Goal: Use online tool/utility: Utilize a website feature to perform a specific function

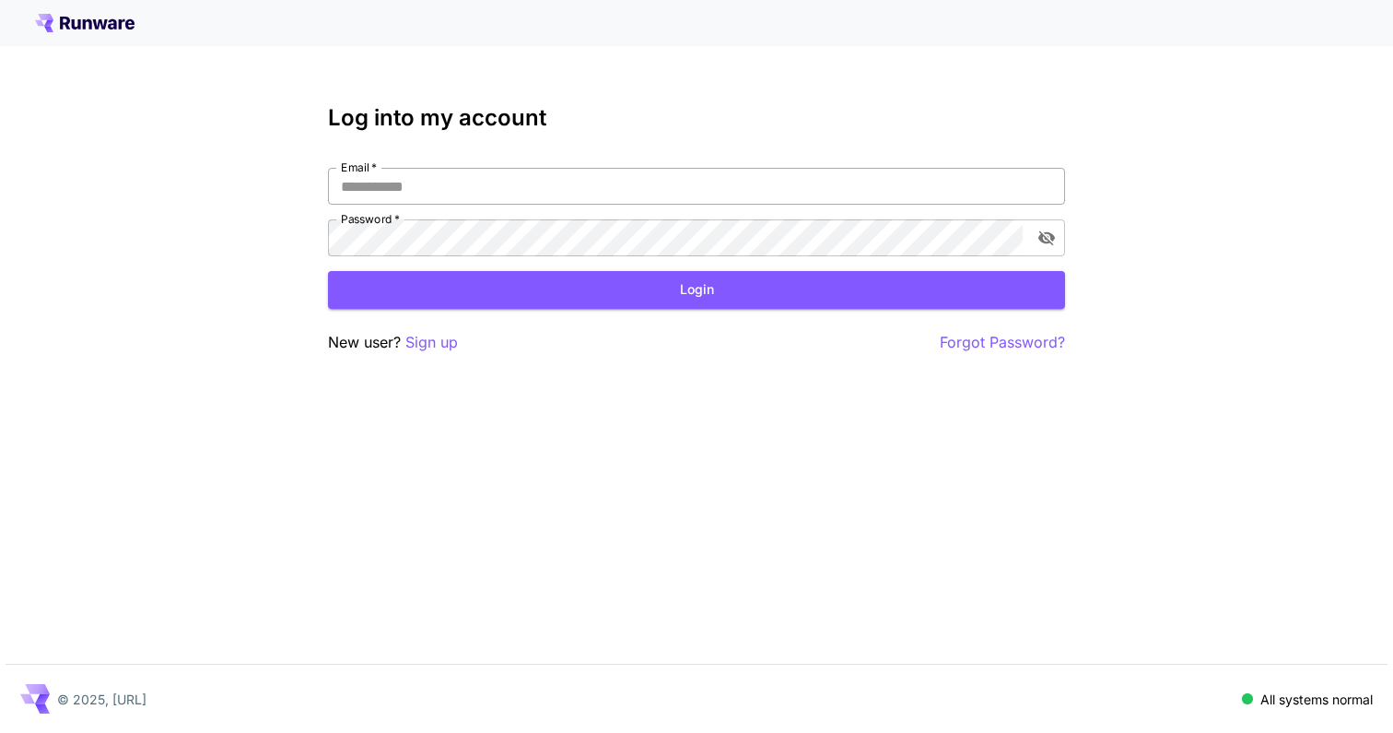
click at [542, 194] on input "Email   *" at bounding box center [696, 186] width 737 height 37
type input "**********"
click button "Login" at bounding box center [696, 290] width 737 height 38
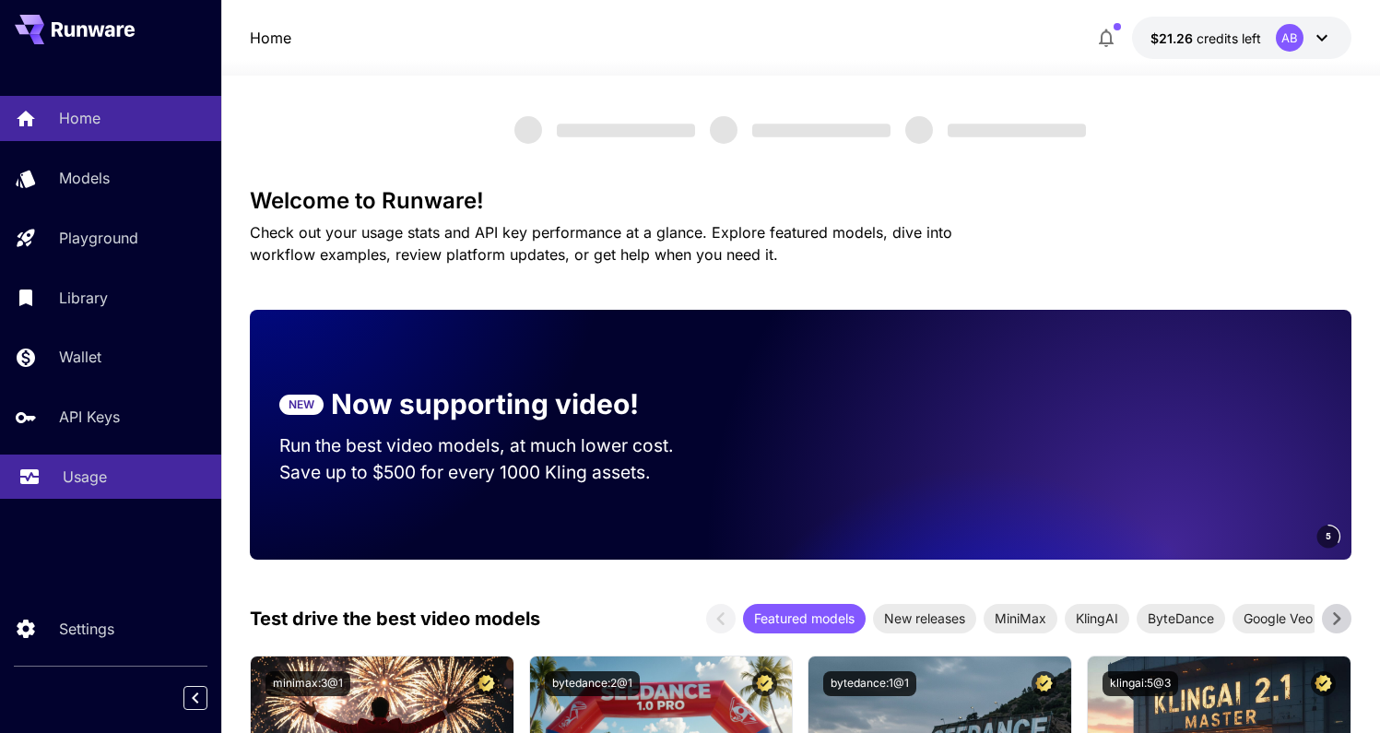
click at [107, 487] on div "Usage" at bounding box center [135, 476] width 144 height 22
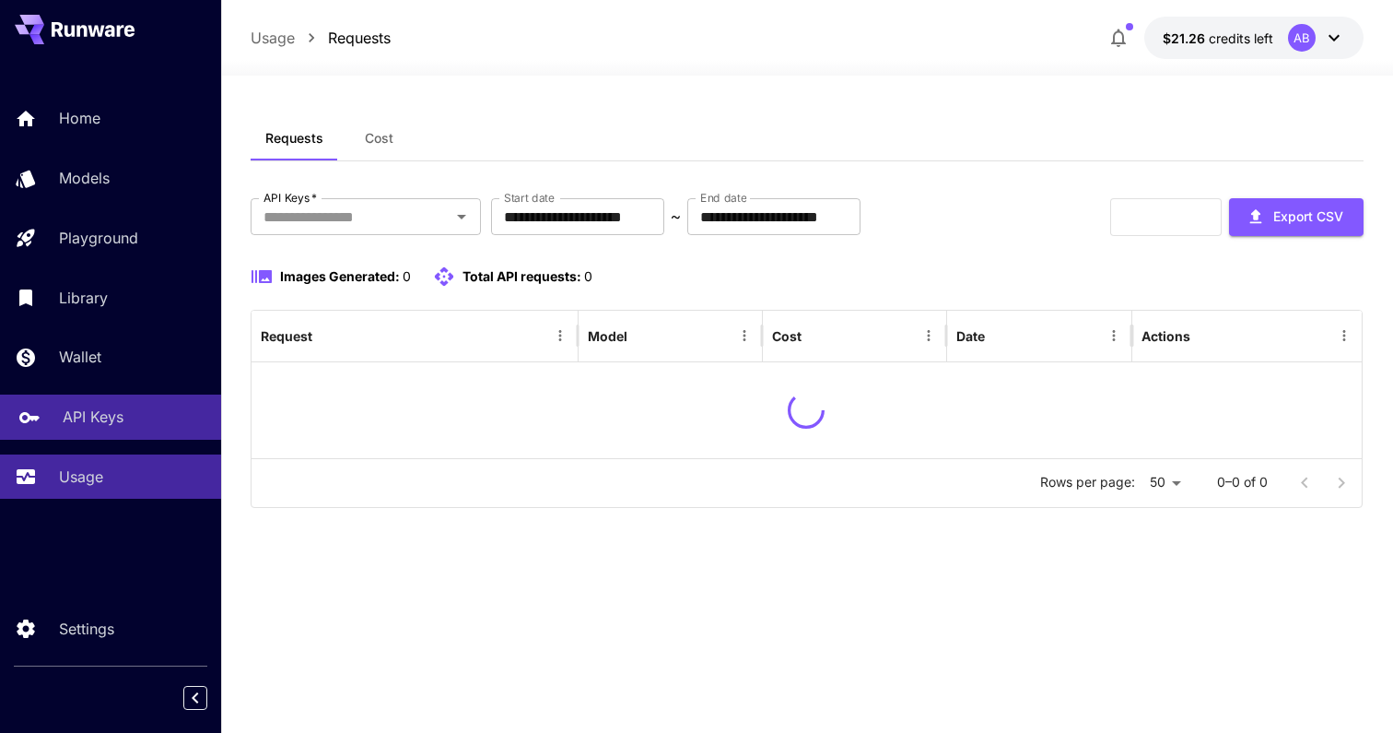
click at [192, 409] on div "API Keys" at bounding box center [135, 416] width 144 height 22
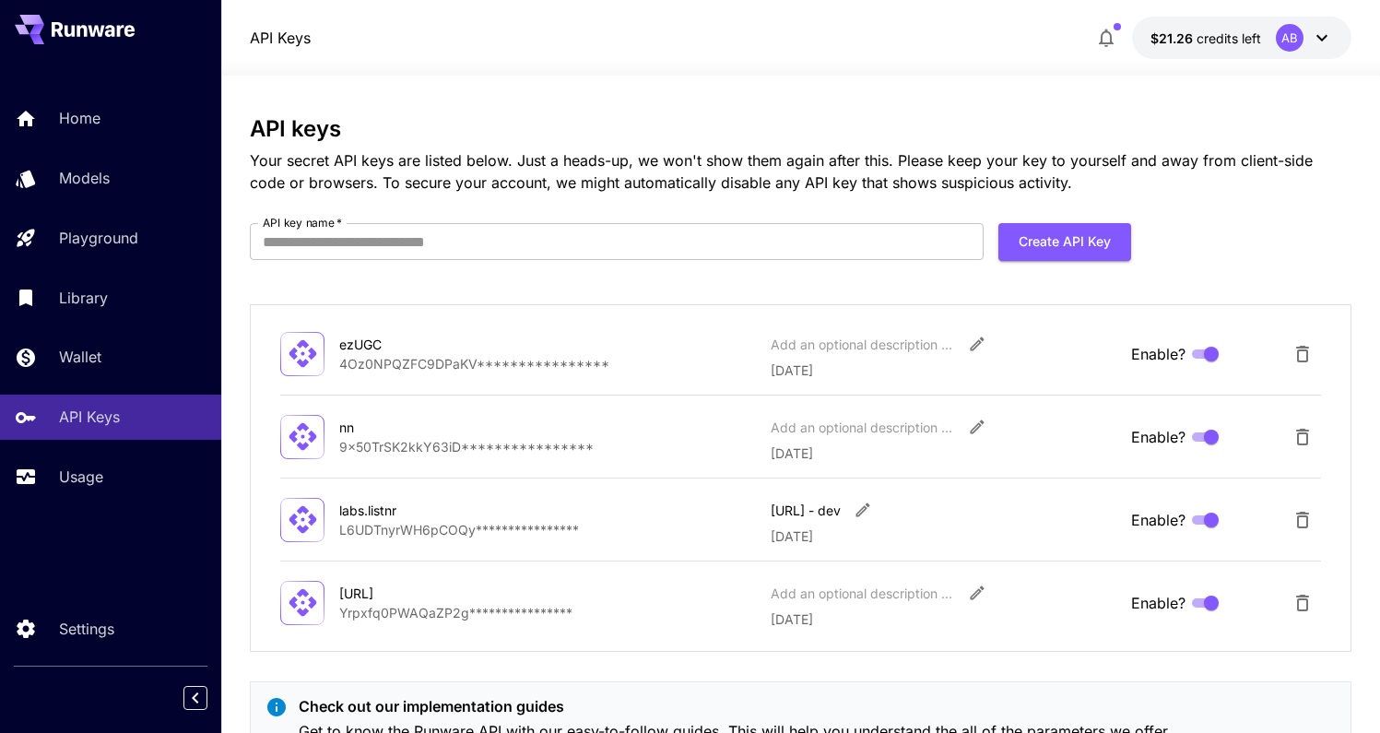
click at [176, 329] on div "Home Models Playground Library Wallet API Keys Usage" at bounding box center [110, 297] width 221 height 403
click at [161, 341] on link "Wallet" at bounding box center [110, 357] width 221 height 45
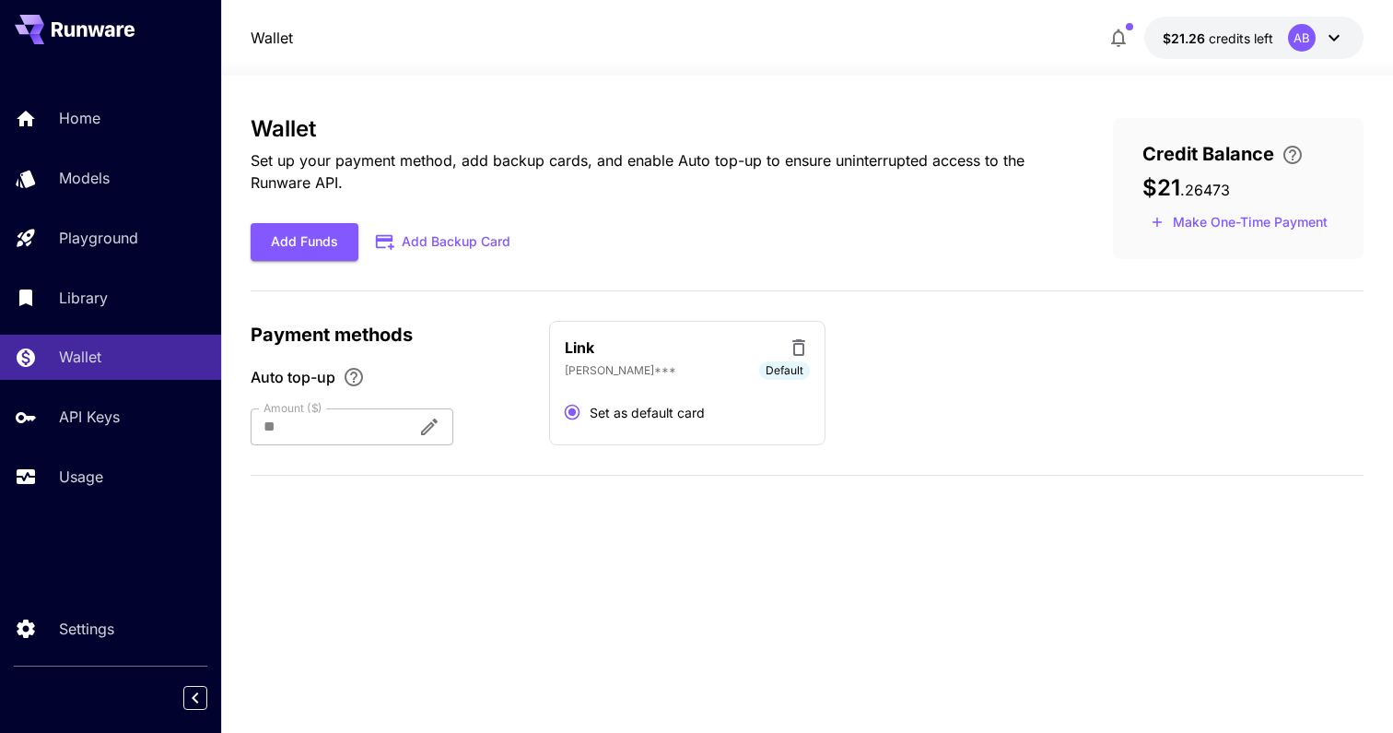
click at [178, 270] on div "Home Models Playground Library Wallet API Keys Usage" at bounding box center [110, 297] width 221 height 403
click at [150, 304] on div "Library" at bounding box center [135, 298] width 144 height 22
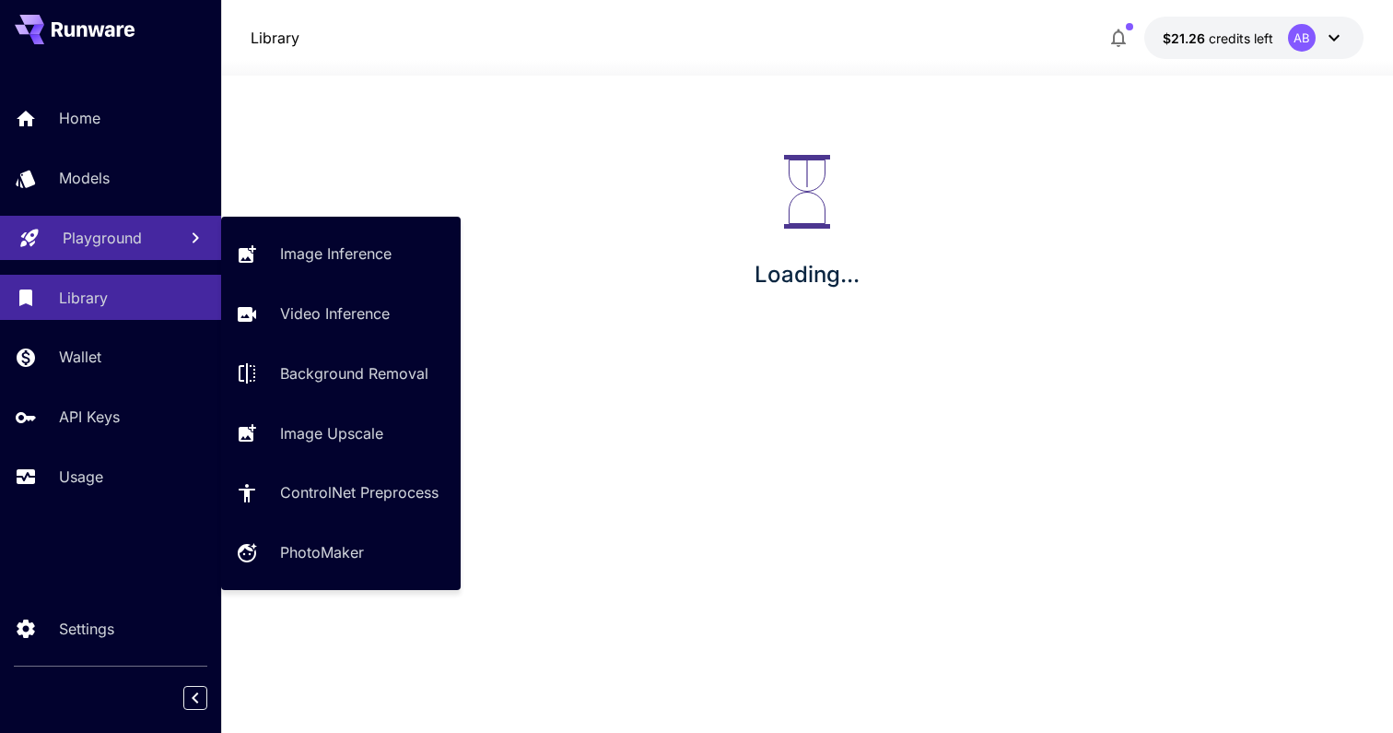
click at [150, 229] on div "Playground" at bounding box center [113, 238] width 100 height 22
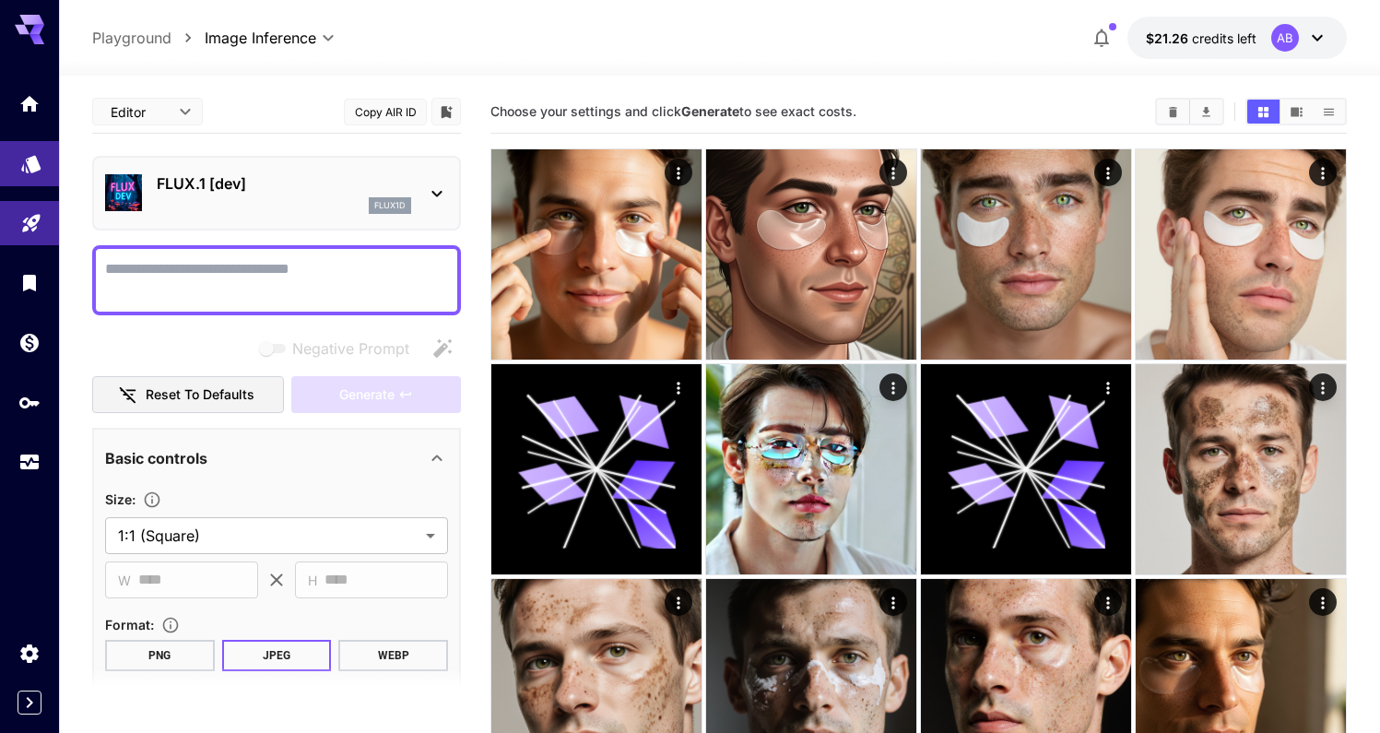
click at [52, 159] on link at bounding box center [29, 163] width 59 height 45
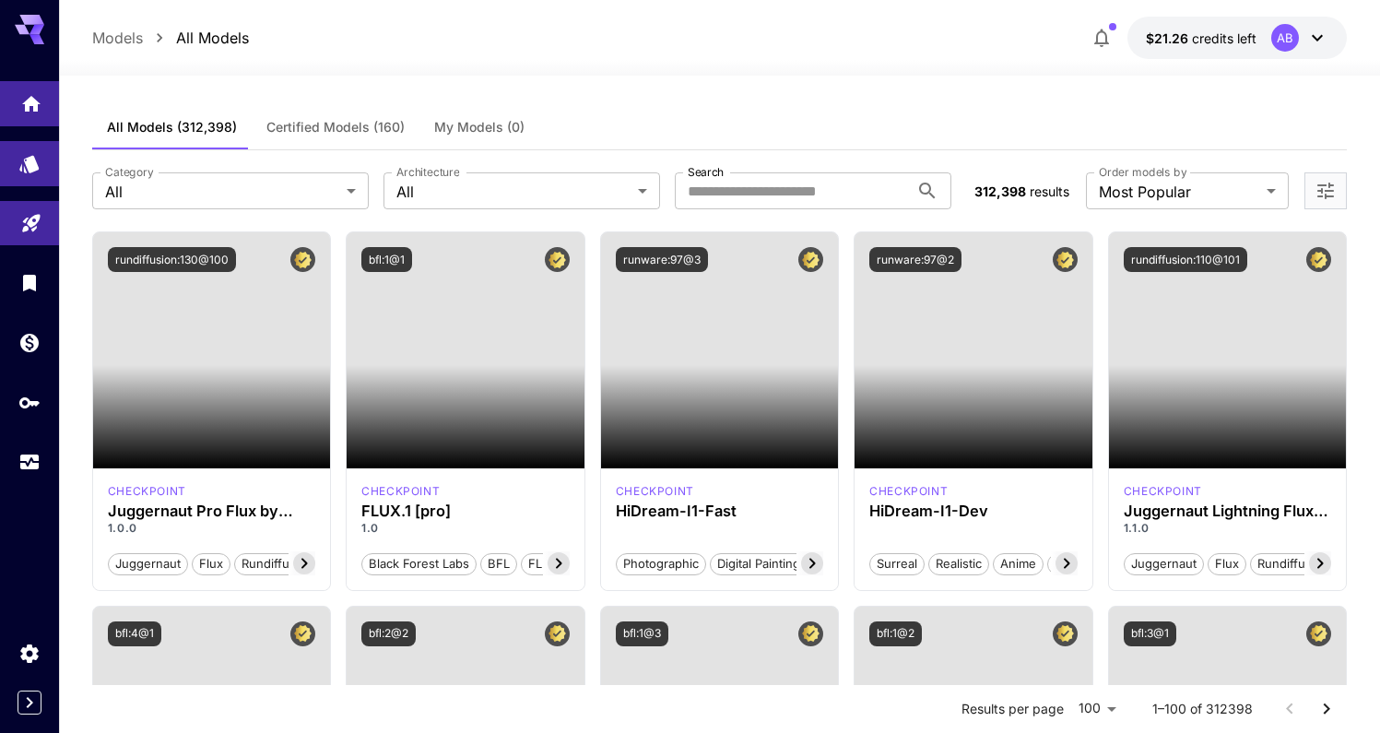
click at [31, 102] on icon "Home" at bounding box center [31, 99] width 22 height 22
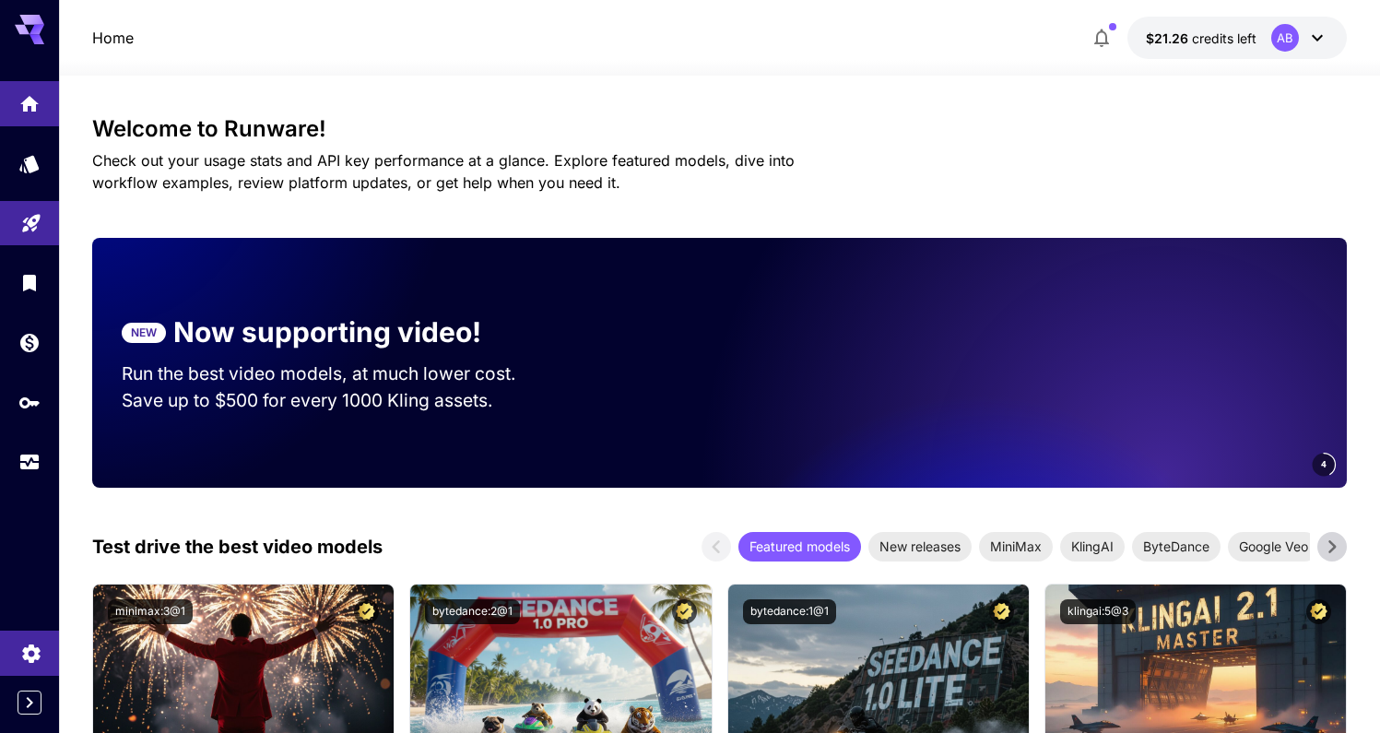
click at [39, 644] on icon "Settings" at bounding box center [31, 650] width 22 height 22
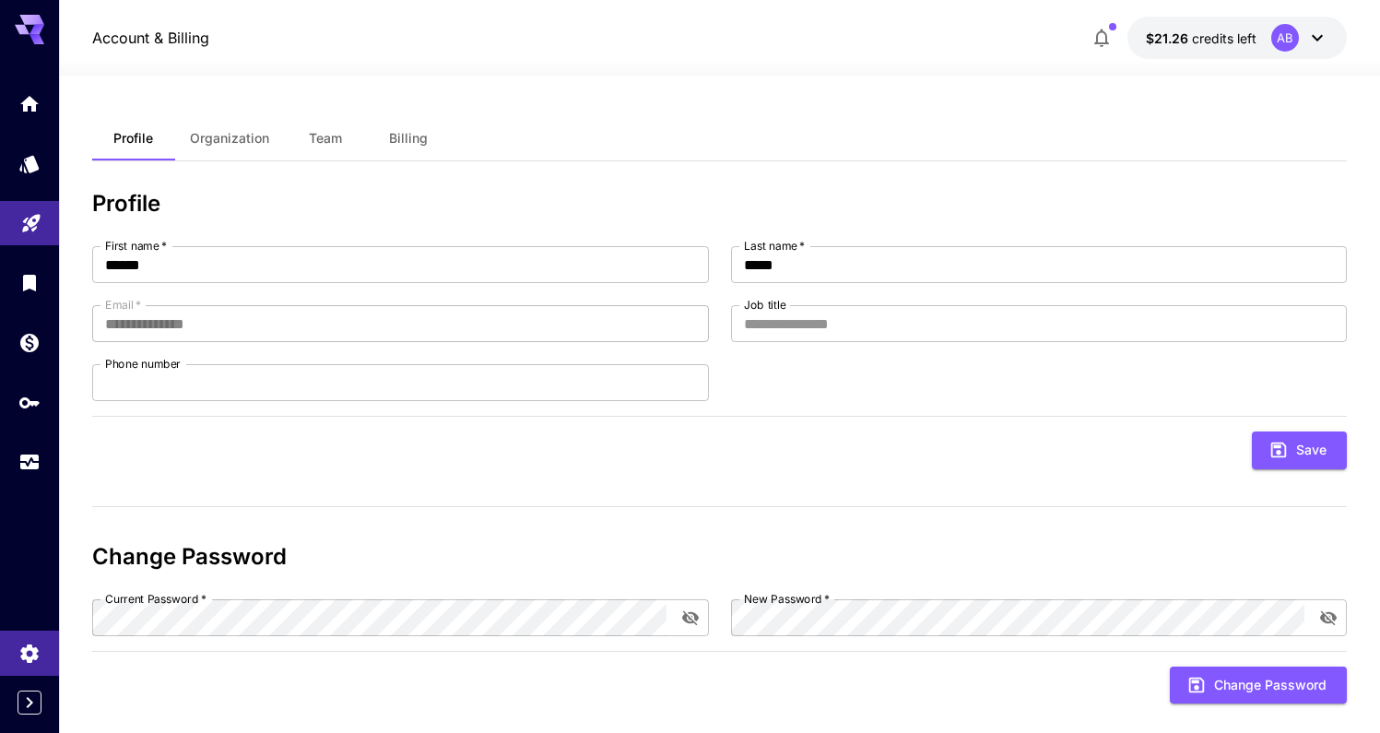
click at [294, 147] on button "Team" at bounding box center [325, 138] width 83 height 44
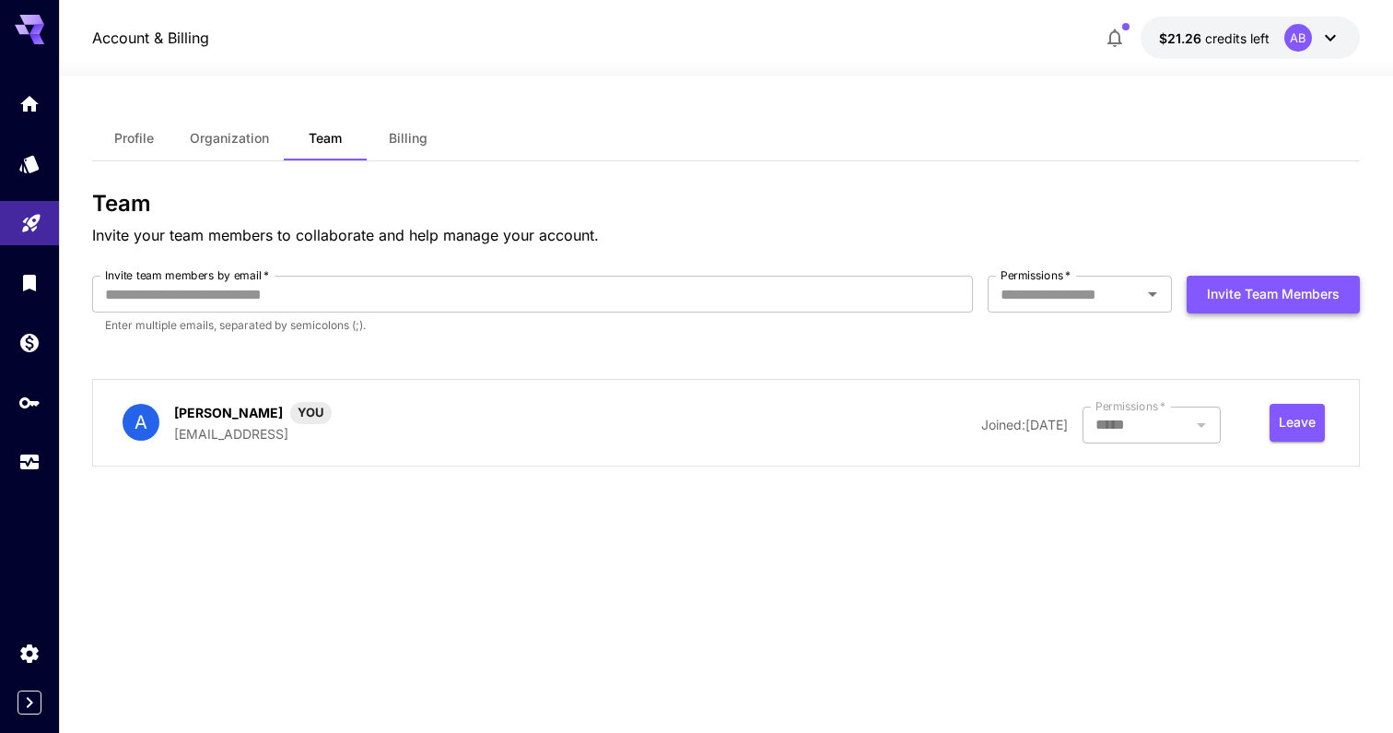
click at [1274, 290] on button "Invite team members" at bounding box center [1273, 295] width 173 height 38
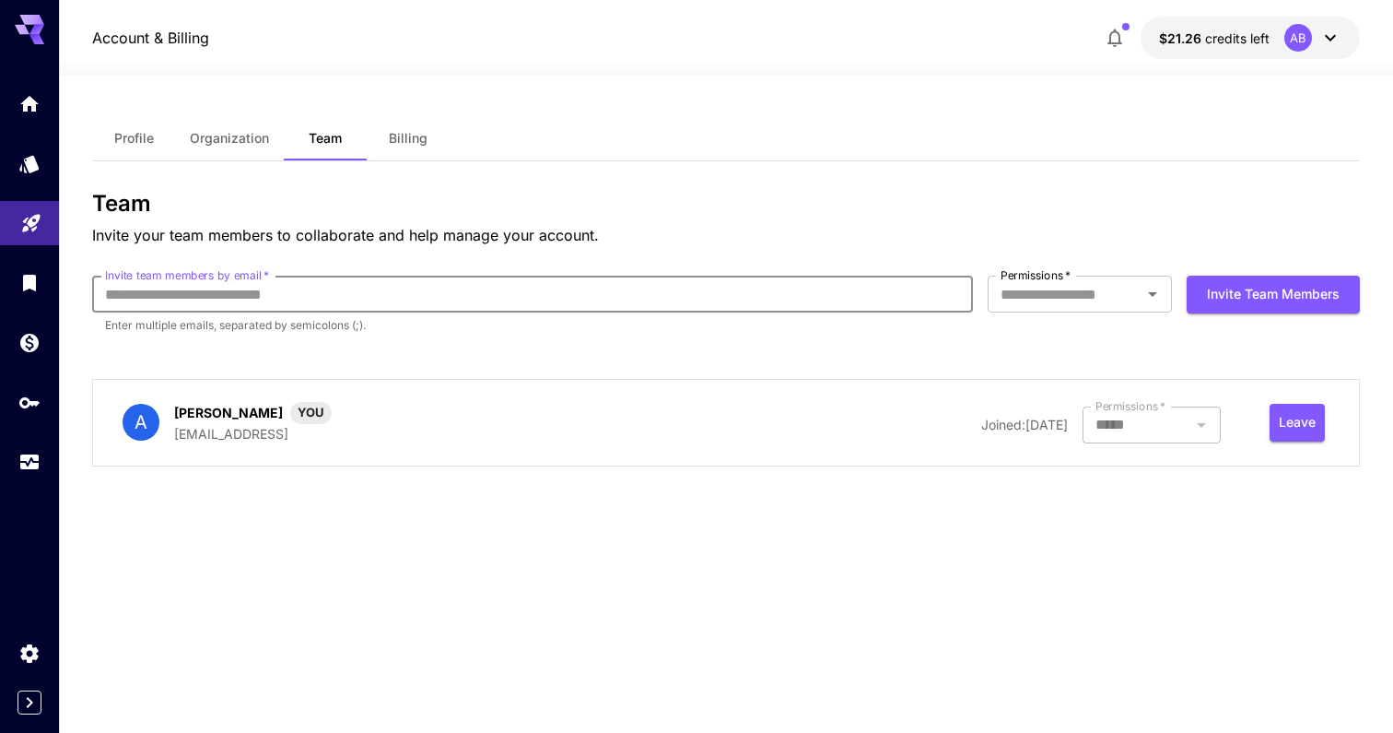
click at [734, 293] on input "Invite team members by email   *" at bounding box center [532, 294] width 881 height 37
type input "**********"
click at [1123, 300] on input "Permissions   *" at bounding box center [1064, 294] width 143 height 26
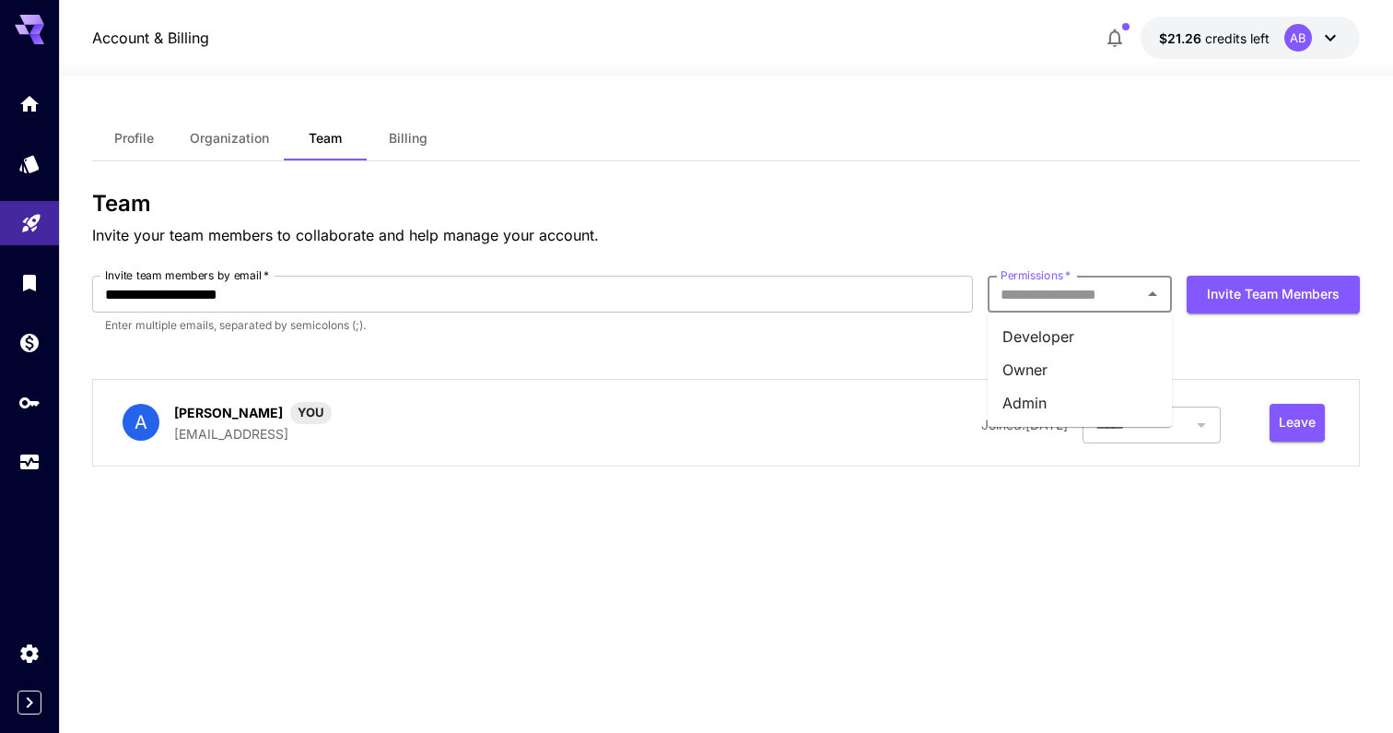
click at [1114, 339] on li "Developer" at bounding box center [1080, 336] width 184 height 33
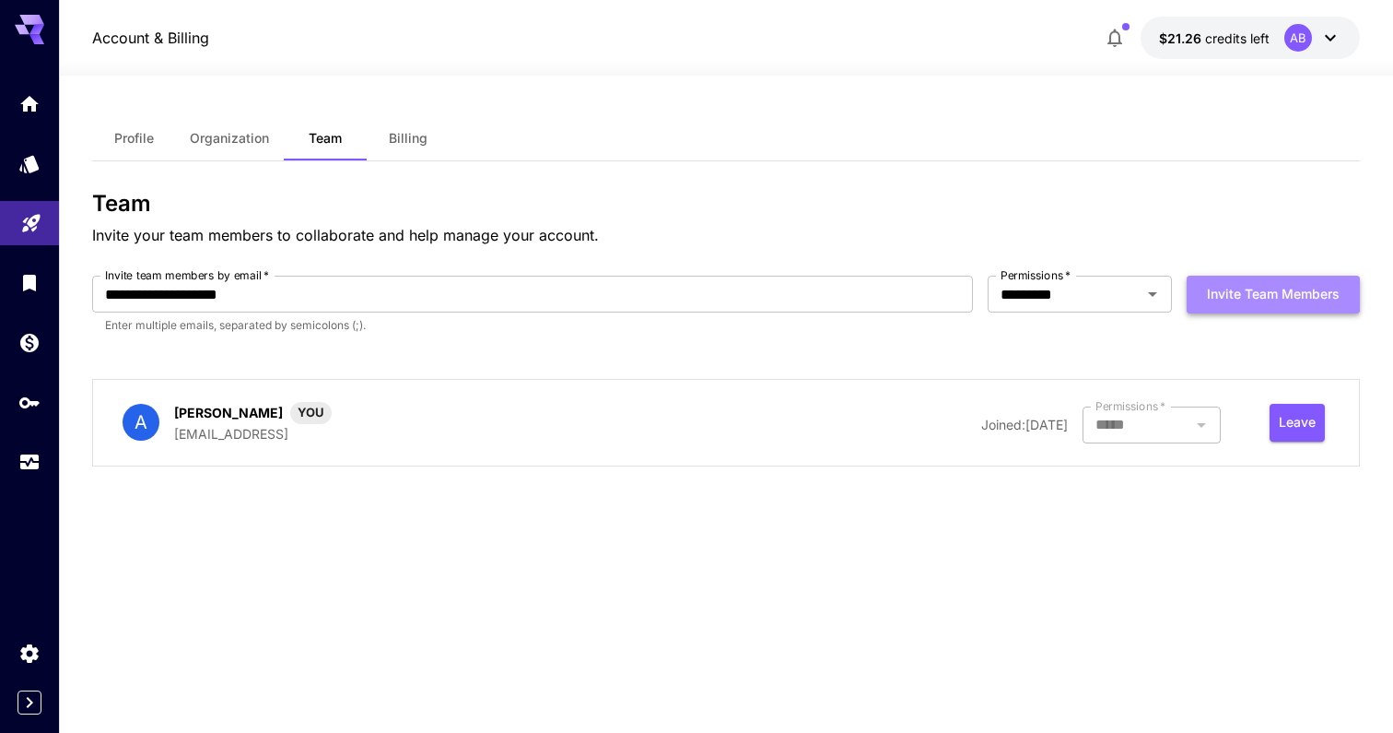
click at [1256, 296] on button "Invite team members" at bounding box center [1273, 295] width 173 height 38
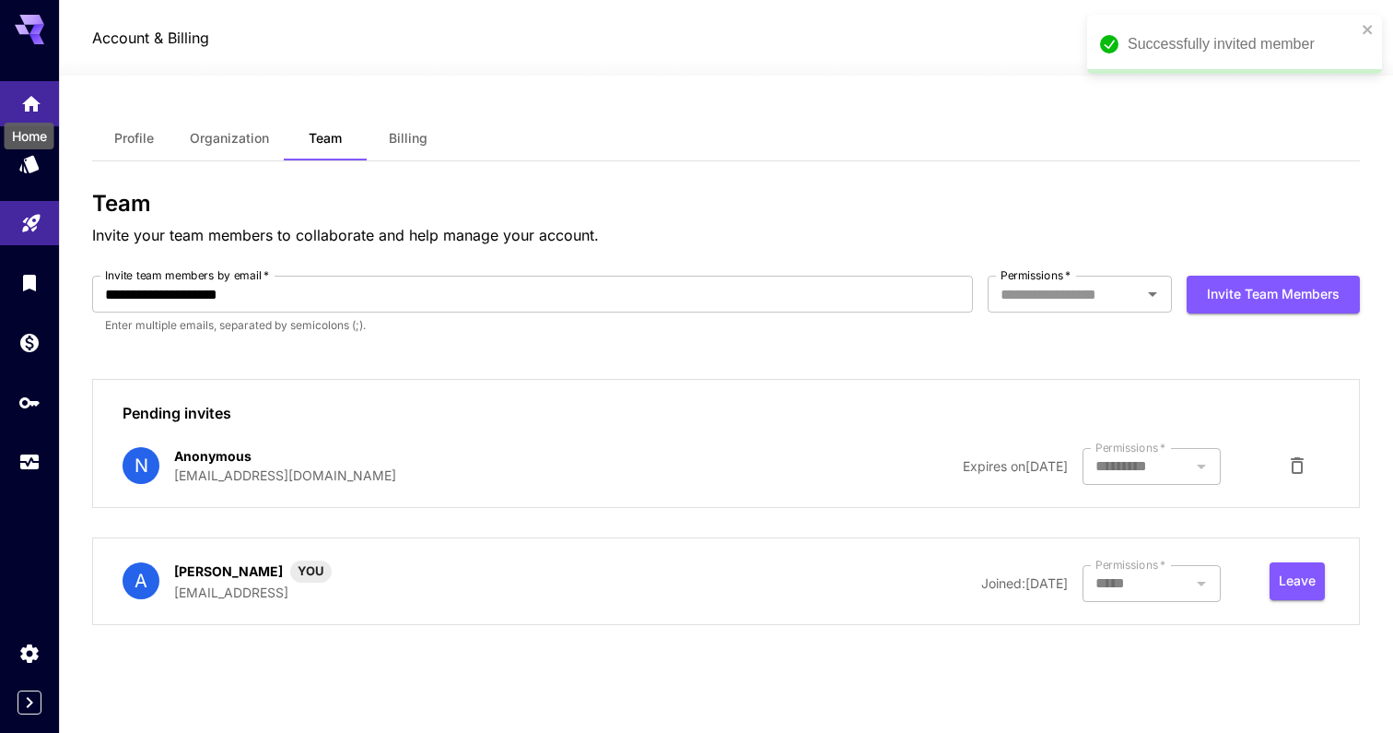
click at [33, 102] on icon "Home" at bounding box center [31, 98] width 18 height 16
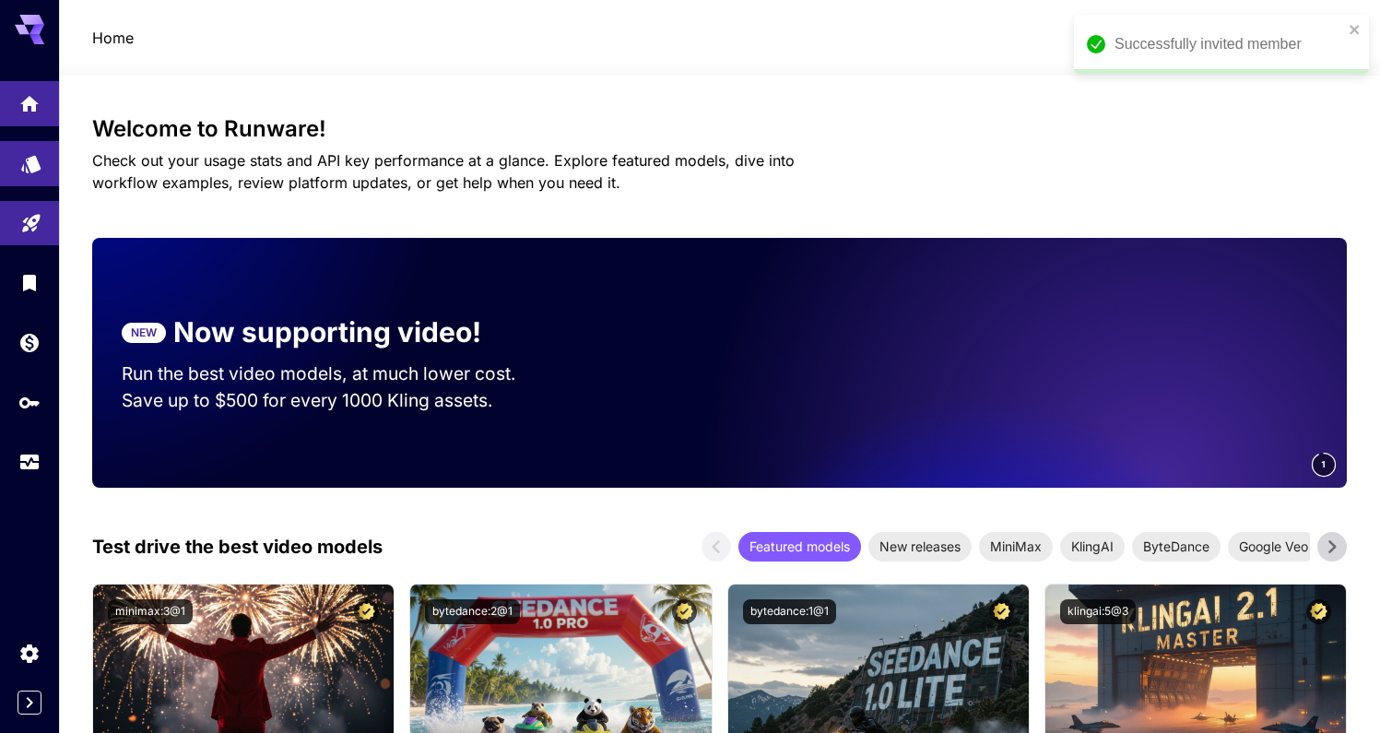
click at [44, 157] on link at bounding box center [29, 163] width 59 height 45
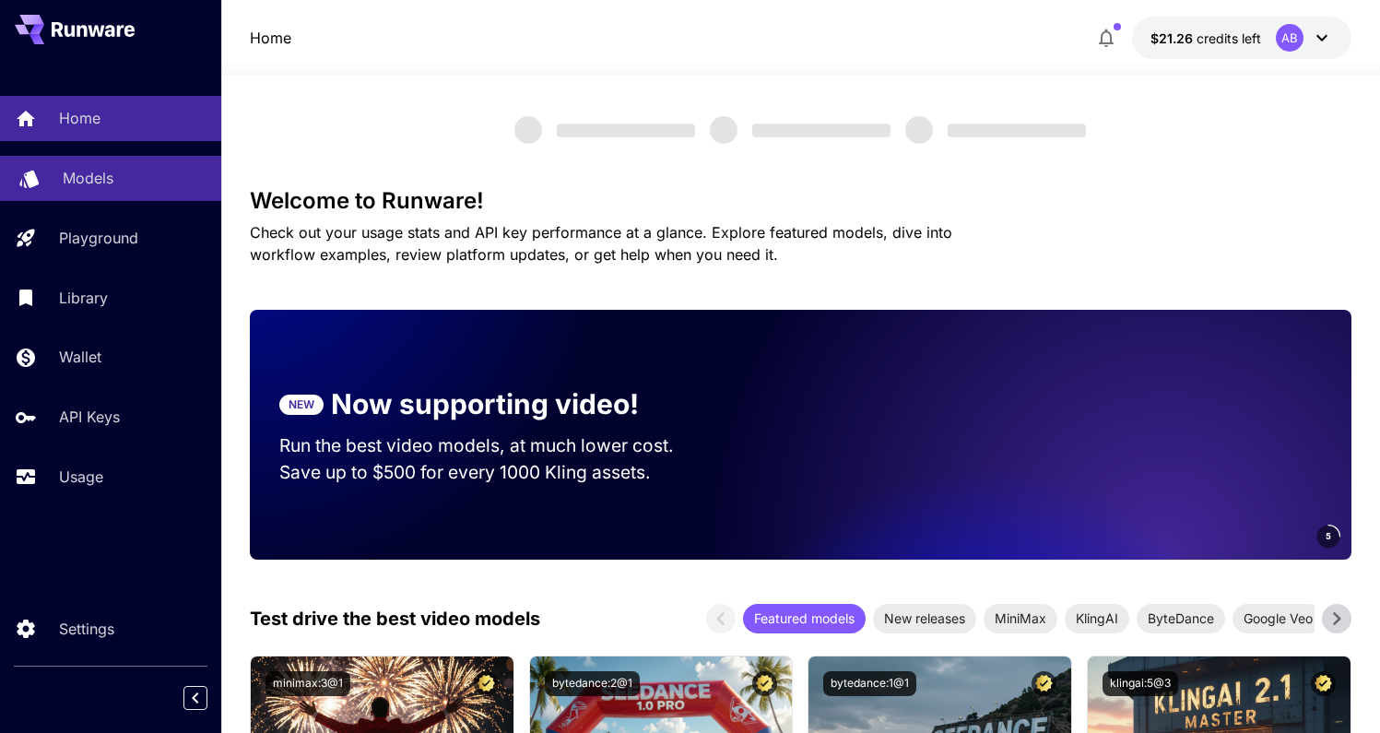
click at [186, 181] on div "Models" at bounding box center [135, 178] width 144 height 22
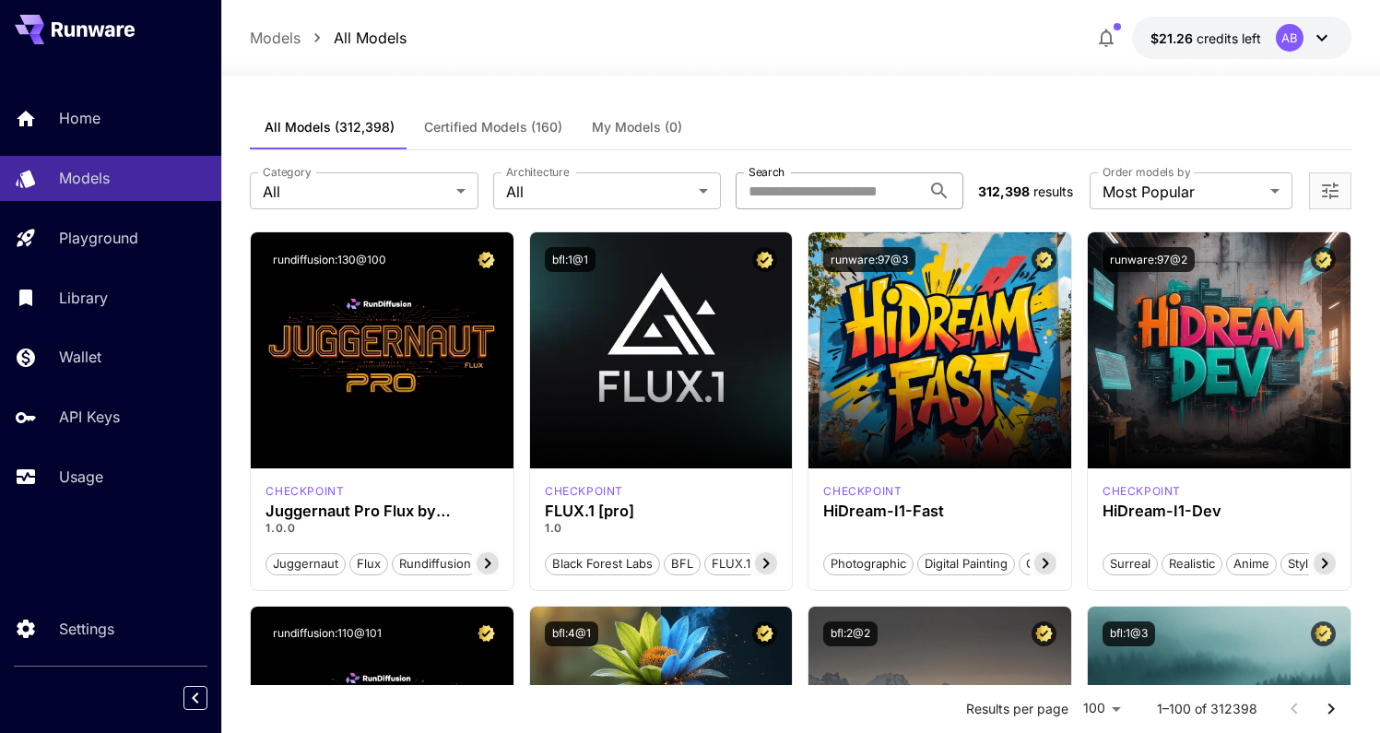
click at [810, 202] on input "Search" at bounding box center [827, 190] width 185 height 37
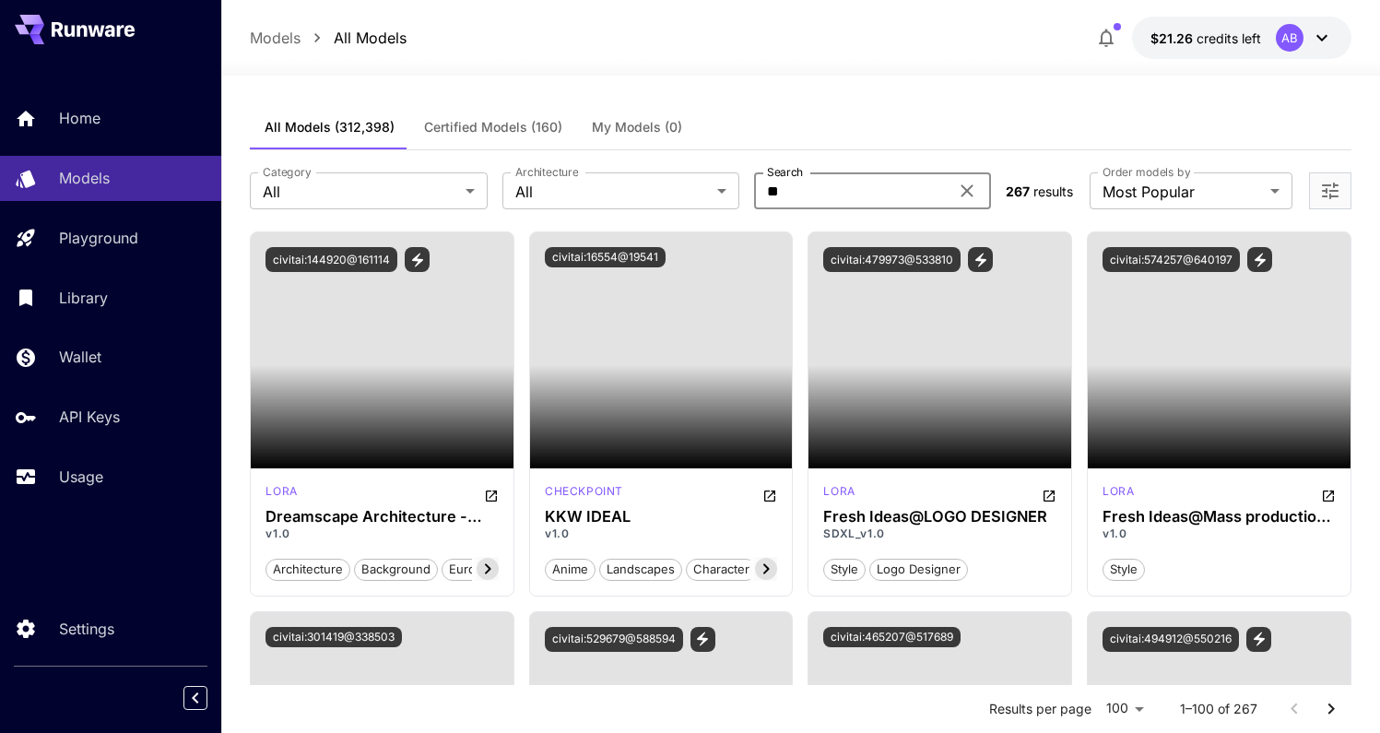
type input "*"
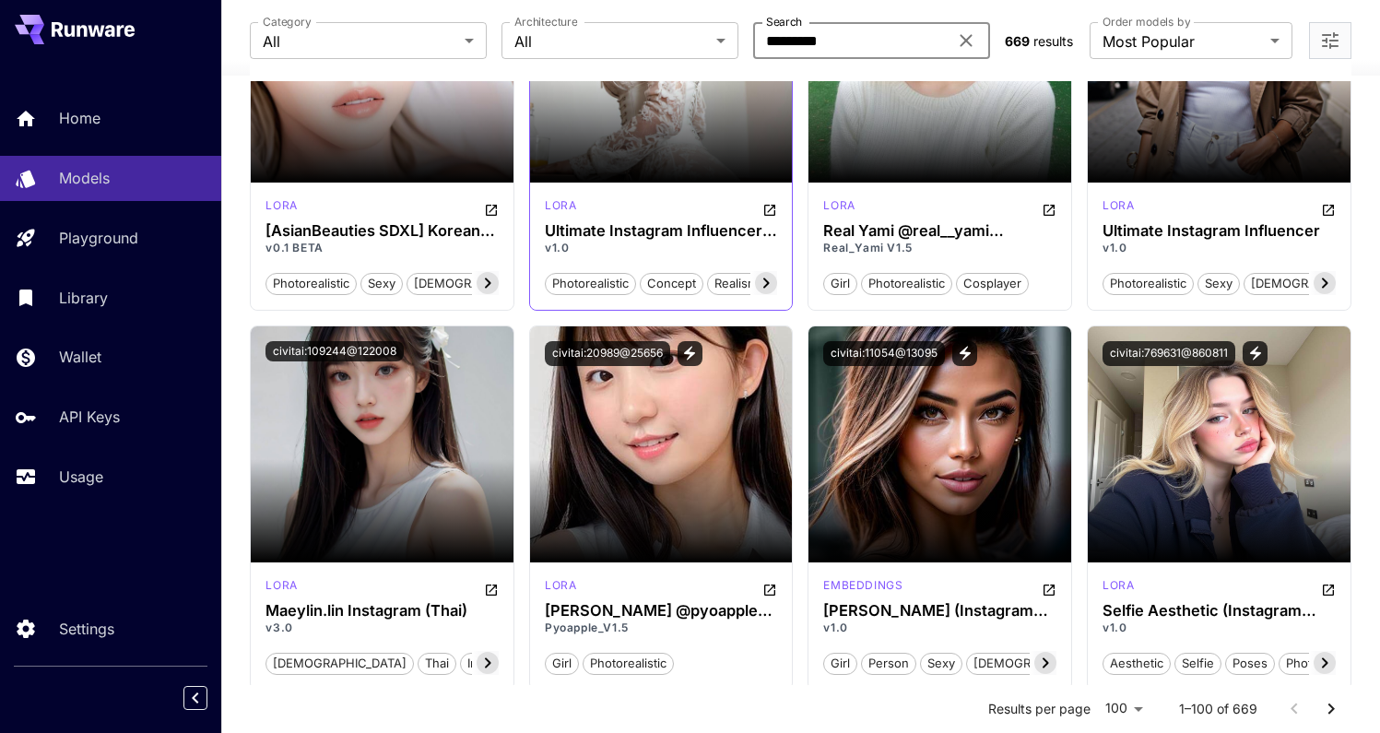
scroll to position [418, 0]
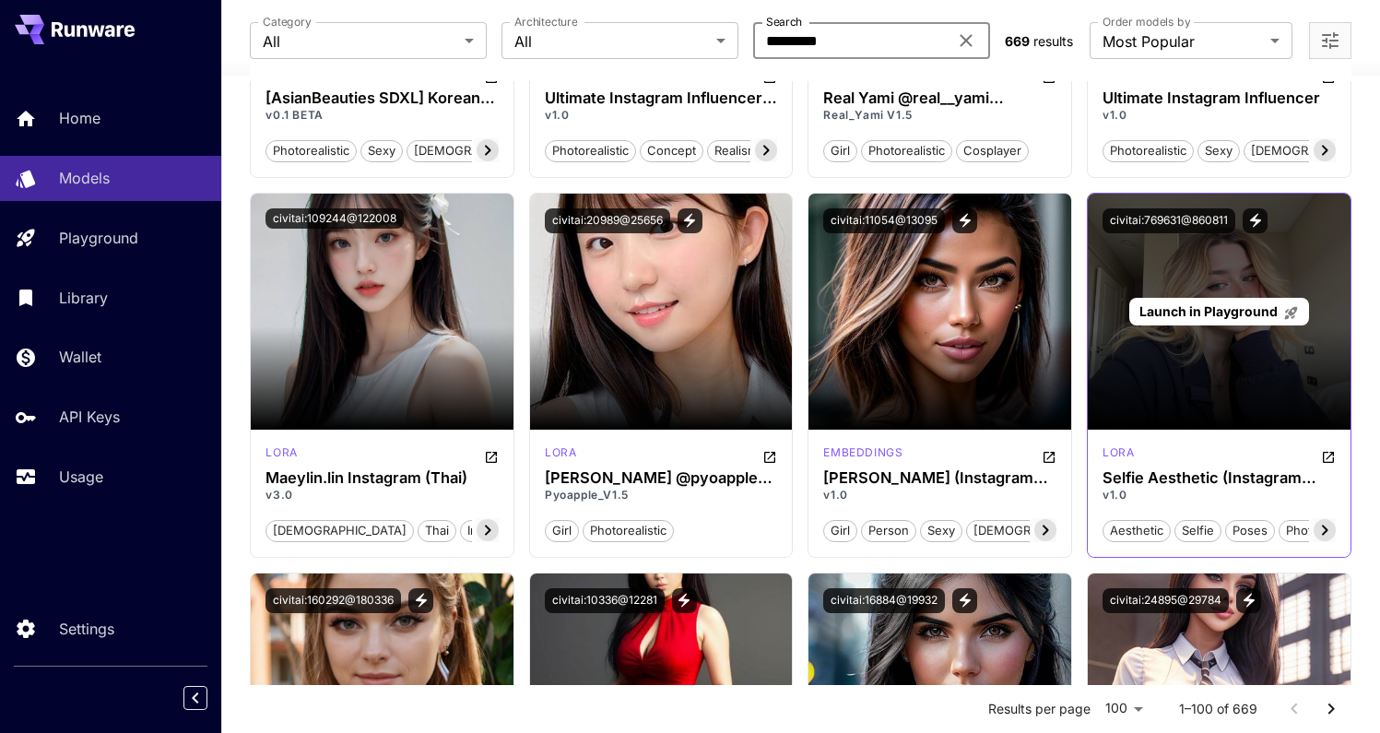
type input "*********"
click at [1204, 308] on span "Launch in Playground" at bounding box center [1208, 311] width 138 height 16
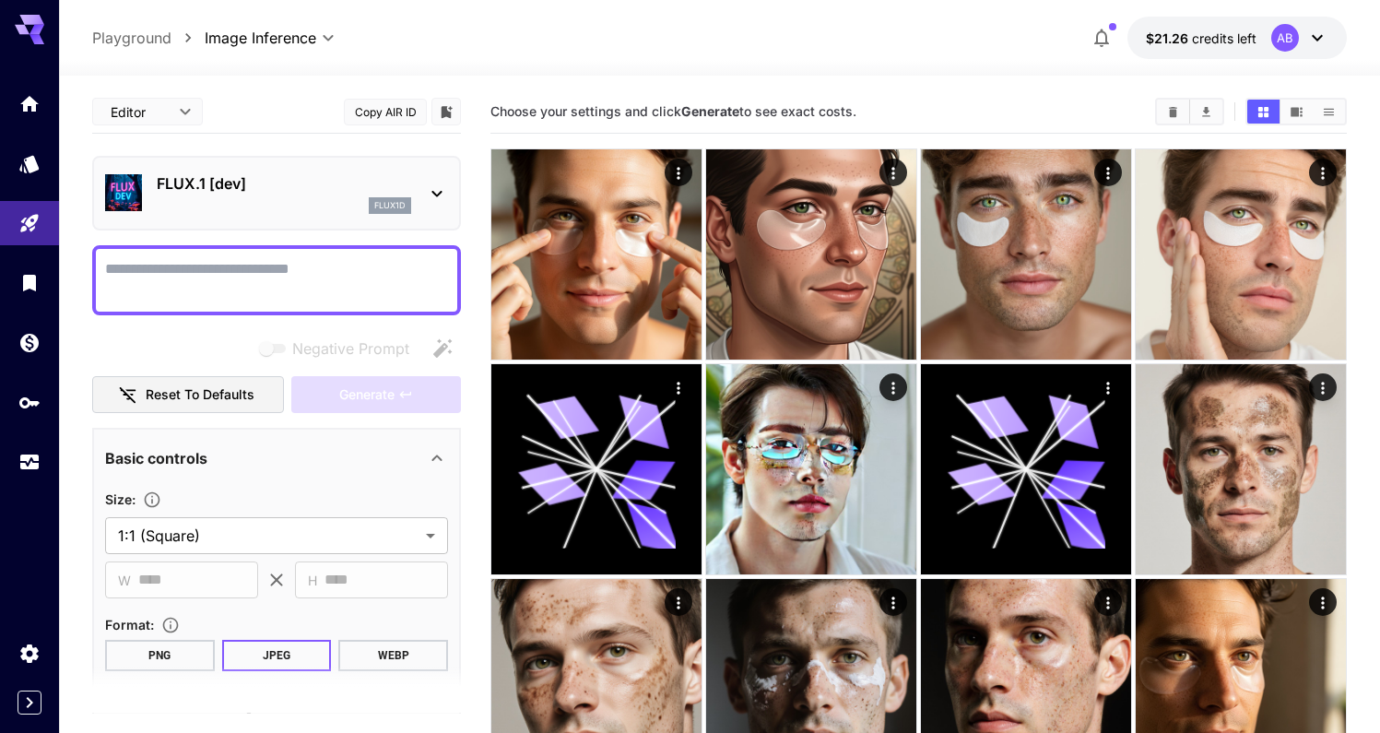
click at [362, 184] on p "FLUX.1 [dev]" at bounding box center [284, 183] width 254 height 22
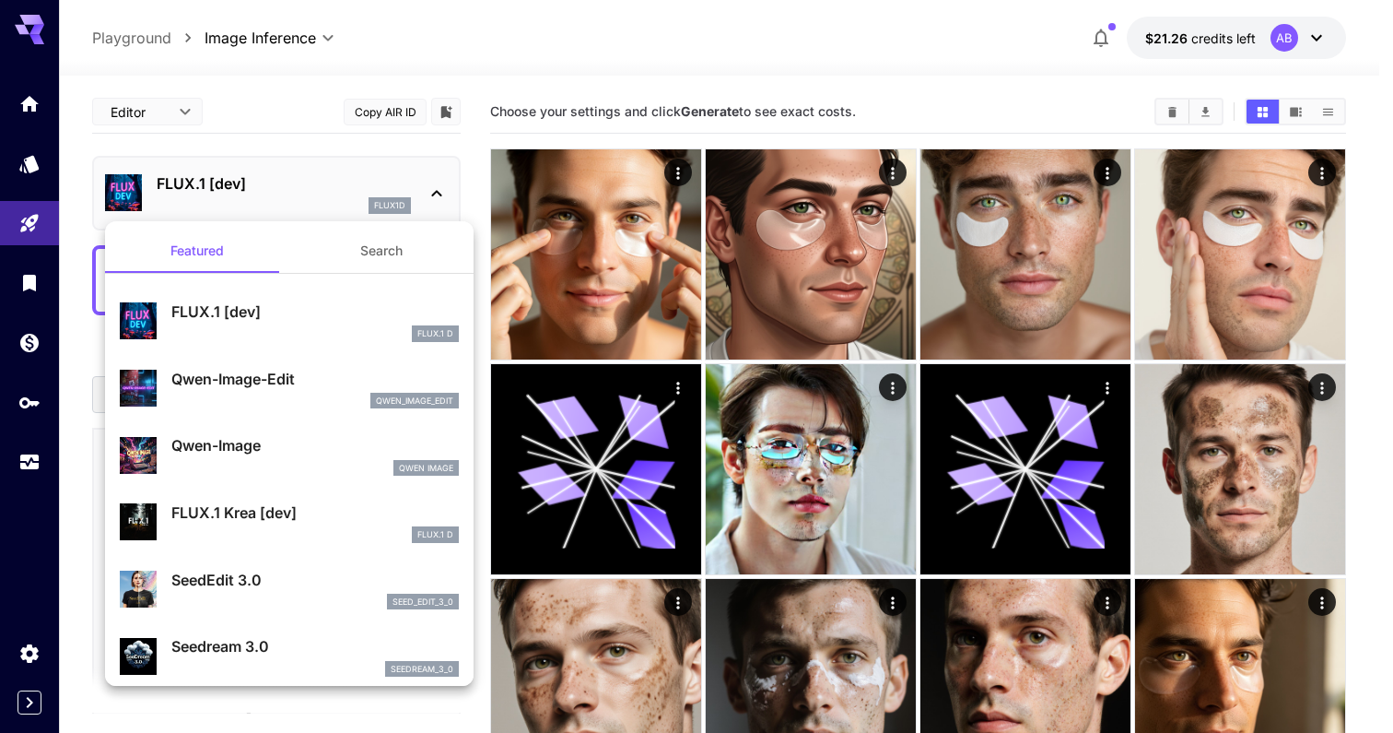
click at [362, 184] on div at bounding box center [696, 366] width 1393 height 733
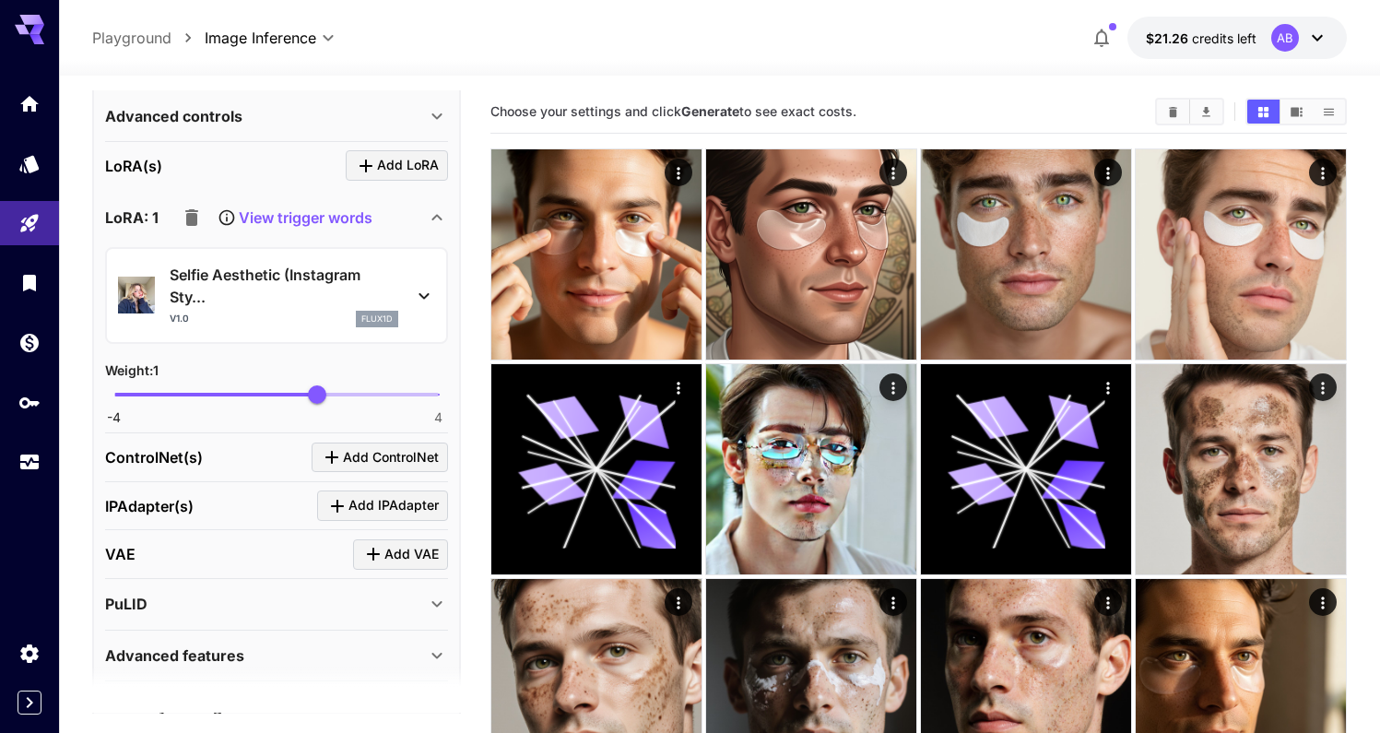
scroll to position [687, 0]
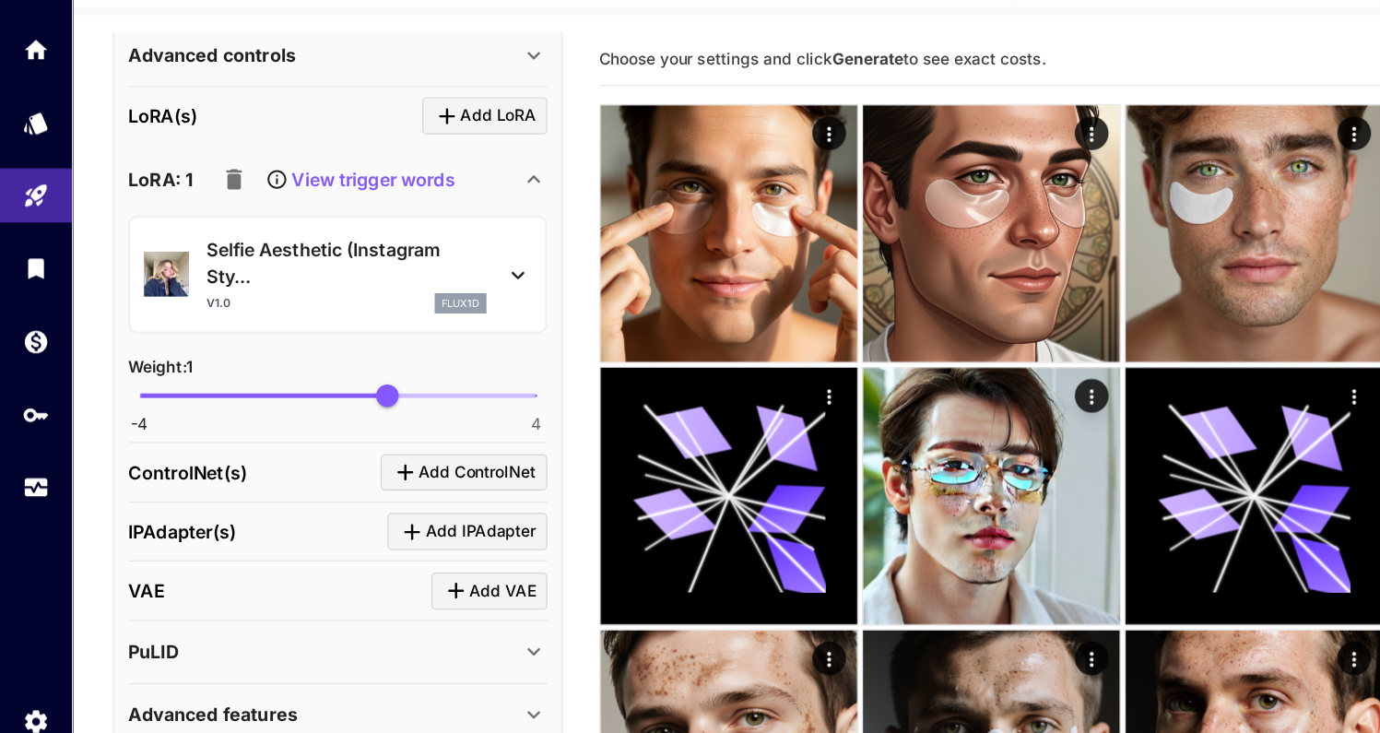
click at [308, 279] on p "Selfie Aesthetic (Instagram Sty..." at bounding box center [284, 278] width 229 height 44
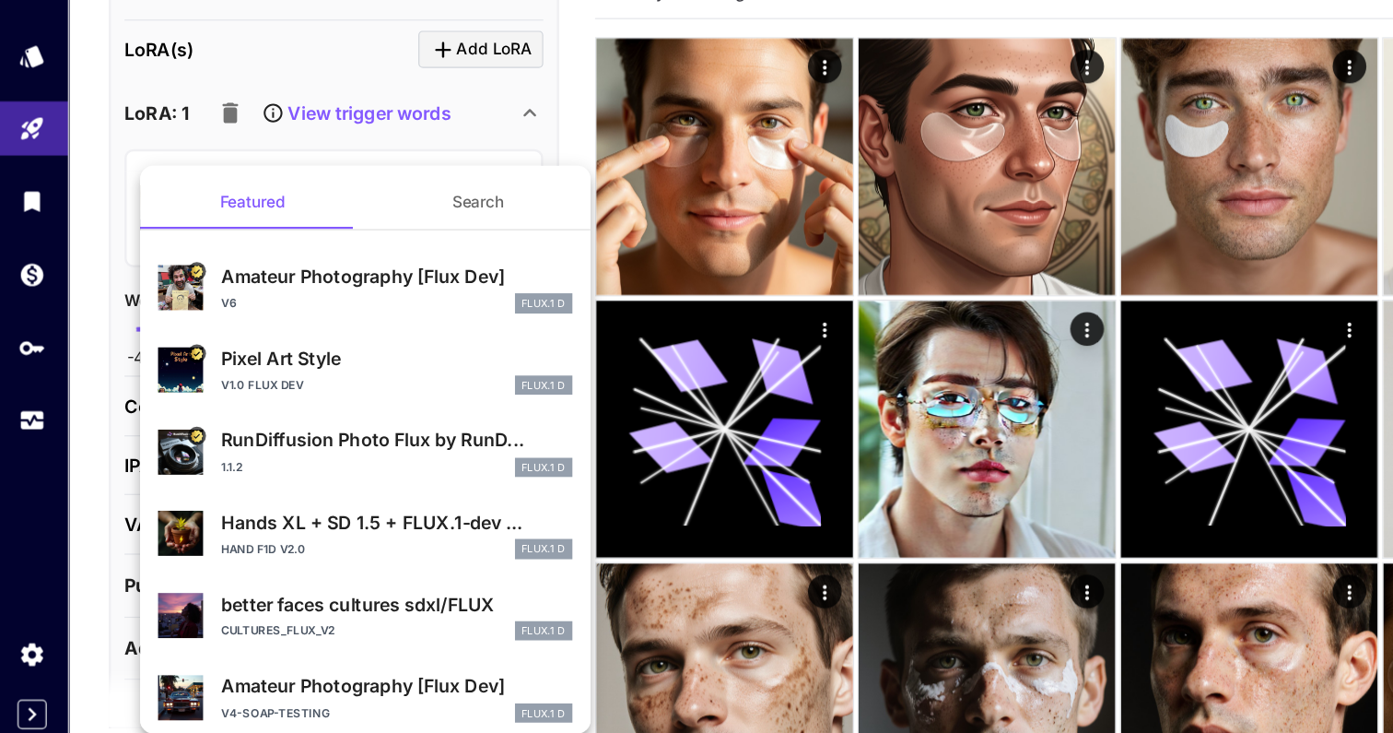
click at [463, 241] on div at bounding box center [696, 366] width 1393 height 733
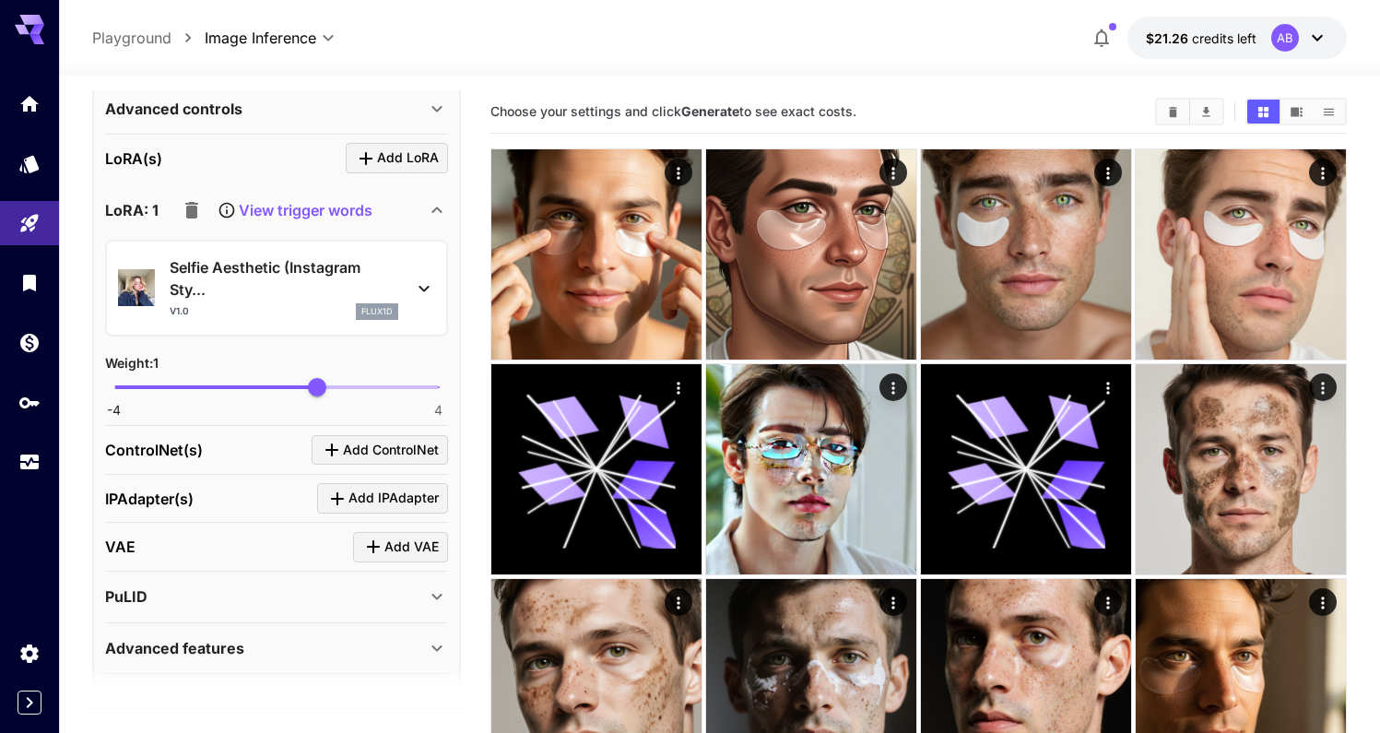
click at [333, 202] on p "View trigger words" at bounding box center [306, 210] width 134 height 22
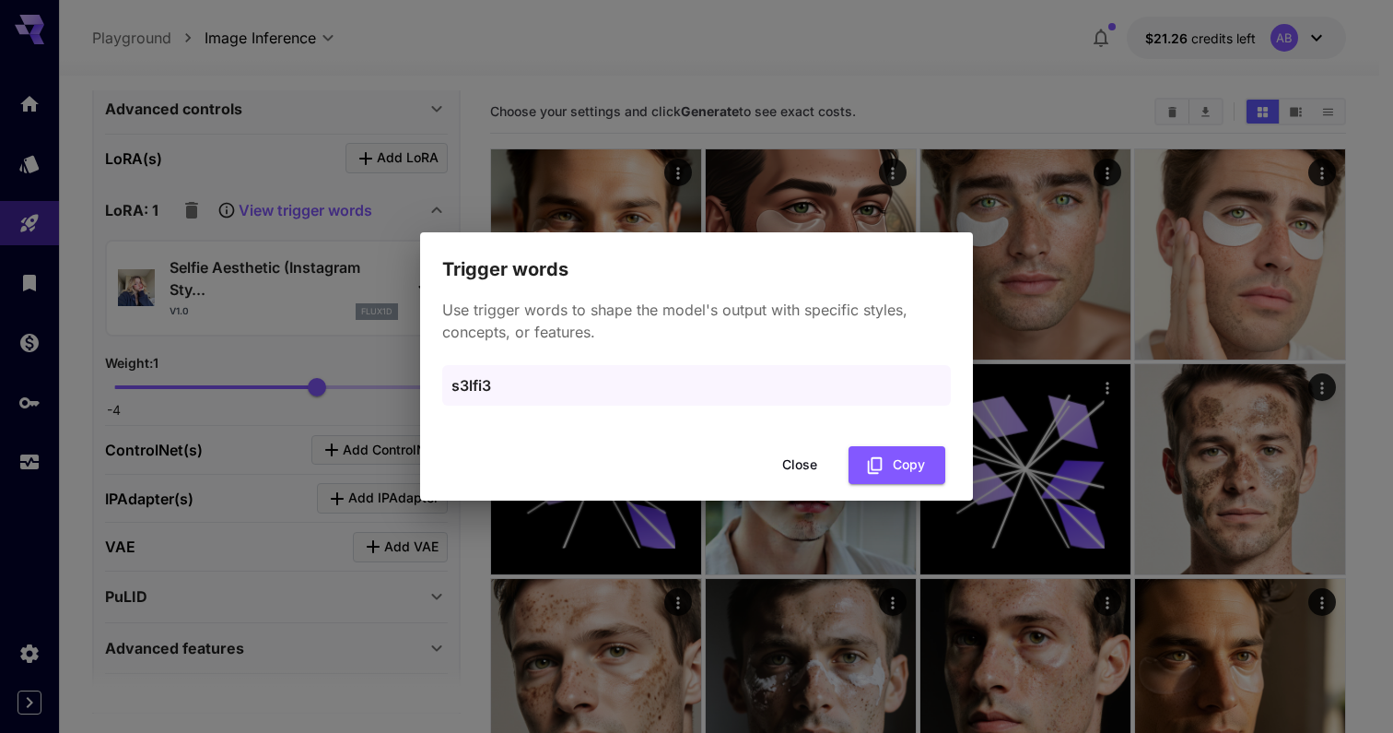
click at [500, 375] on p "s3lfi3" at bounding box center [697, 385] width 490 height 22
copy p "s3lfi3"
click at [491, 385] on p "s3lfi3" at bounding box center [697, 385] width 490 height 22
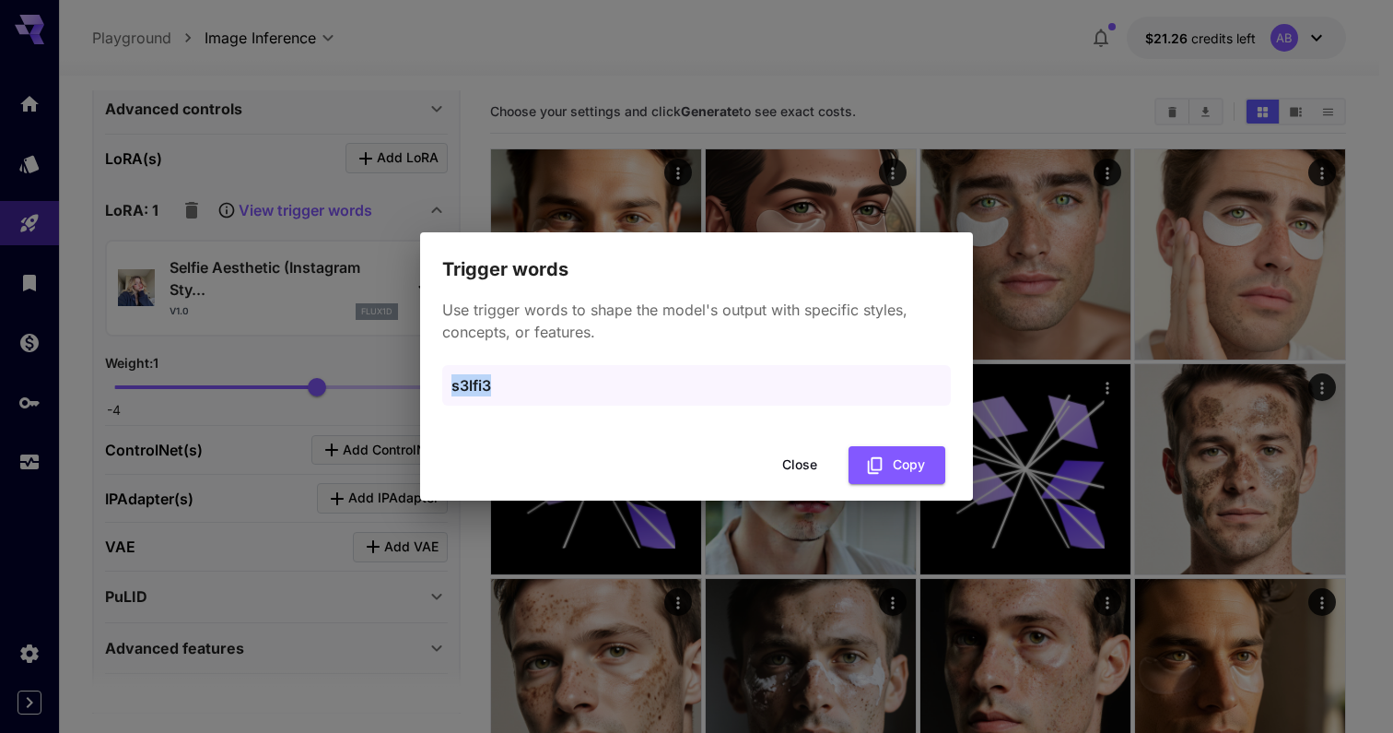
click at [491, 385] on p "s3lfi3" at bounding box center [697, 385] width 490 height 22
click at [807, 465] on button "Close" at bounding box center [799, 465] width 83 height 38
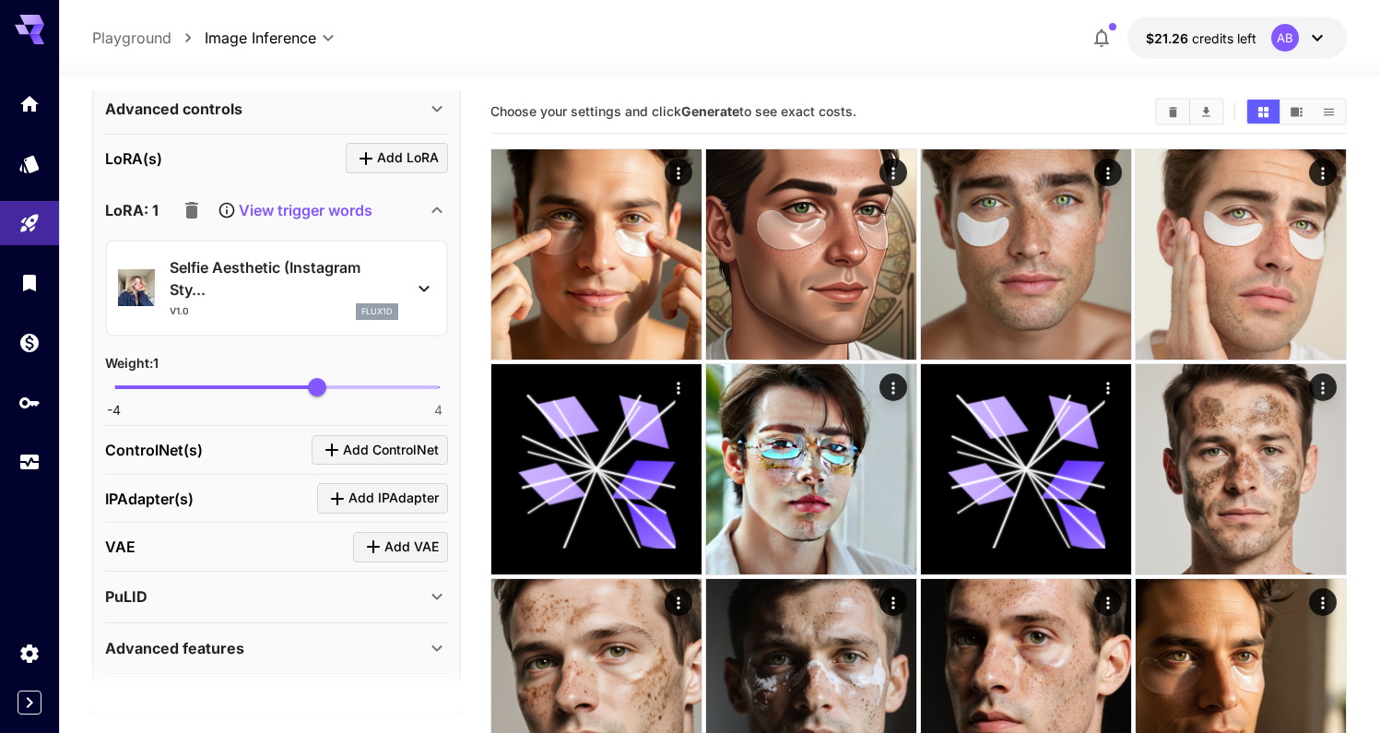
scroll to position [0, 0]
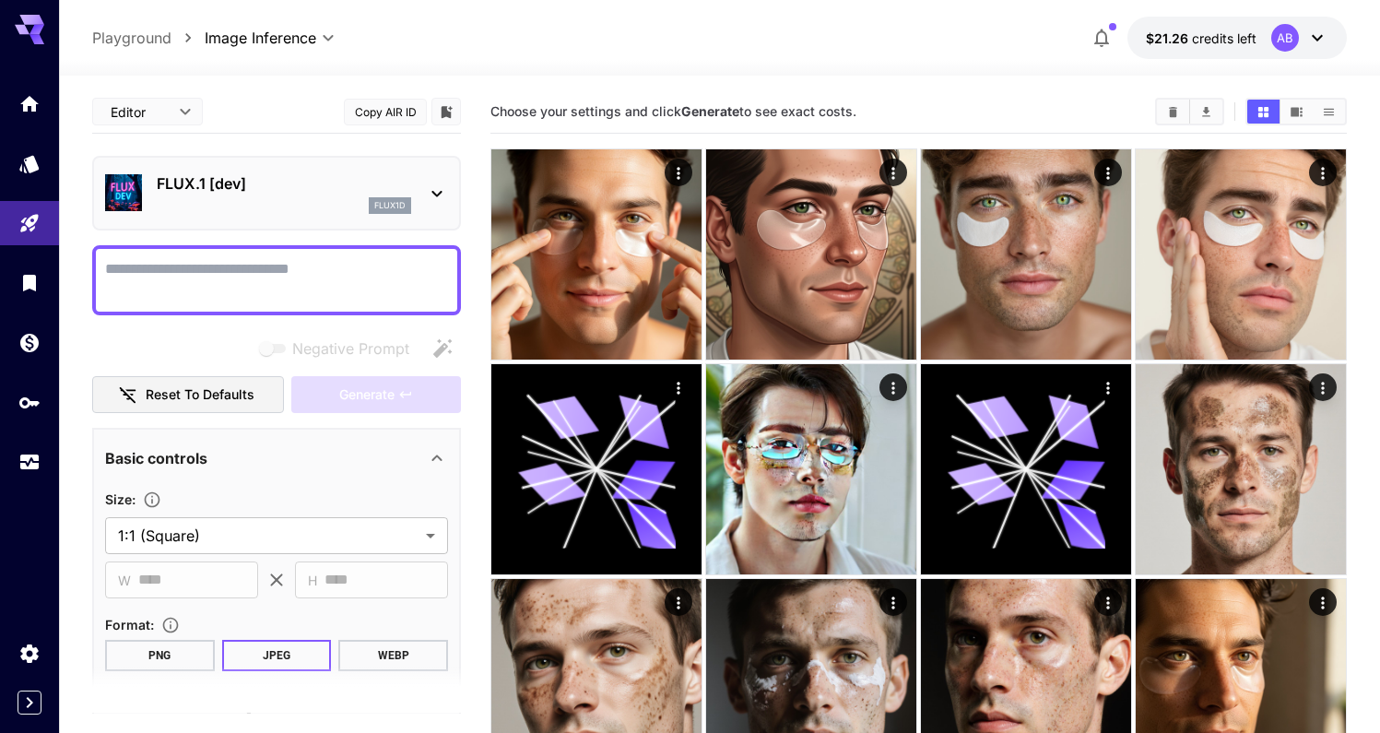
click at [314, 283] on textarea "Negative Prompt" at bounding box center [276, 280] width 343 height 44
type textarea "*"
paste textarea "******"
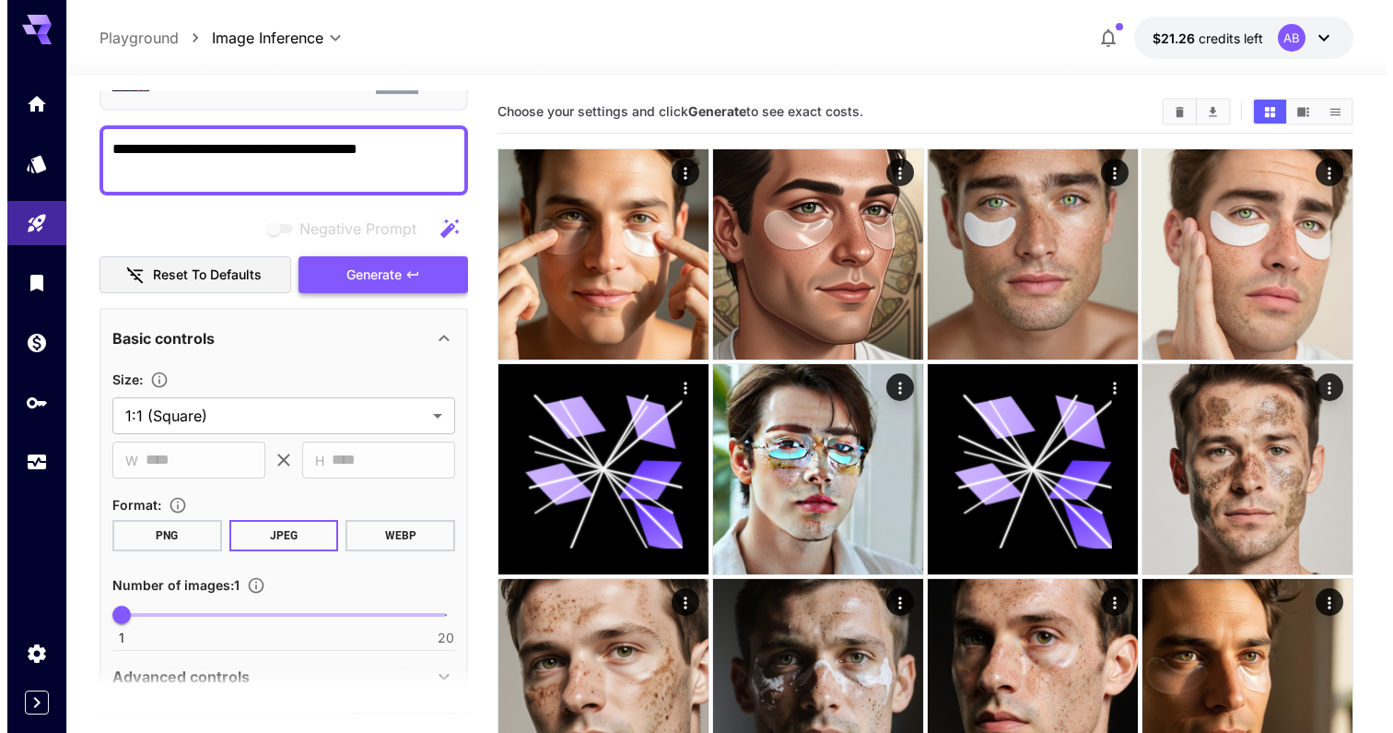
scroll to position [169, 0]
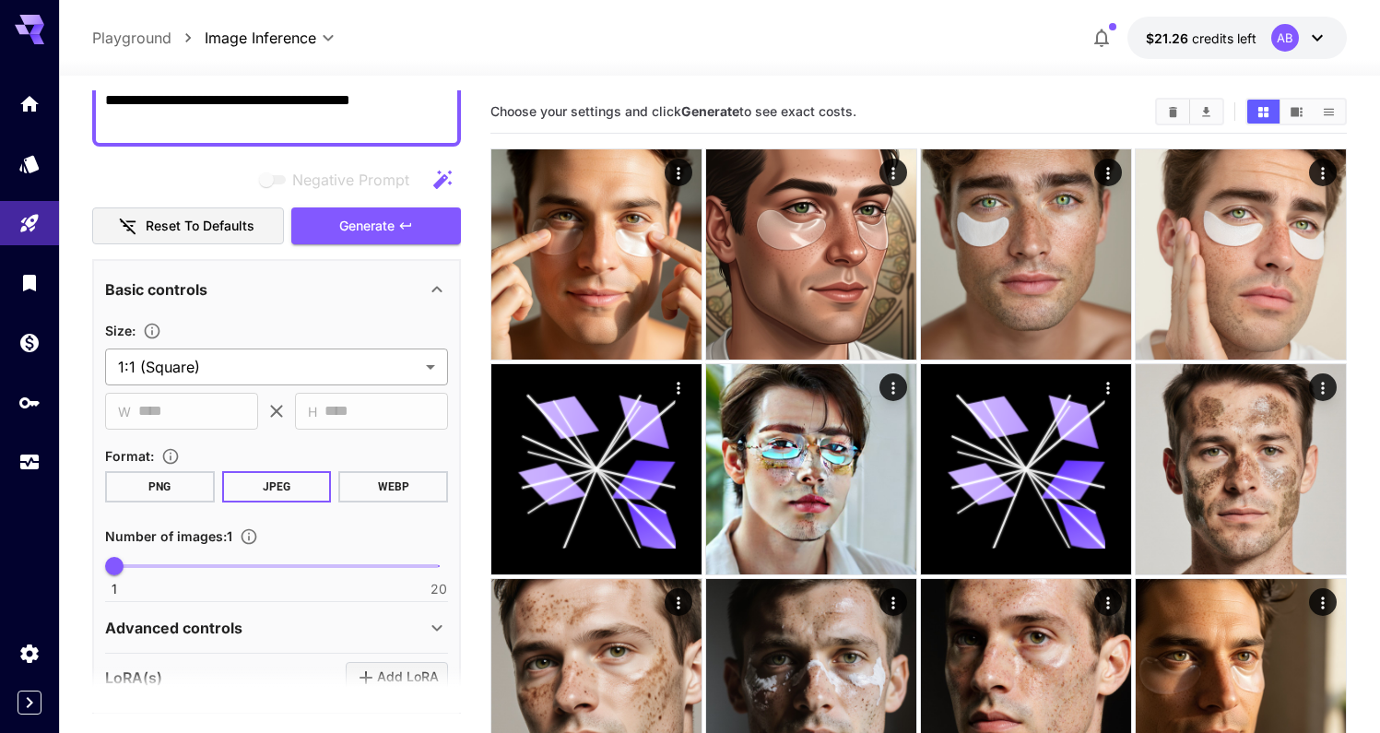
type textarea "**********"
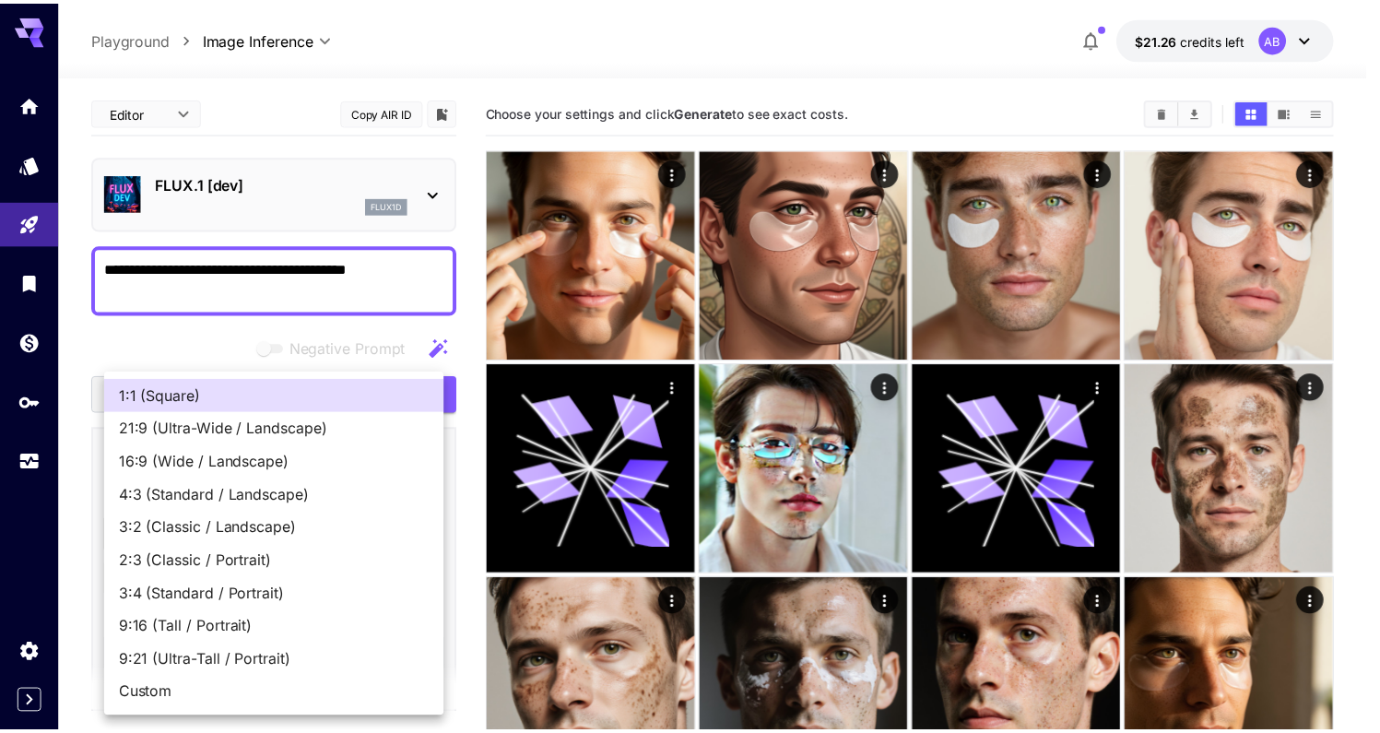
scroll to position [169, 0]
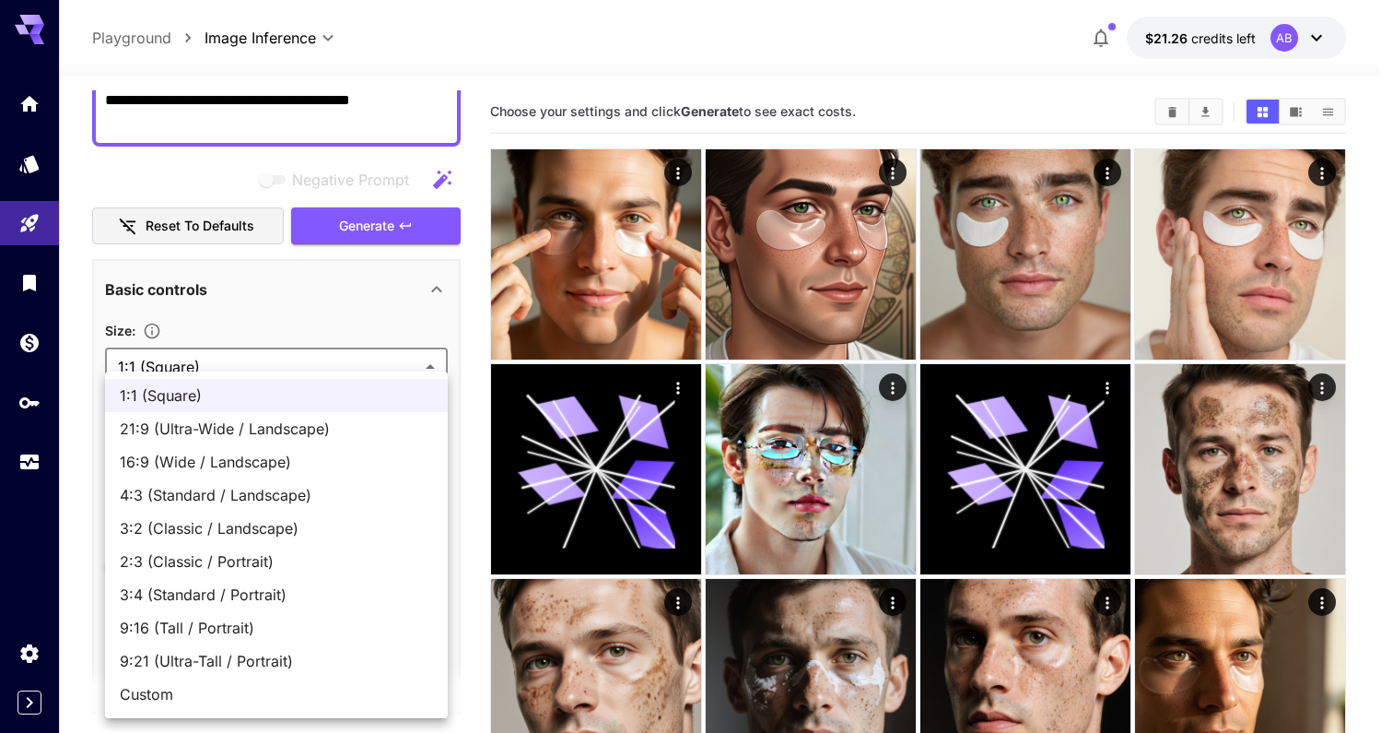
click at [259, 134] on div at bounding box center [696, 366] width 1393 height 733
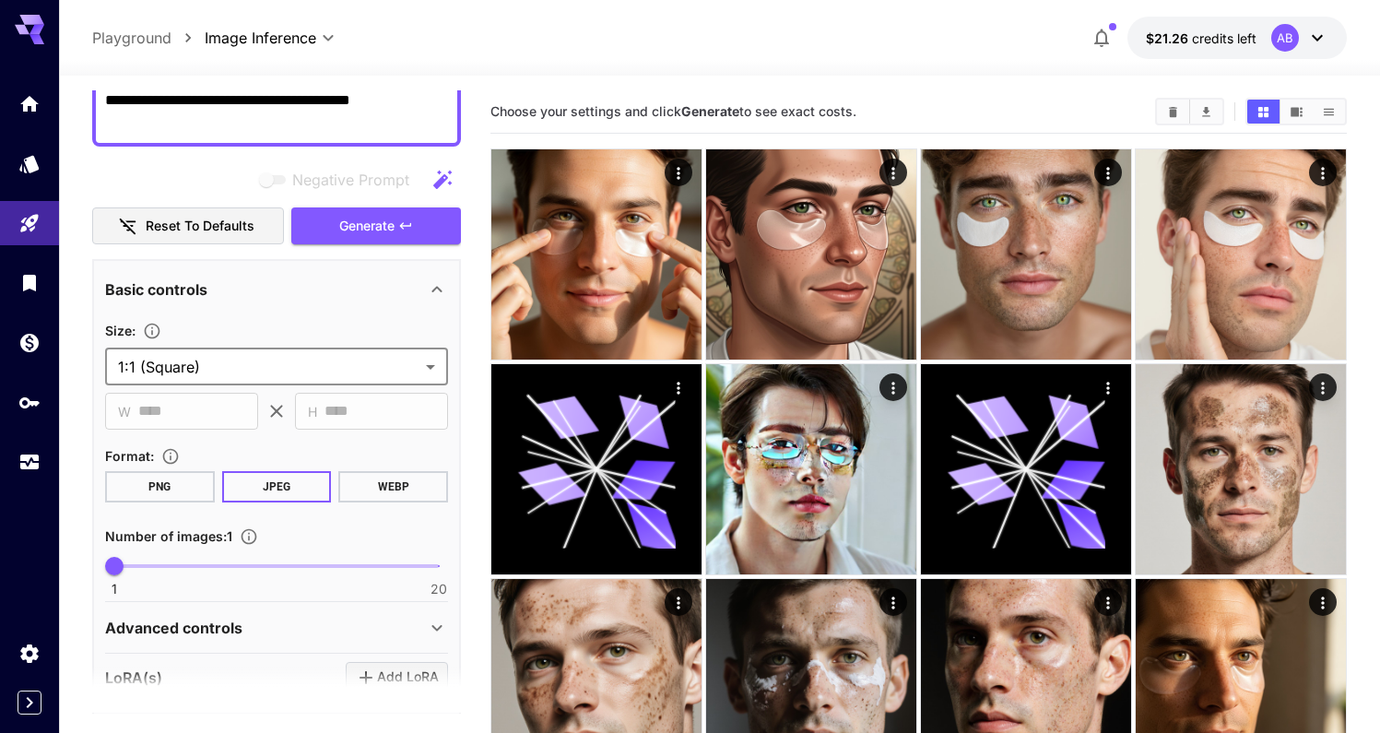
click at [293, 135] on div "**********" at bounding box center [276, 111] width 369 height 70
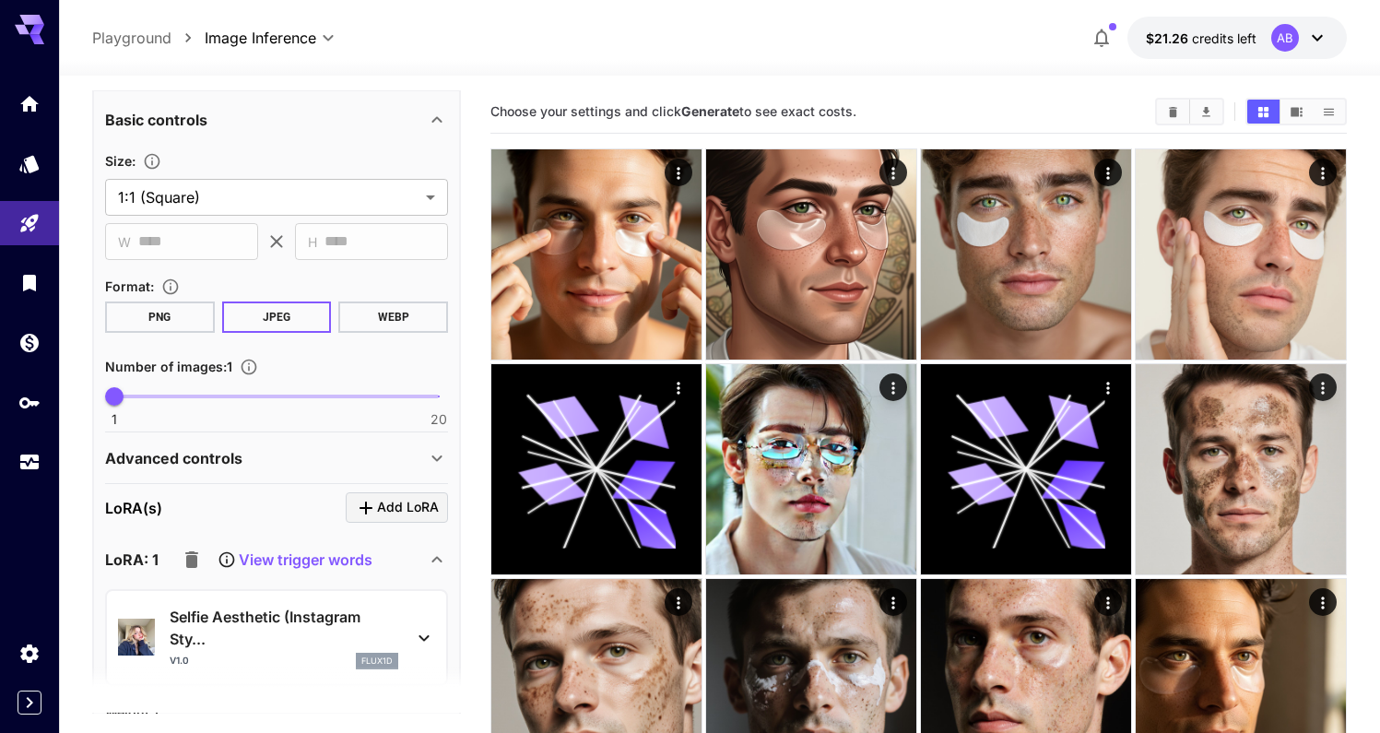
scroll to position [0, 0]
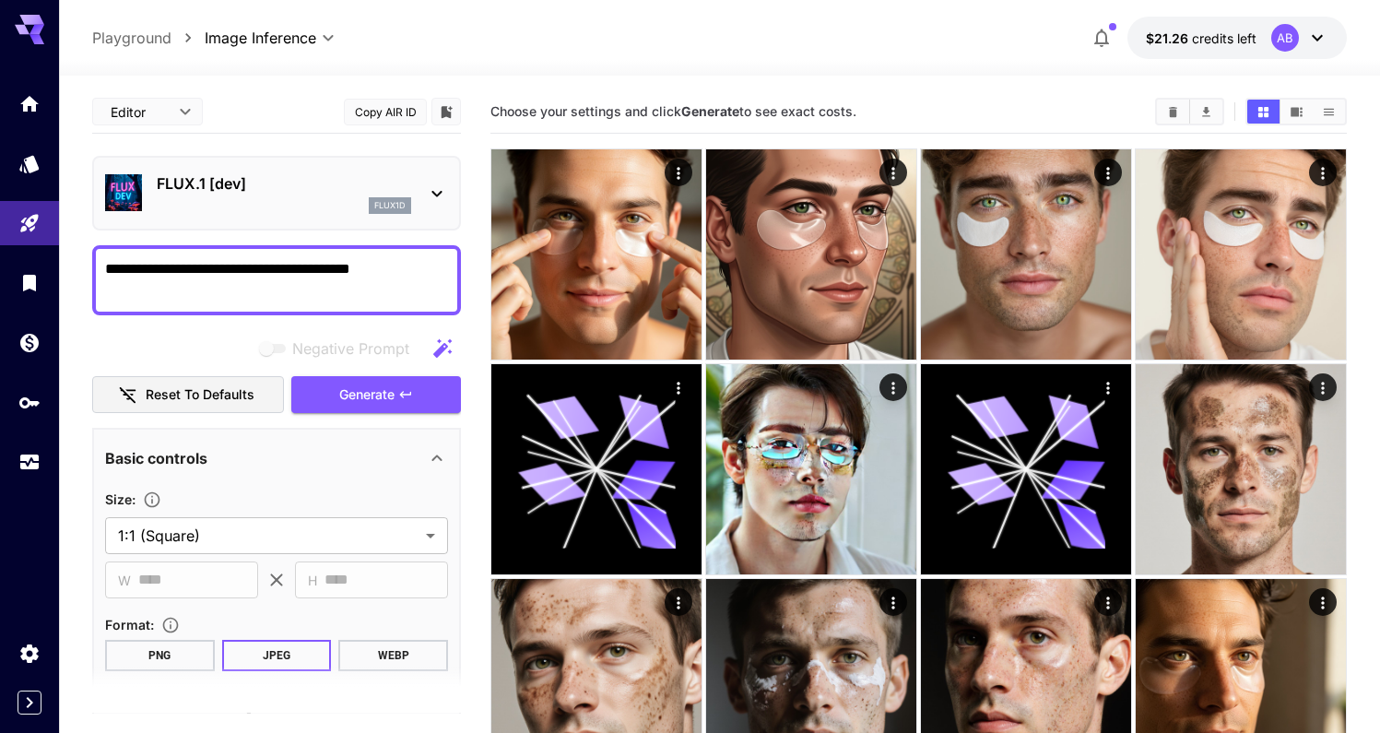
click at [409, 364] on div "Negative Prompt" at bounding box center [276, 348] width 369 height 37
click at [408, 366] on div "Negative Prompt Reset to defaults Generate" at bounding box center [276, 372] width 369 height 84
click at [392, 400] on span "Generate" at bounding box center [366, 394] width 55 height 23
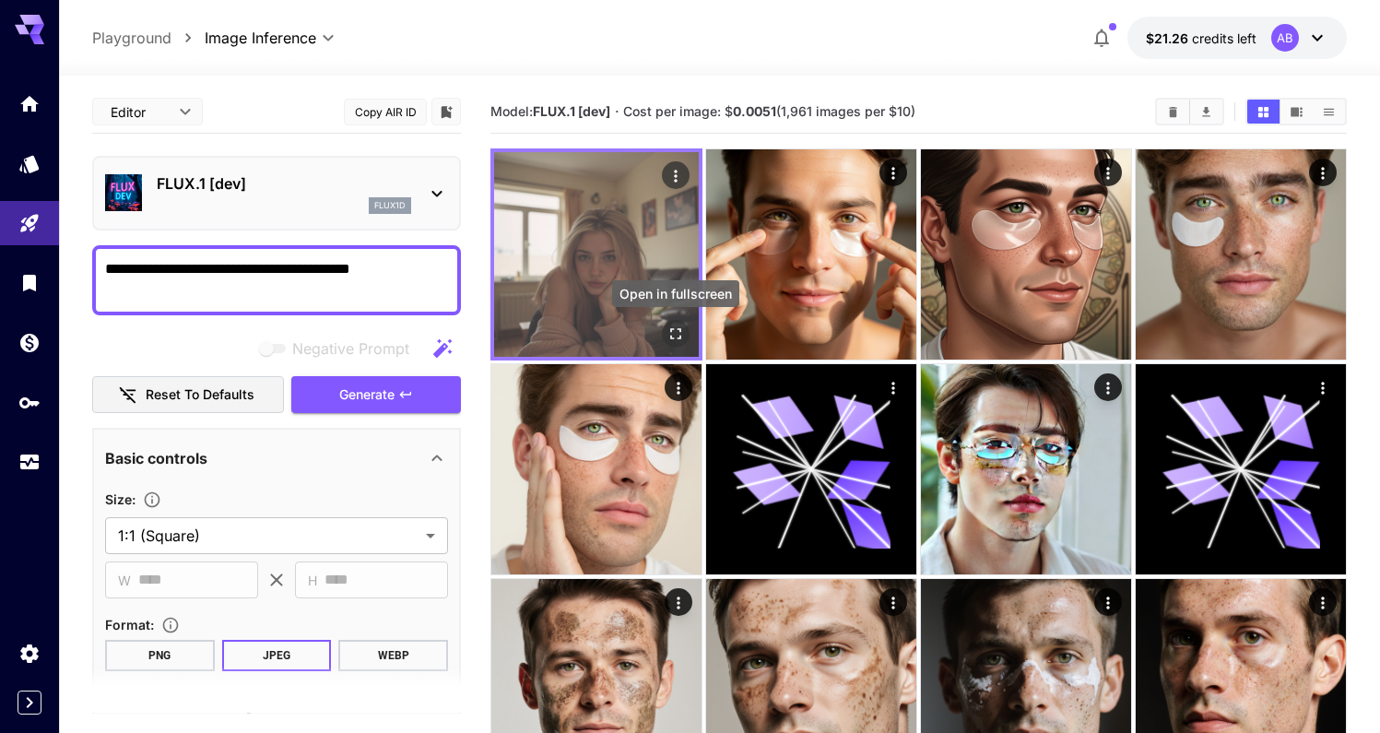
click at [687, 334] on button "Open in fullscreen" at bounding box center [676, 334] width 28 height 28
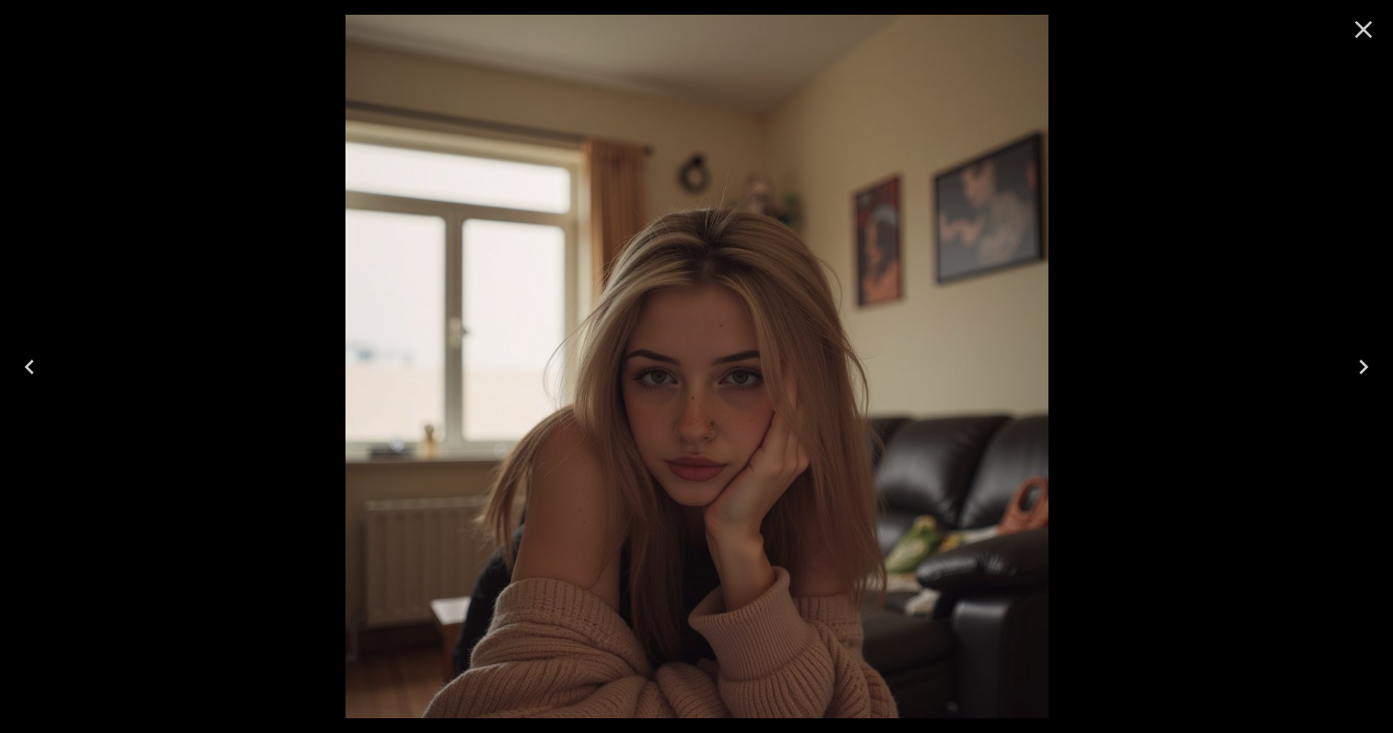
click at [1366, 29] on icon "Close" at bounding box center [1363, 29] width 29 height 29
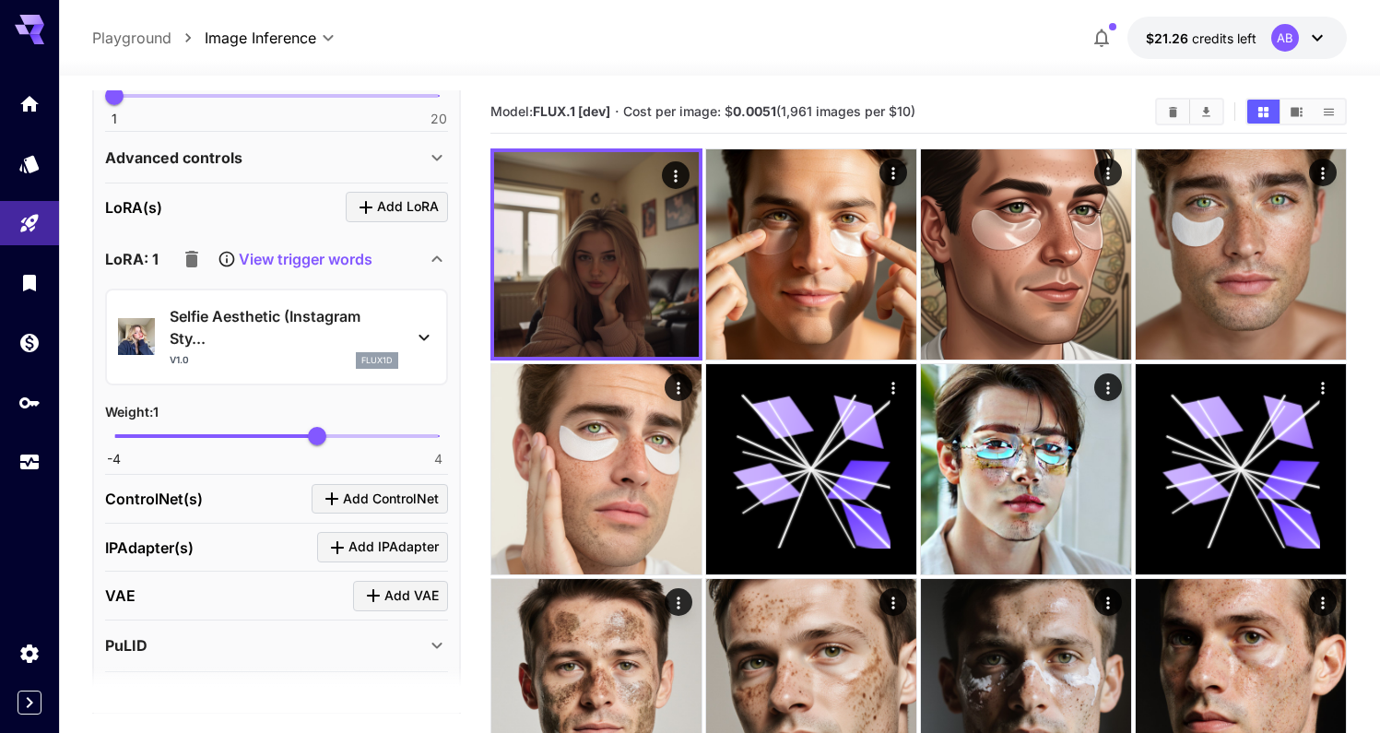
scroll to position [735, 0]
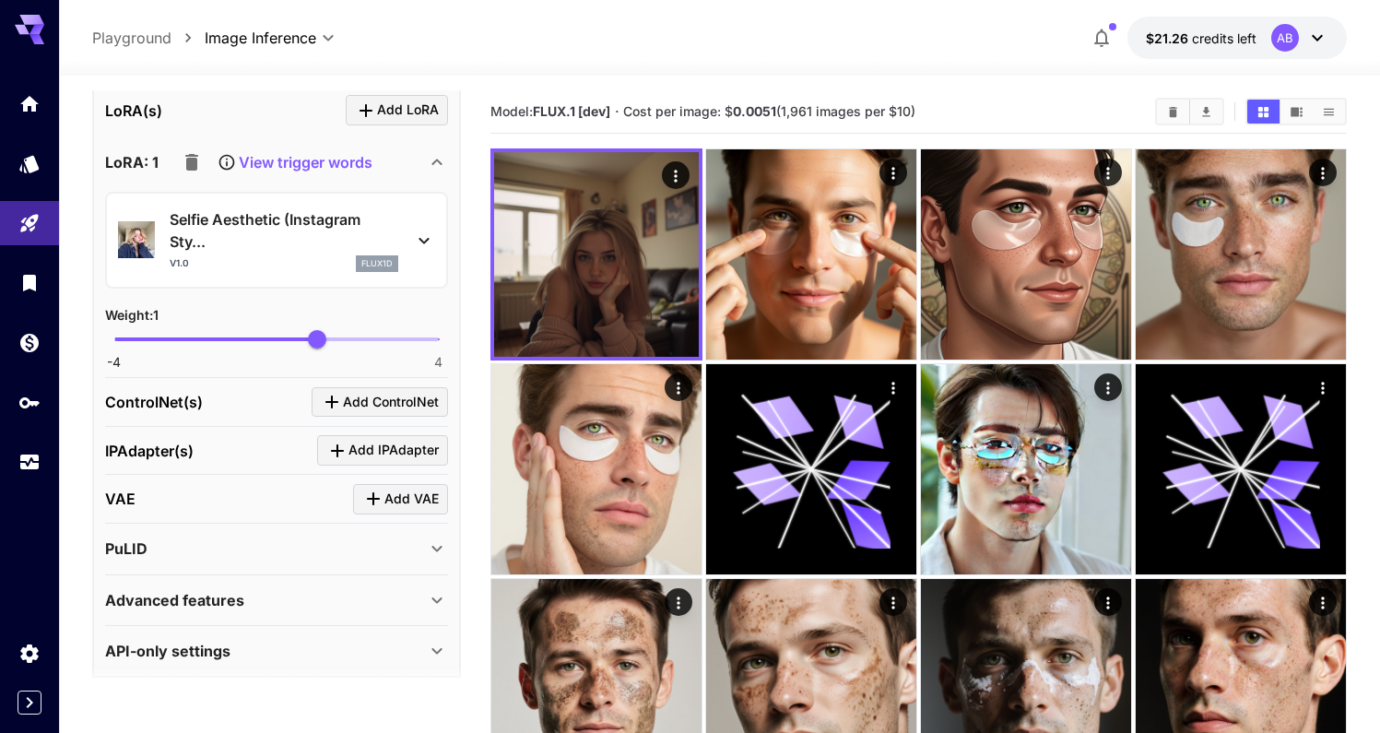
click at [139, 159] on p "LoRA: 1" at bounding box center [131, 162] width 53 height 22
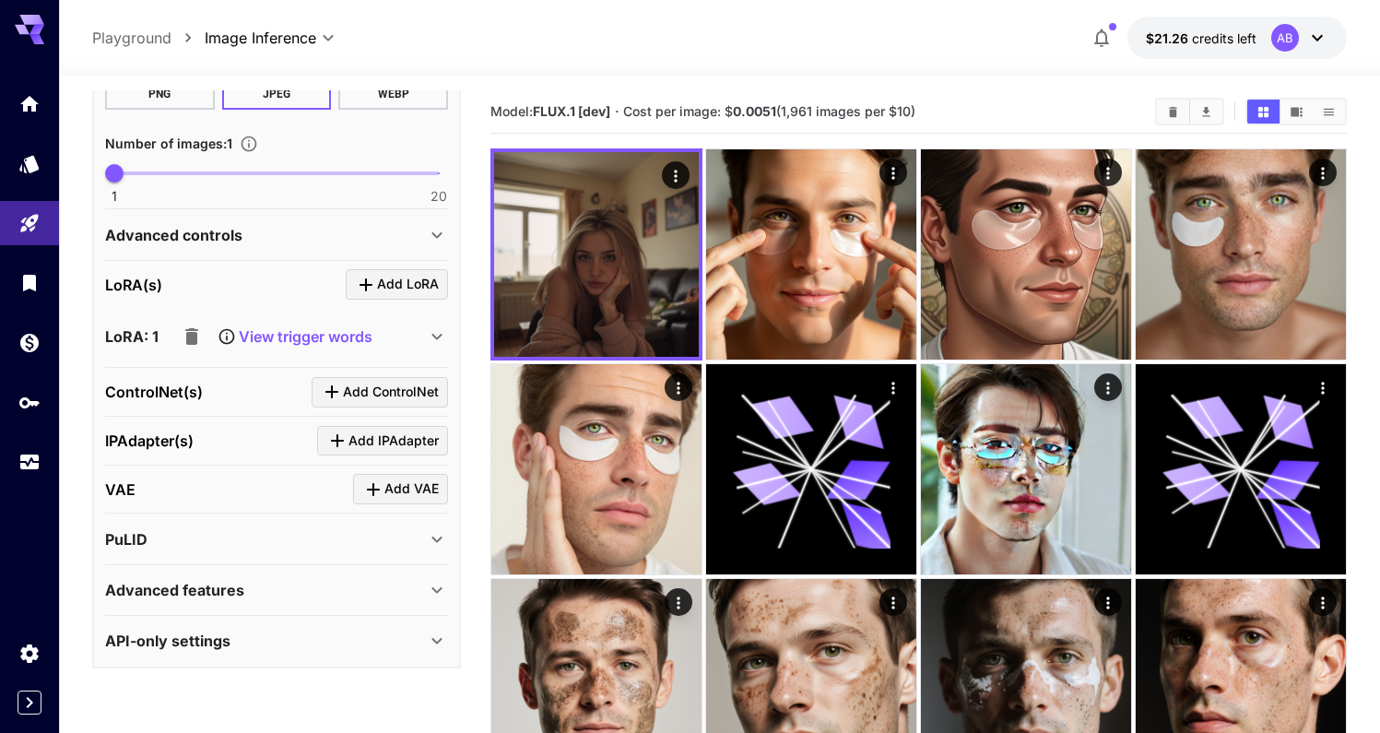
click at [134, 342] on p "LoRA: 1" at bounding box center [131, 336] width 53 height 22
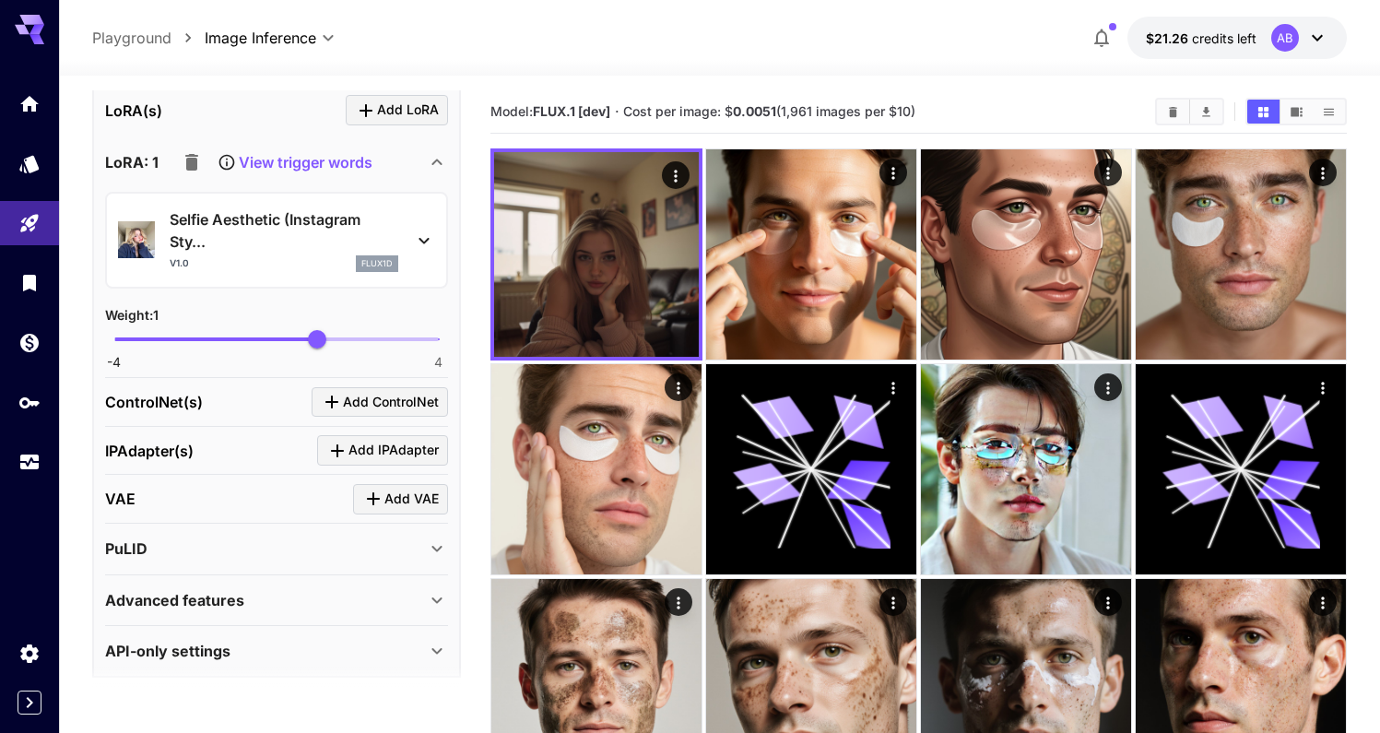
scroll to position [745, 0]
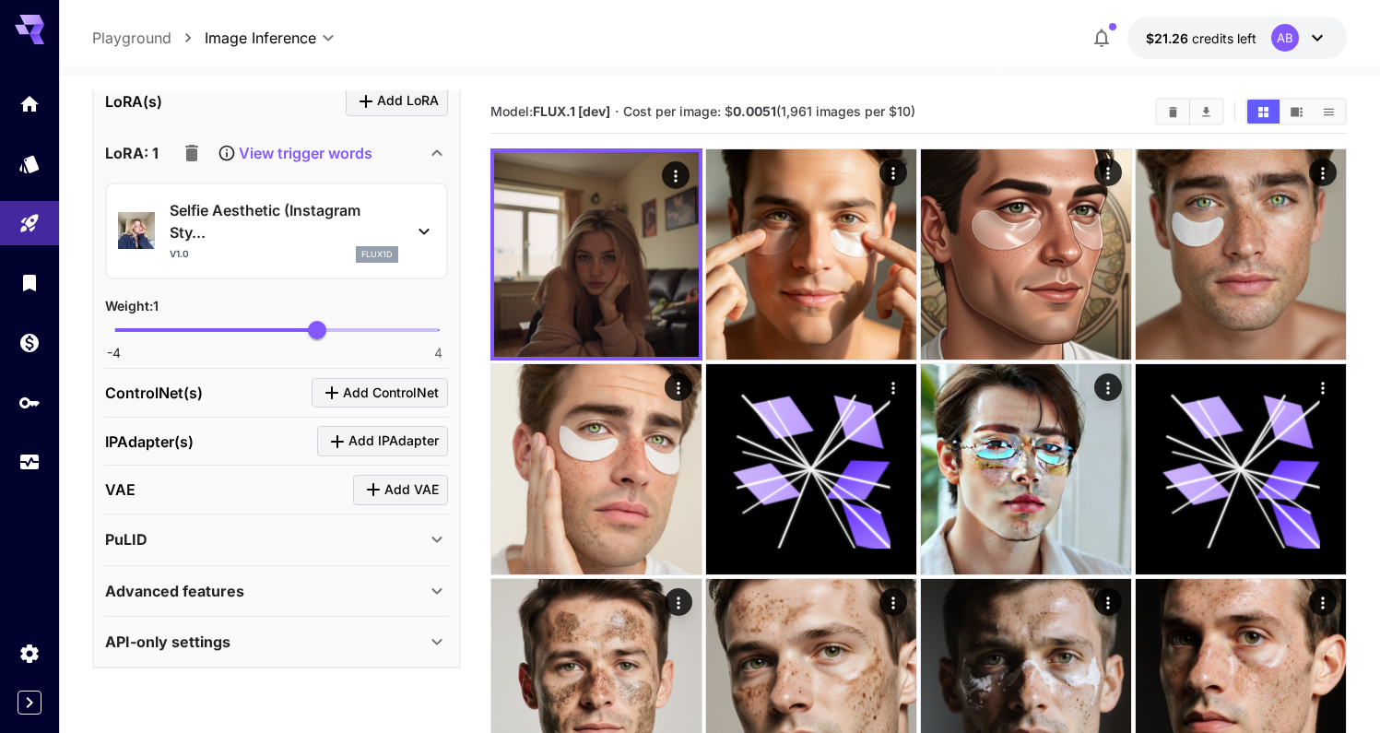
click at [217, 219] on p "Selfie Aesthetic (Instagram Sty..." at bounding box center [284, 221] width 229 height 44
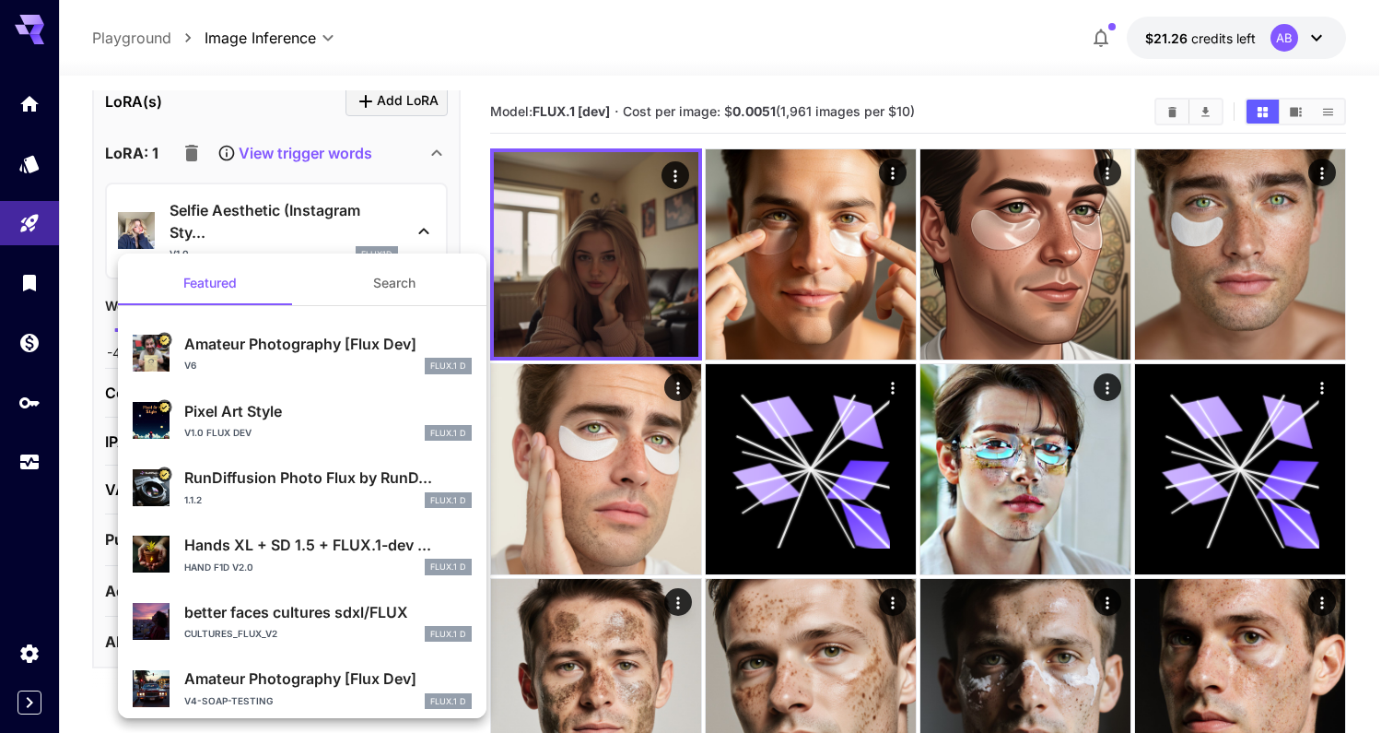
click at [322, 206] on div at bounding box center [696, 366] width 1393 height 733
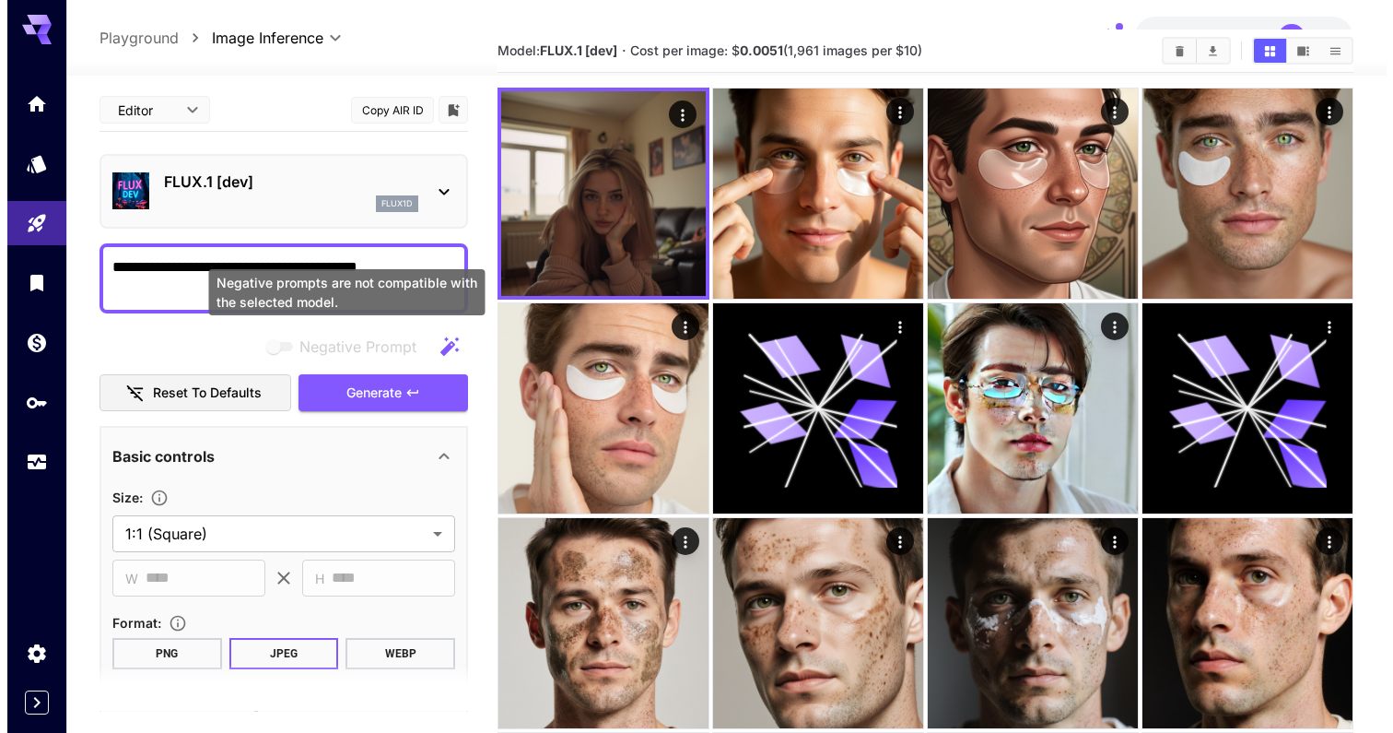
scroll to position [6, 0]
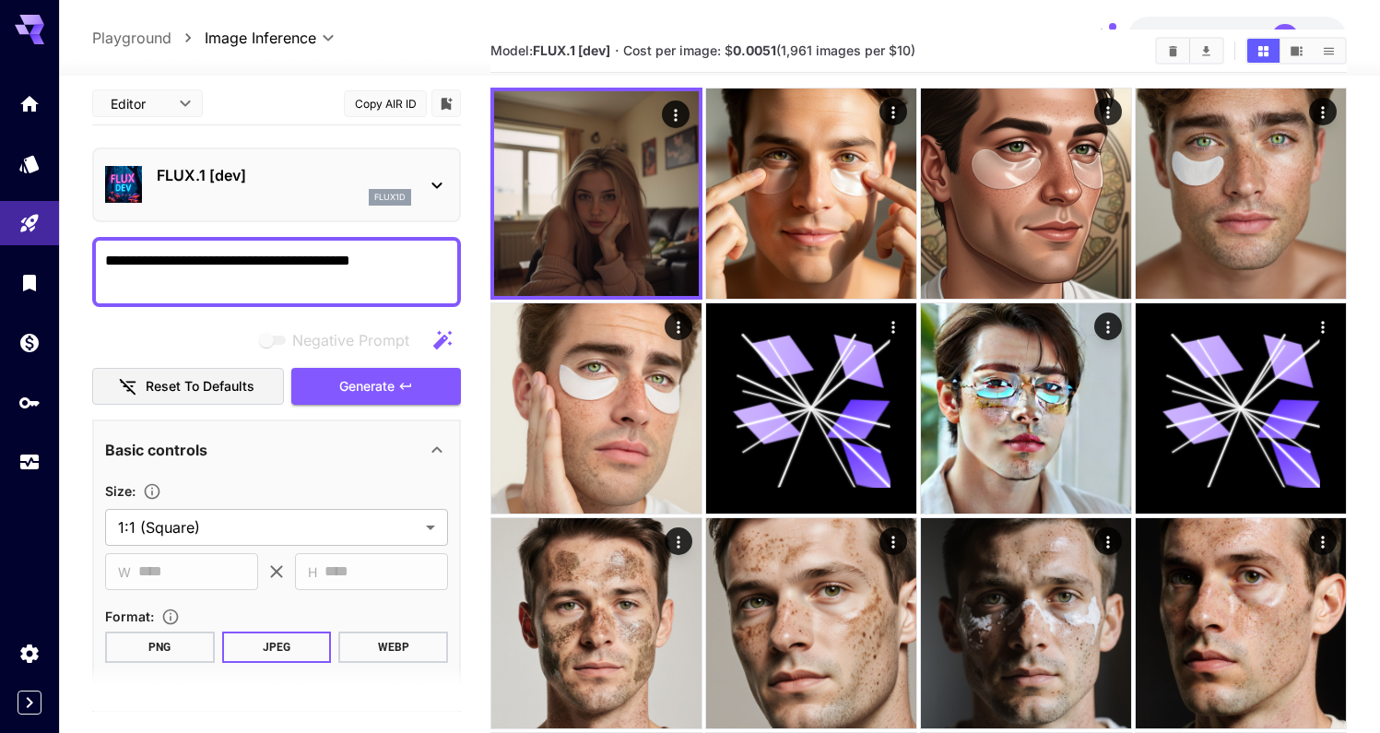
click at [331, 184] on p "FLUX.1 [dev]" at bounding box center [284, 175] width 254 height 22
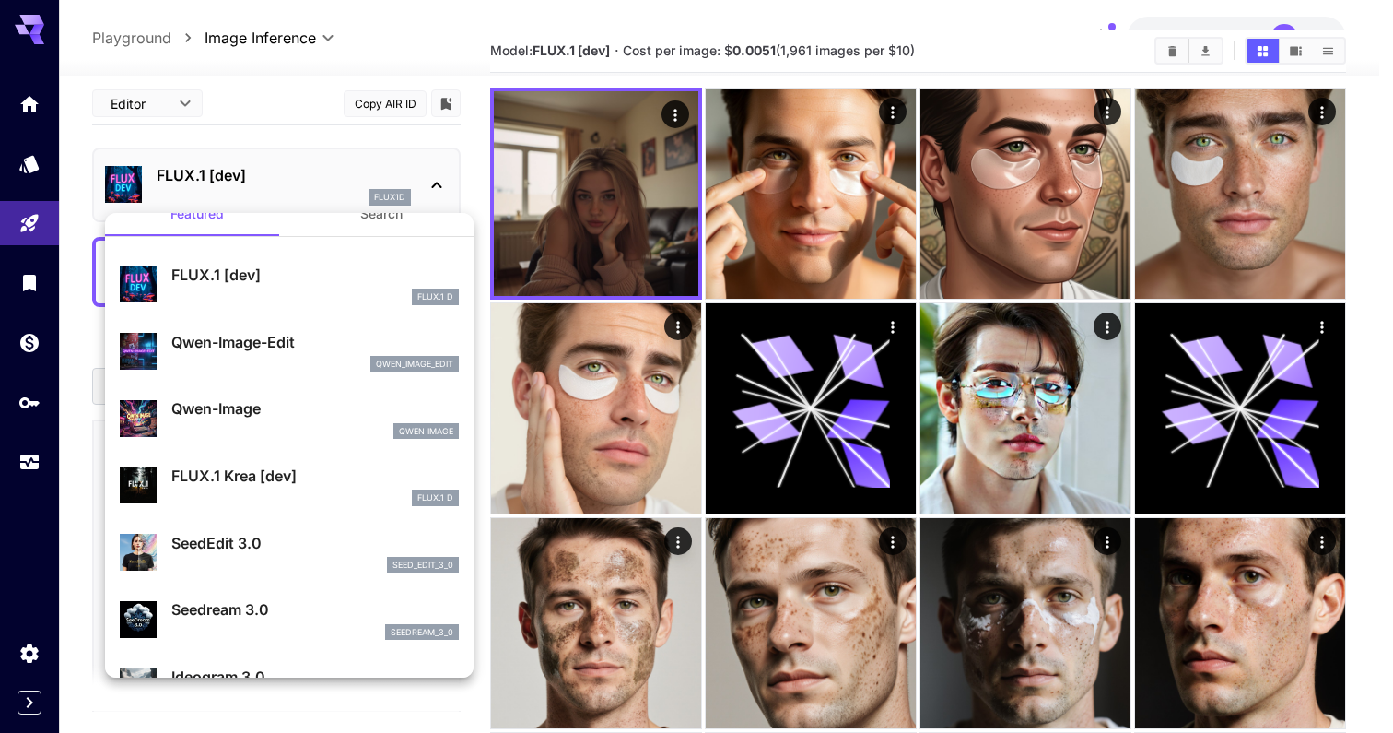
scroll to position [40, 0]
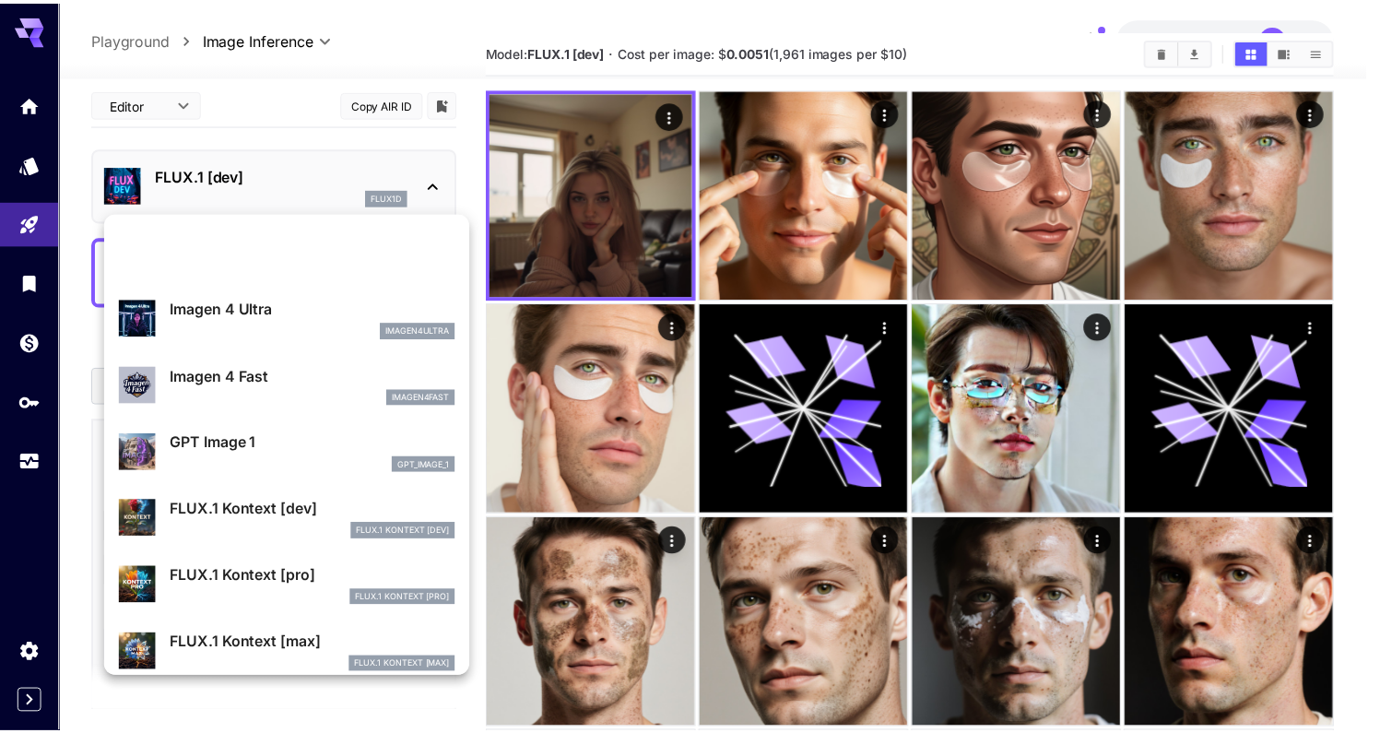
scroll to position [711, 0]
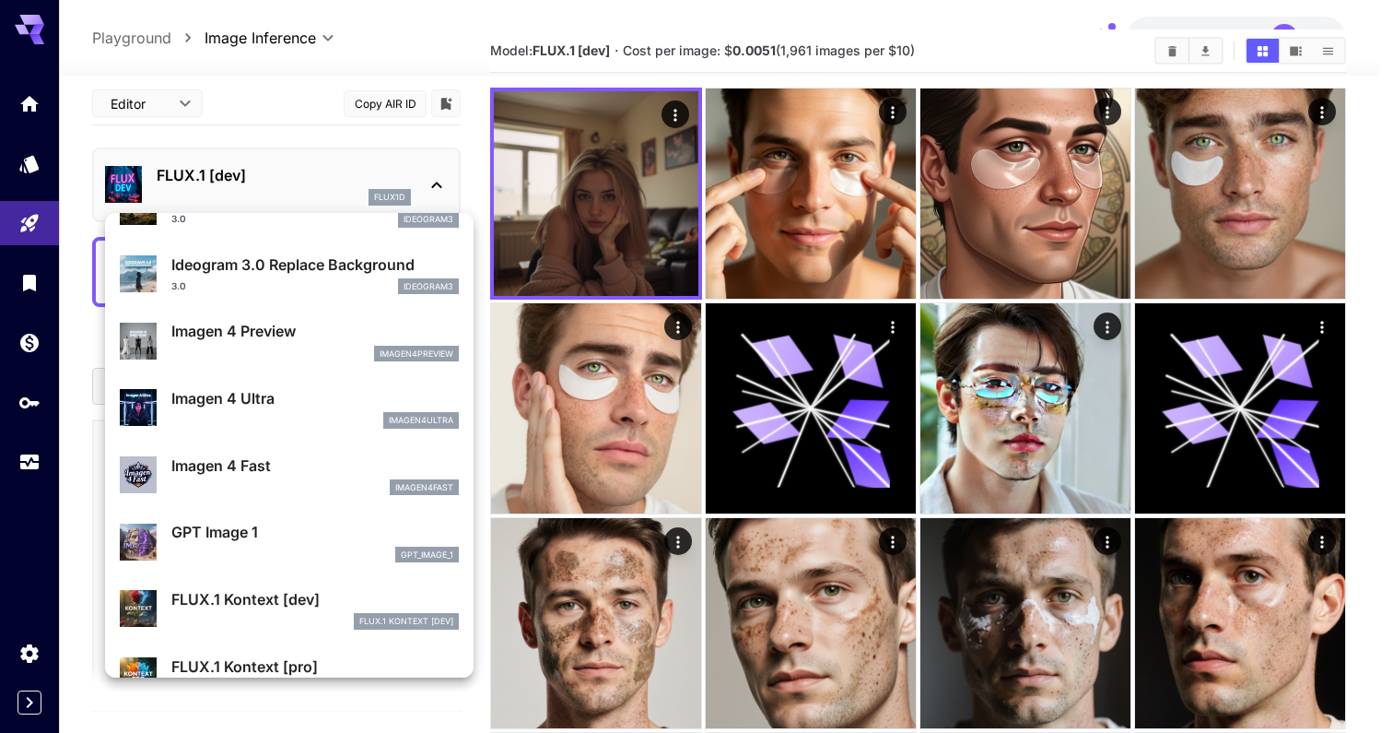
click at [315, 405] on p "Imagen 4 Ultra" at bounding box center [315, 398] width 288 height 22
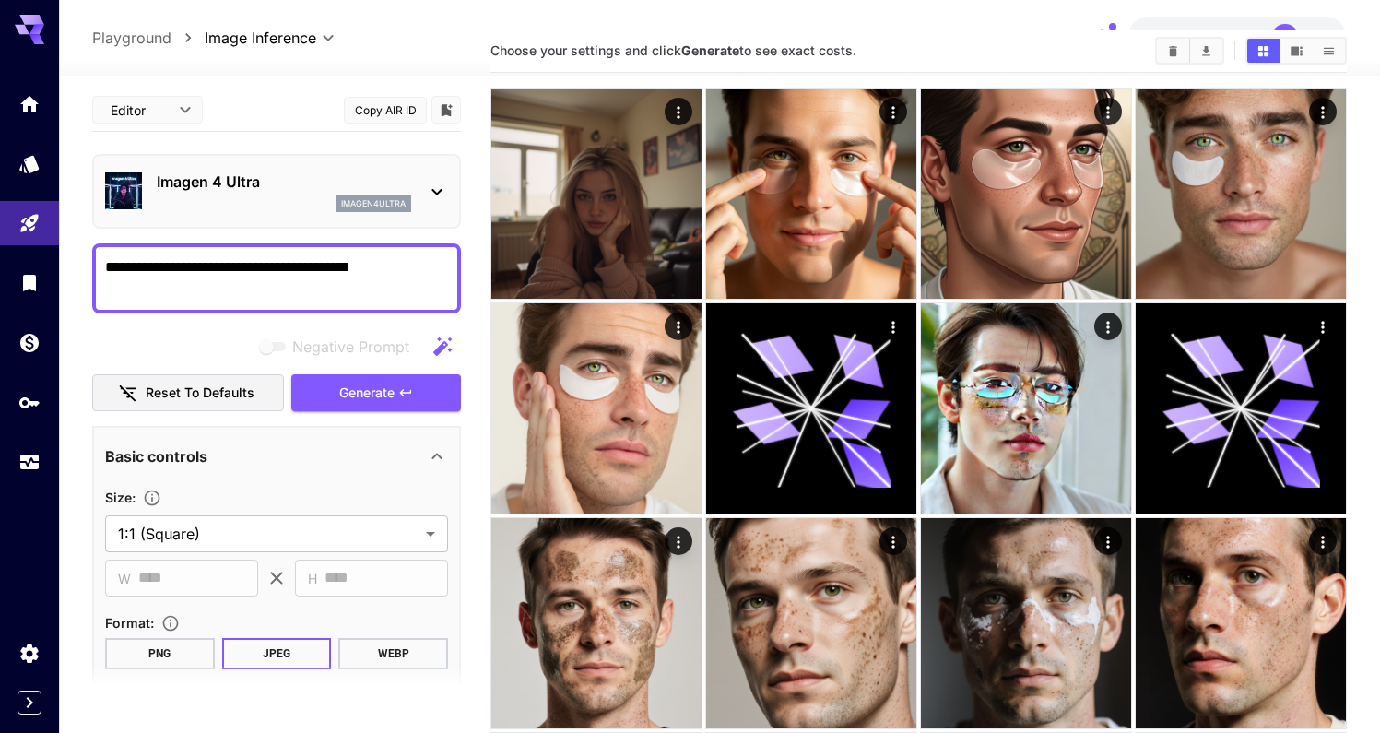
click at [140, 266] on textarea "**********" at bounding box center [276, 278] width 343 height 44
click at [256, 269] on textarea "**********" at bounding box center [276, 278] width 343 height 44
click at [284, 276] on textarea "**********" at bounding box center [276, 278] width 343 height 44
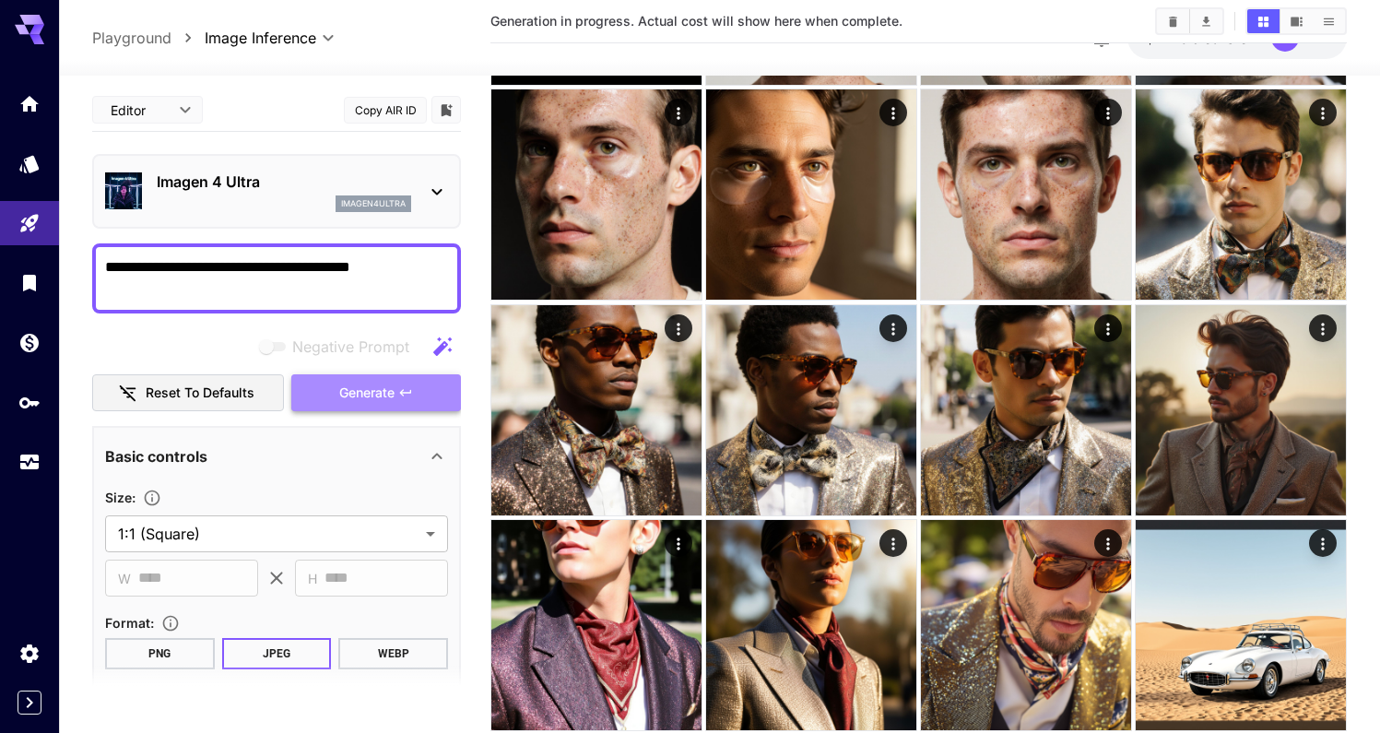
click at [347, 401] on span "Generate" at bounding box center [366, 393] width 55 height 23
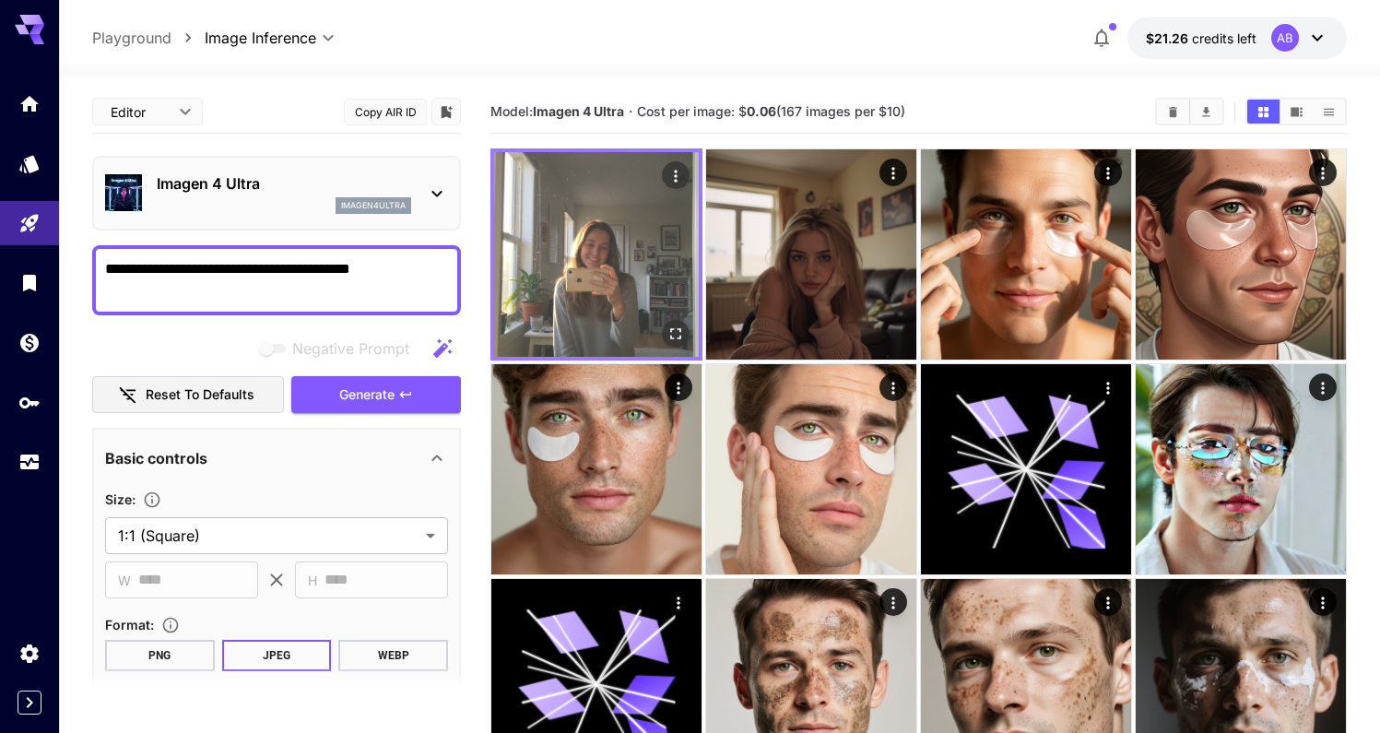
click at [626, 261] on img at bounding box center [596, 254] width 205 height 205
click at [670, 336] on icon "Open in fullscreen" at bounding box center [675, 333] width 11 height 11
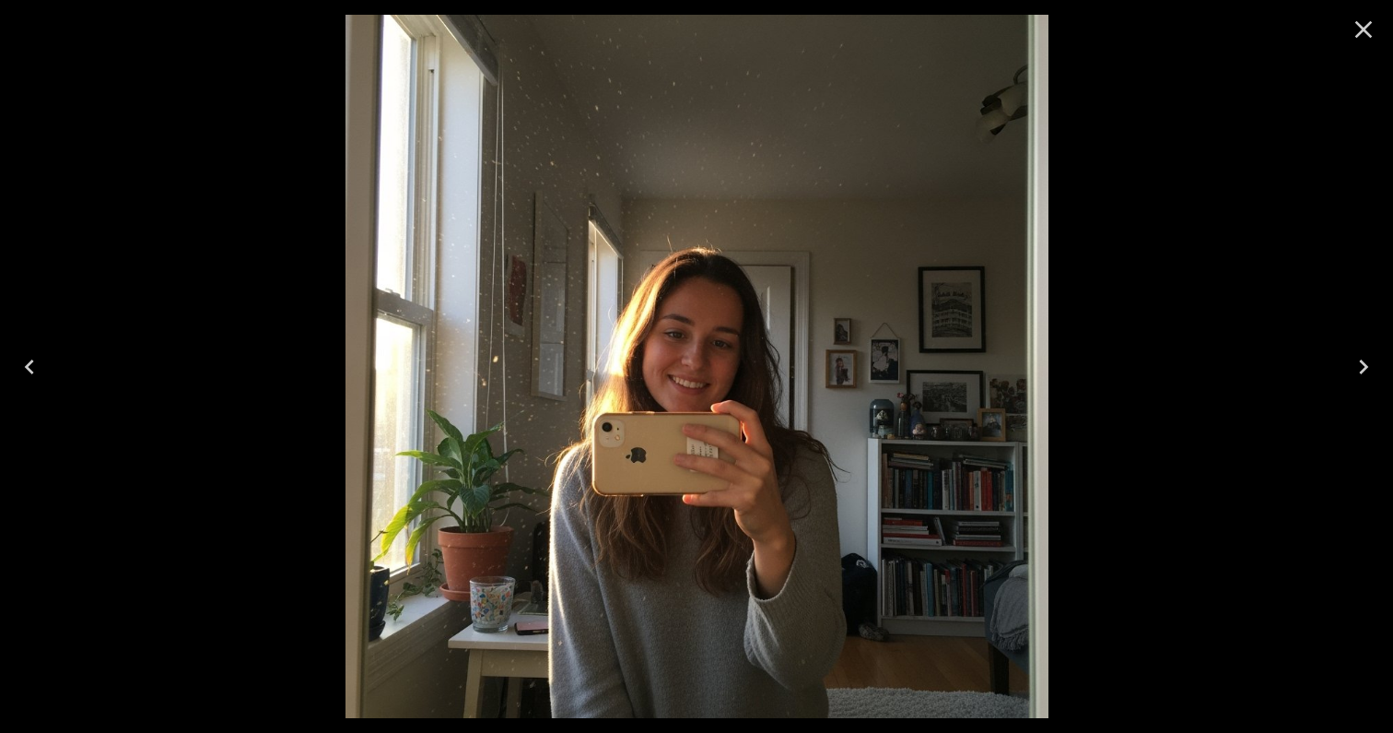
click at [575, 184] on img at bounding box center [697, 366] width 703 height 703
click at [561, 207] on img at bounding box center [697, 366] width 703 height 703
drag, startPoint x: 618, startPoint y: 479, endPoint x: 628, endPoint y: 417, distance: 62.6
click at [628, 417] on img at bounding box center [697, 366] width 703 height 703
click at [505, 150] on img at bounding box center [697, 366] width 703 height 703
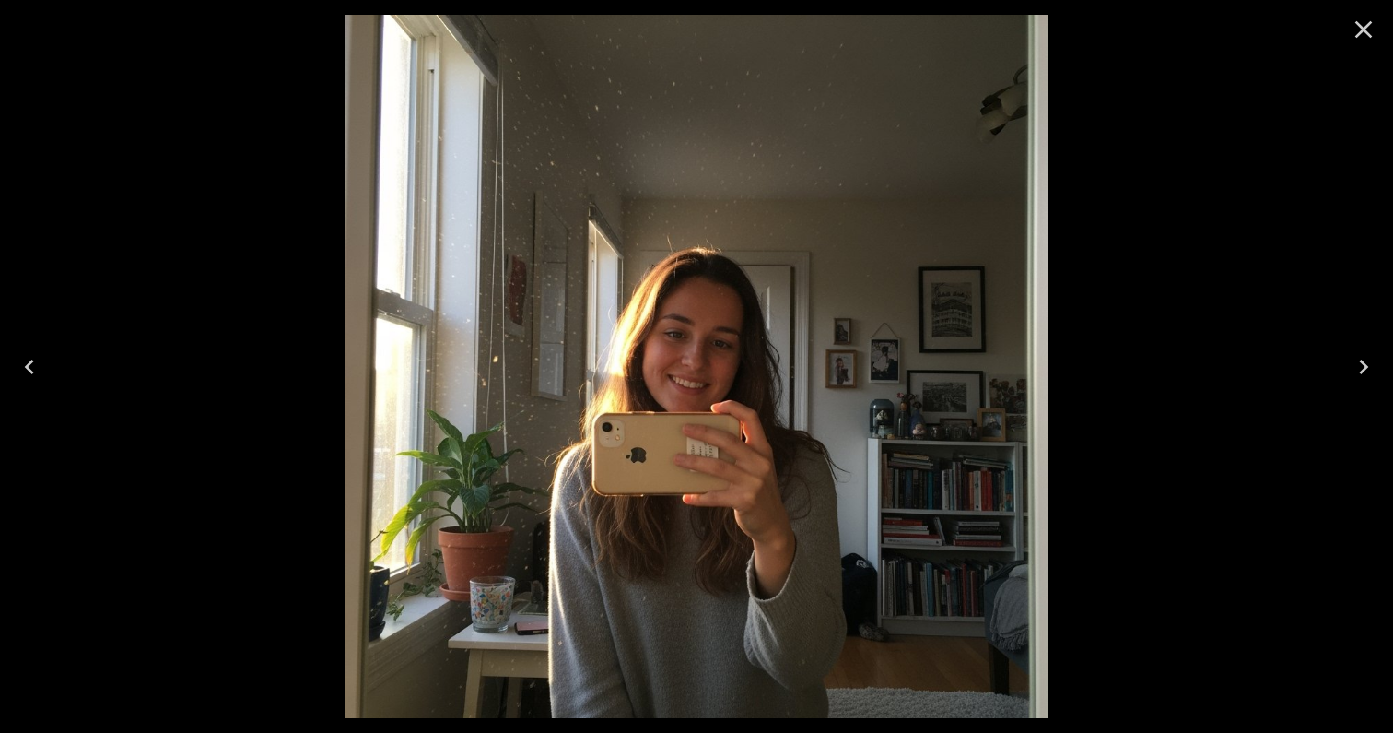
drag, startPoint x: 515, startPoint y: 150, endPoint x: 523, endPoint y: 122, distance: 29.5
click at [523, 122] on img at bounding box center [697, 366] width 703 height 703
click at [1362, 26] on icon "Close" at bounding box center [1365, 30] width 18 height 18
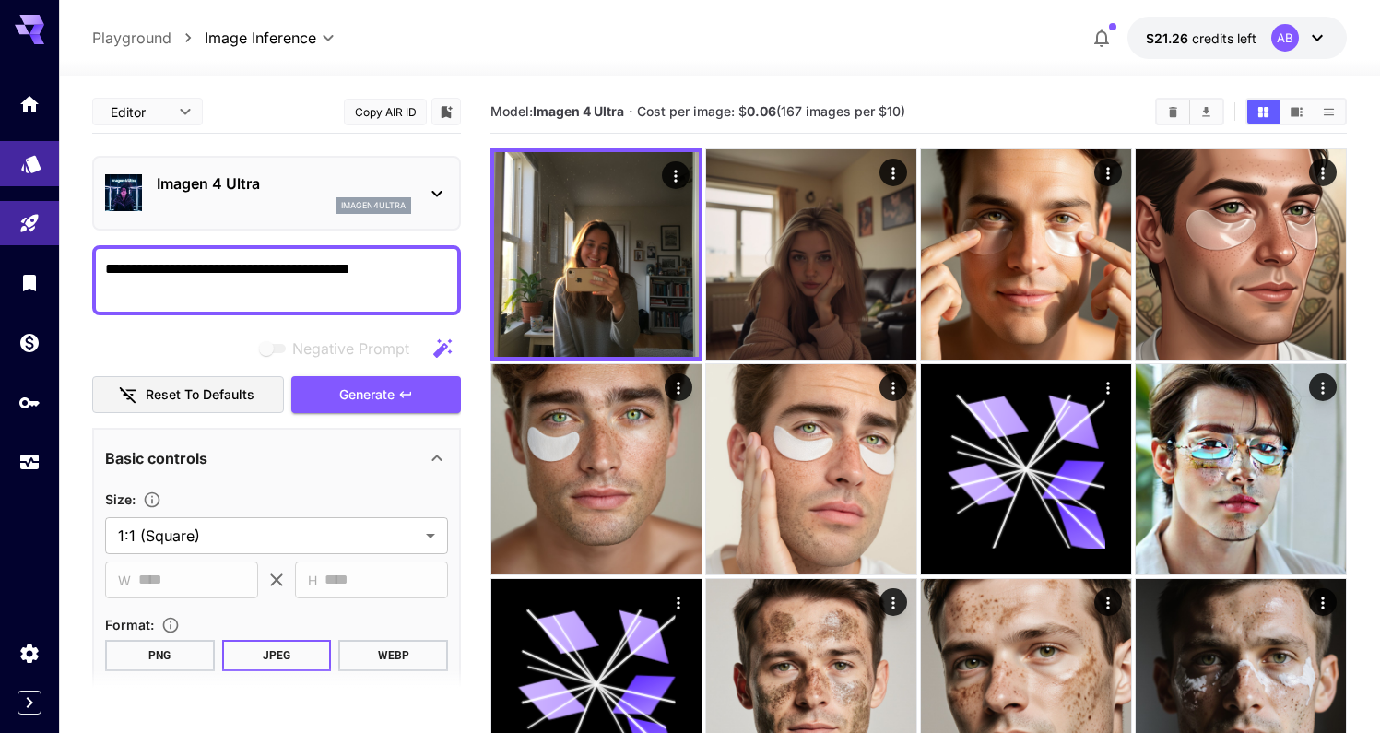
click at [12, 174] on link at bounding box center [29, 163] width 59 height 45
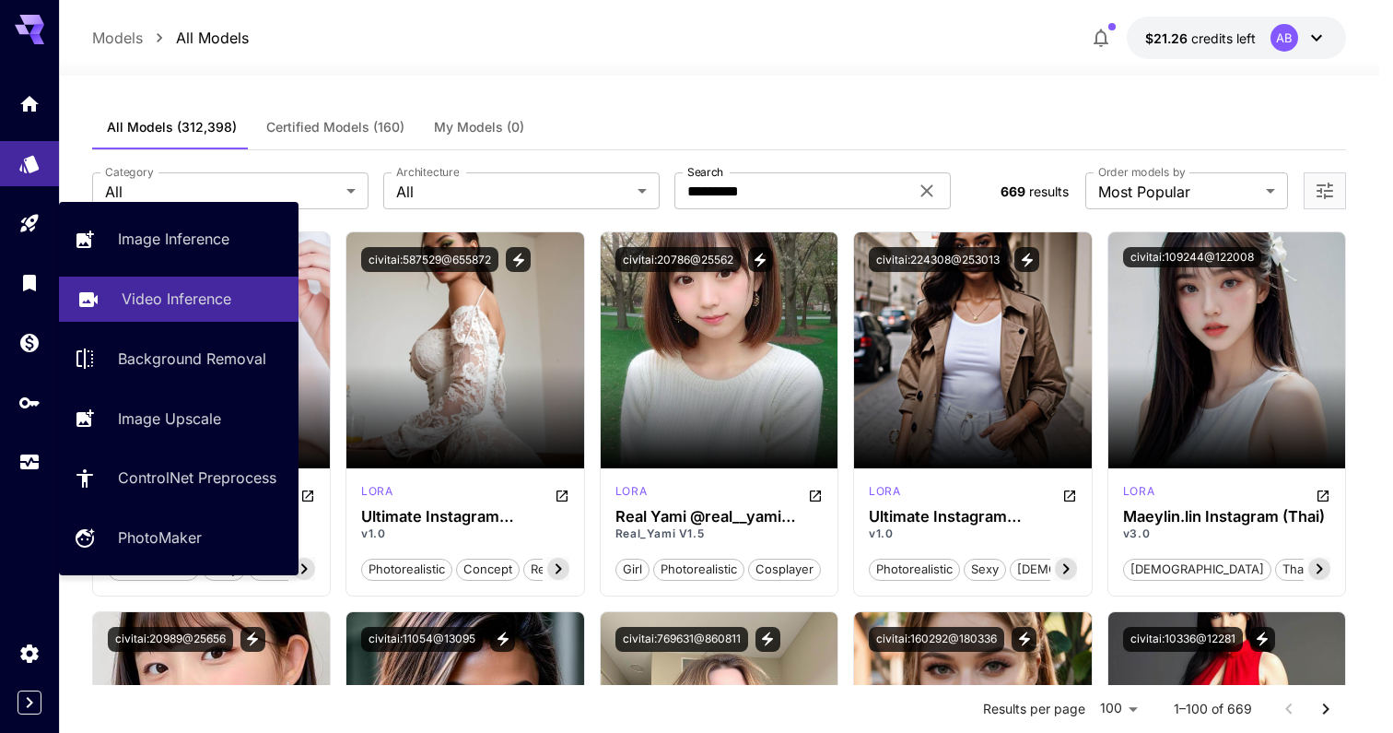
click at [193, 282] on link "Video Inference" at bounding box center [179, 298] width 240 height 45
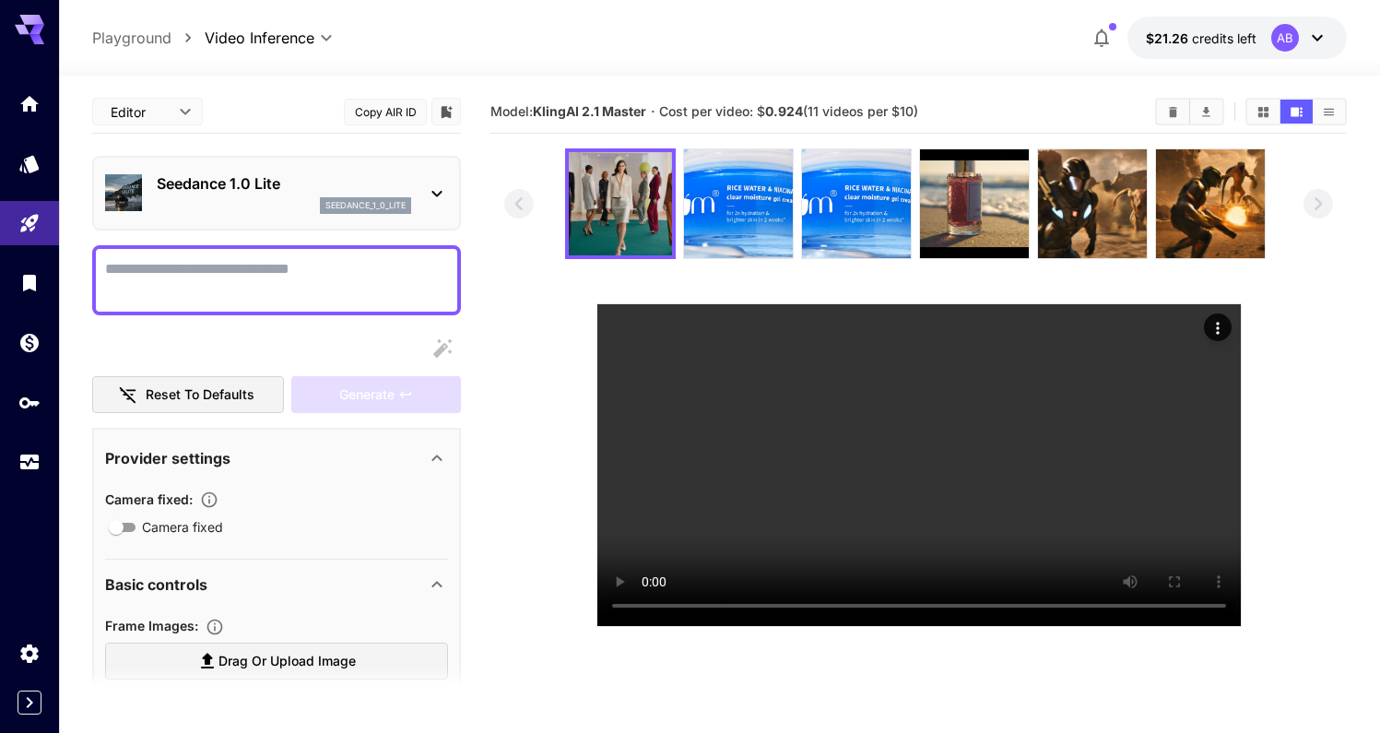
click at [272, 169] on div "Seedance 1.0 Lite seedance_1_0_lite" at bounding box center [276, 193] width 343 height 56
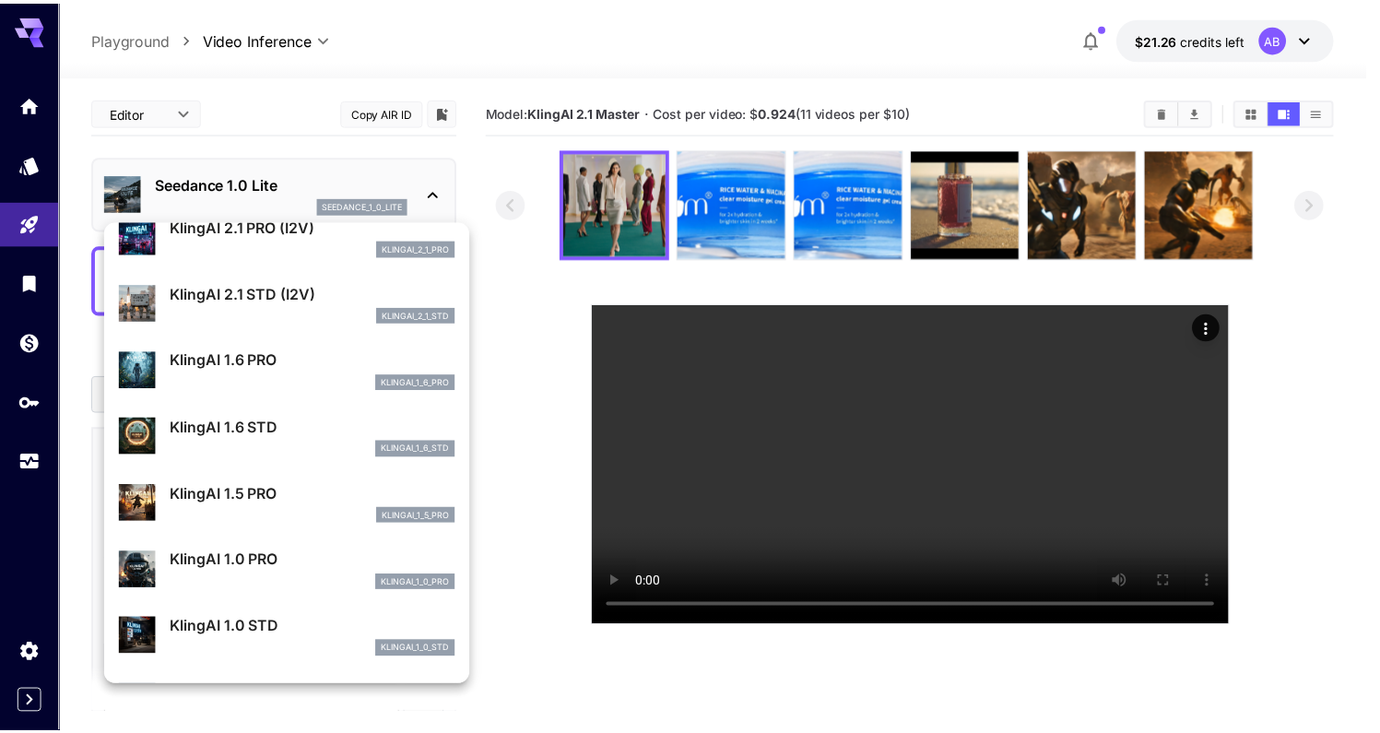
scroll to position [864, 0]
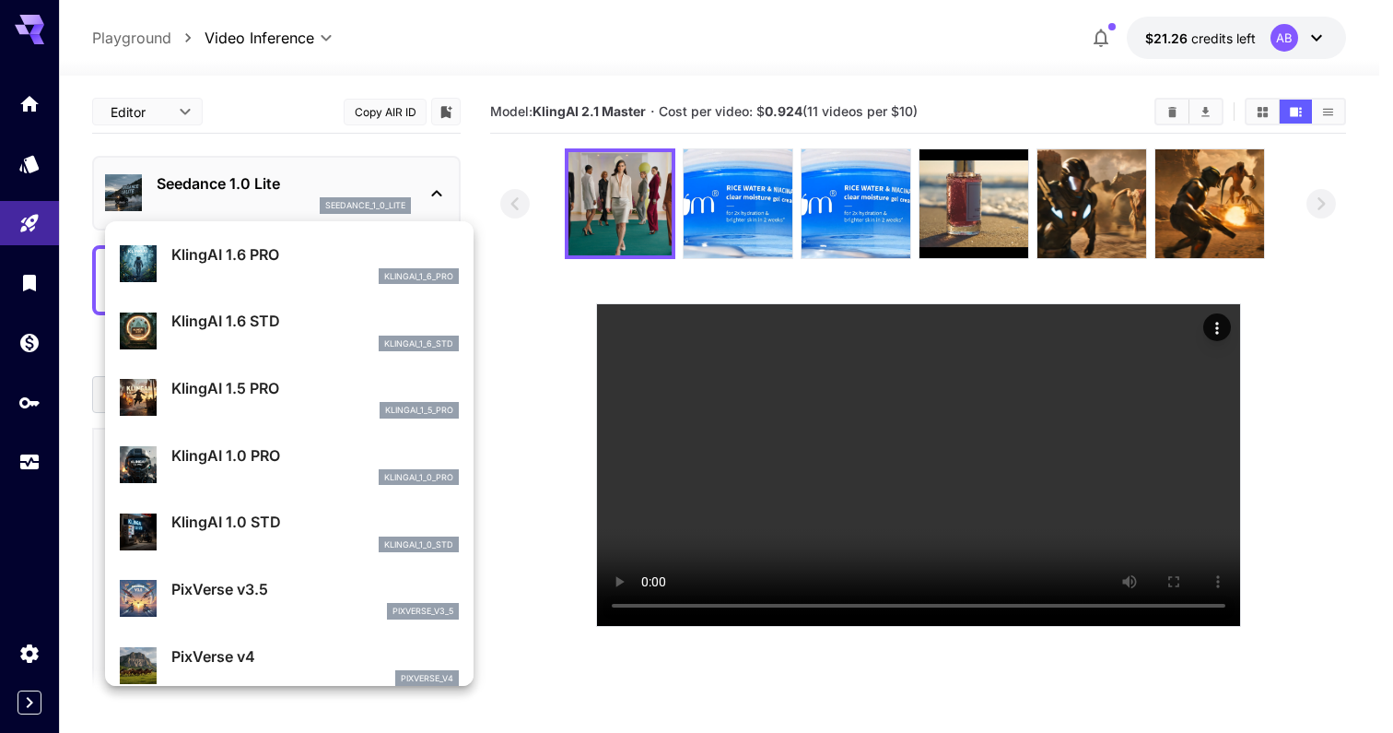
click at [523, 360] on div at bounding box center [696, 366] width 1393 height 733
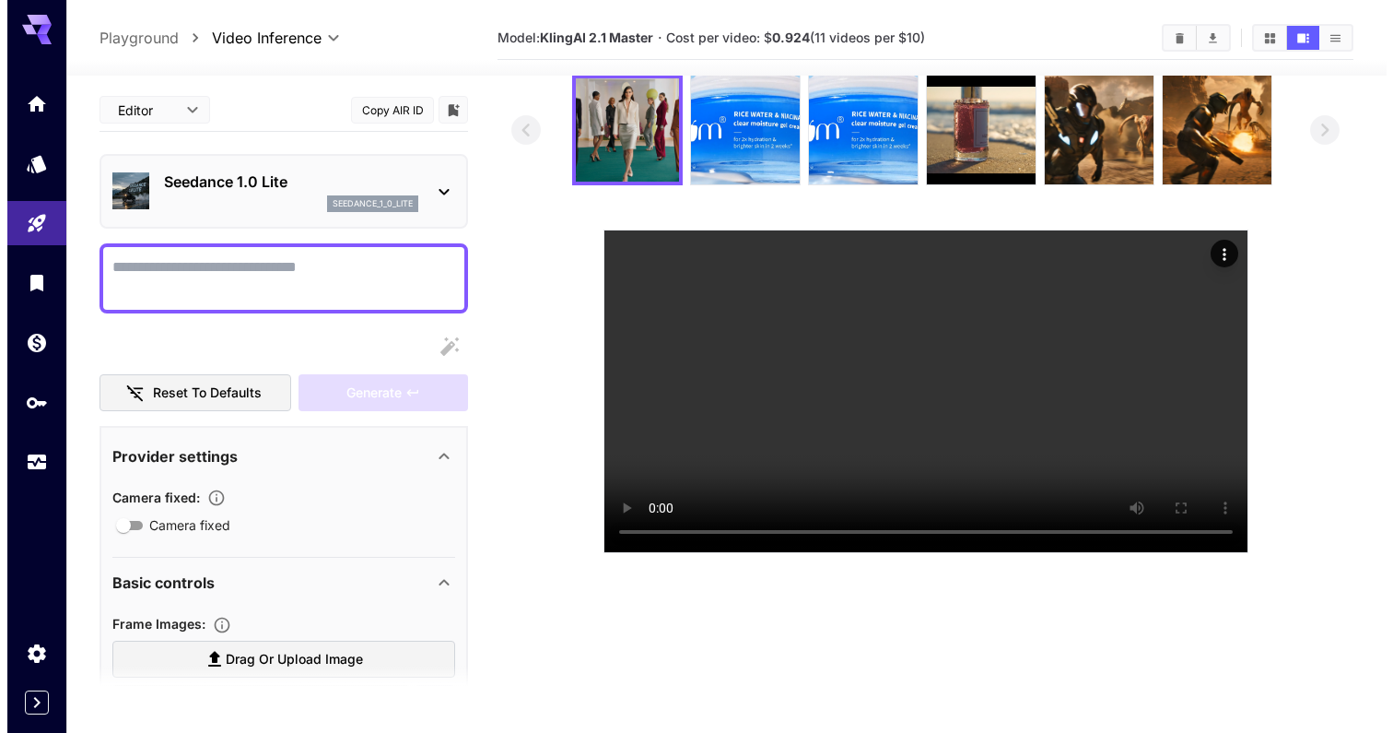
scroll to position [0, 0]
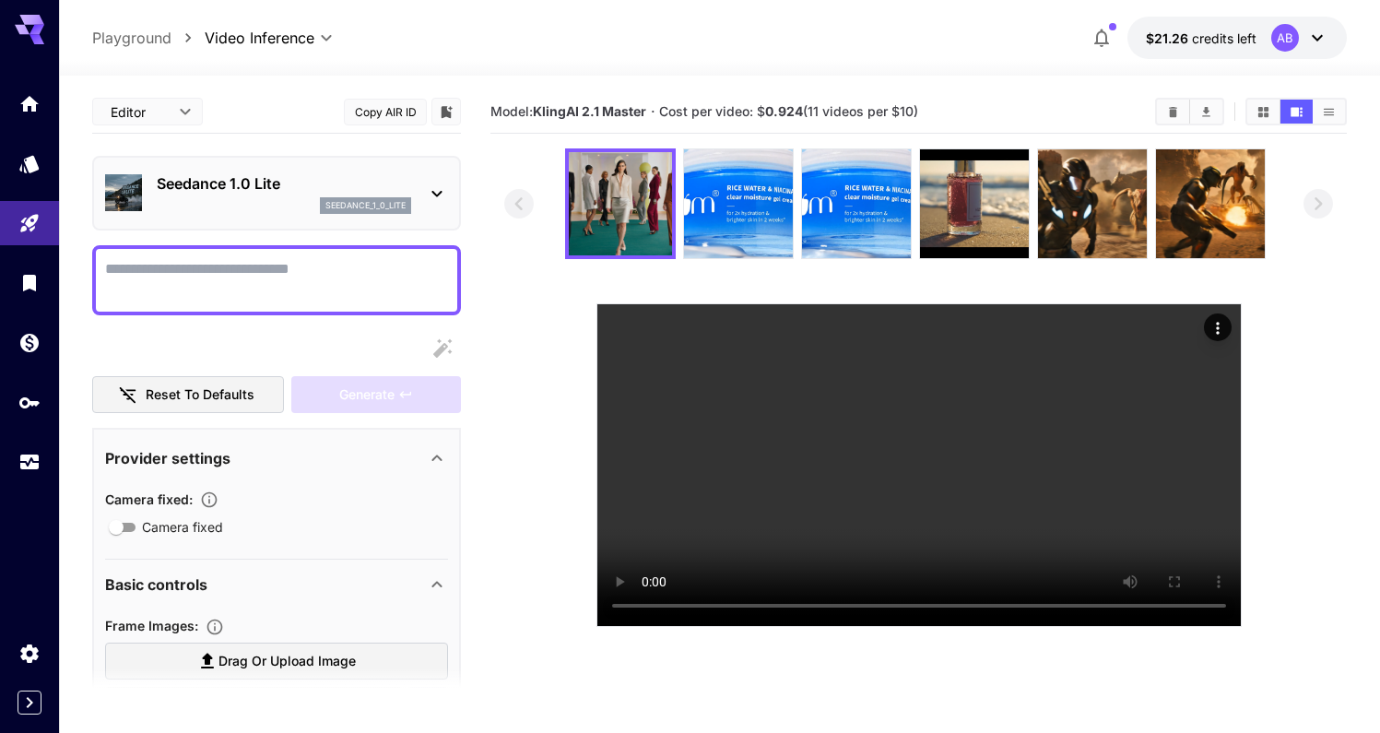
click at [277, 204] on div "seedance_1_0_lite" at bounding box center [284, 205] width 254 height 17
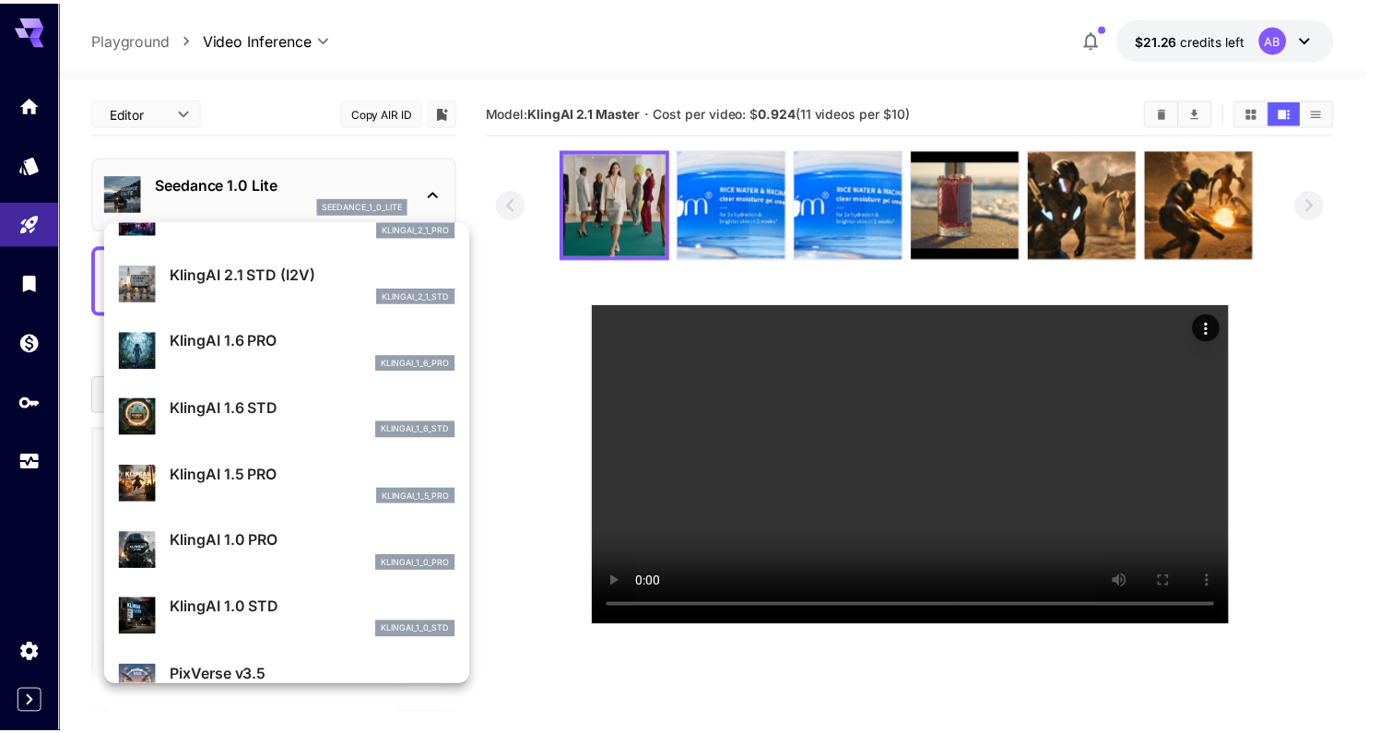
scroll to position [1289, 0]
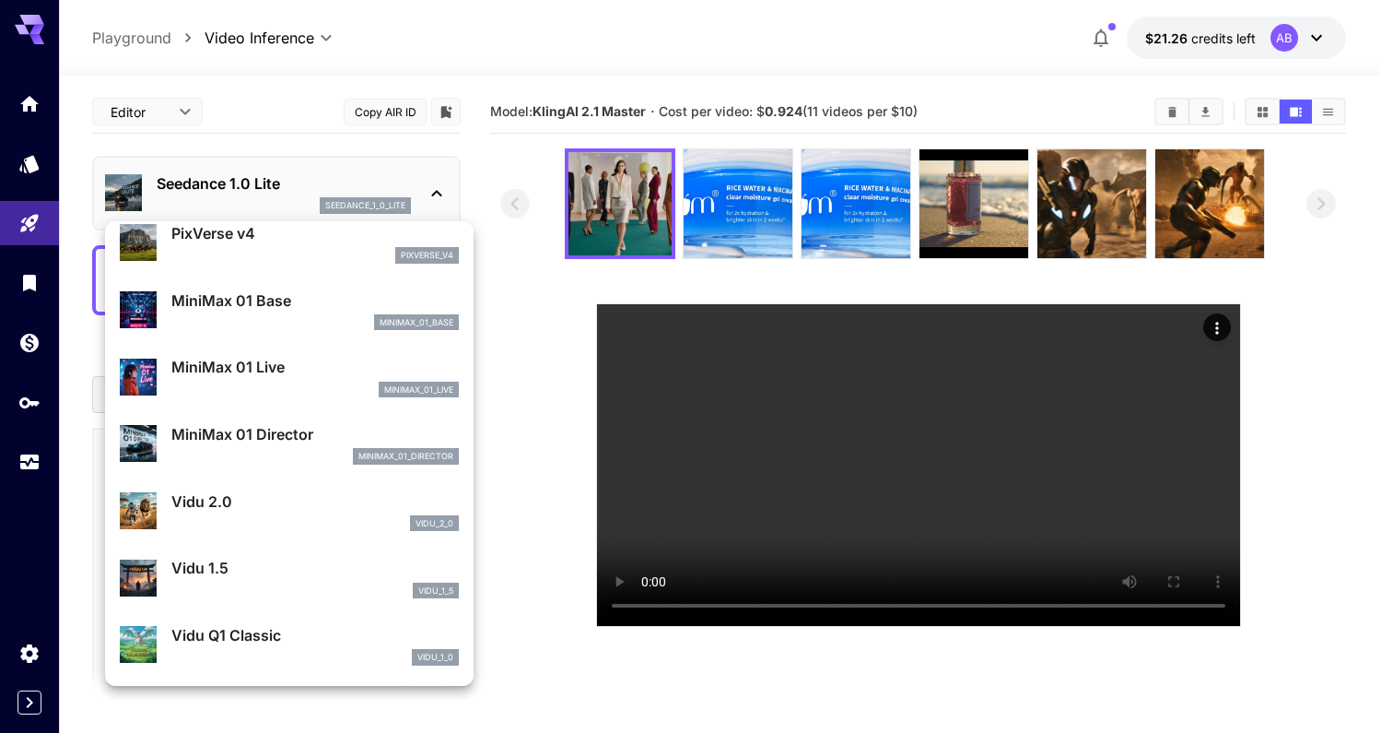
click at [23, 223] on div at bounding box center [696, 366] width 1393 height 733
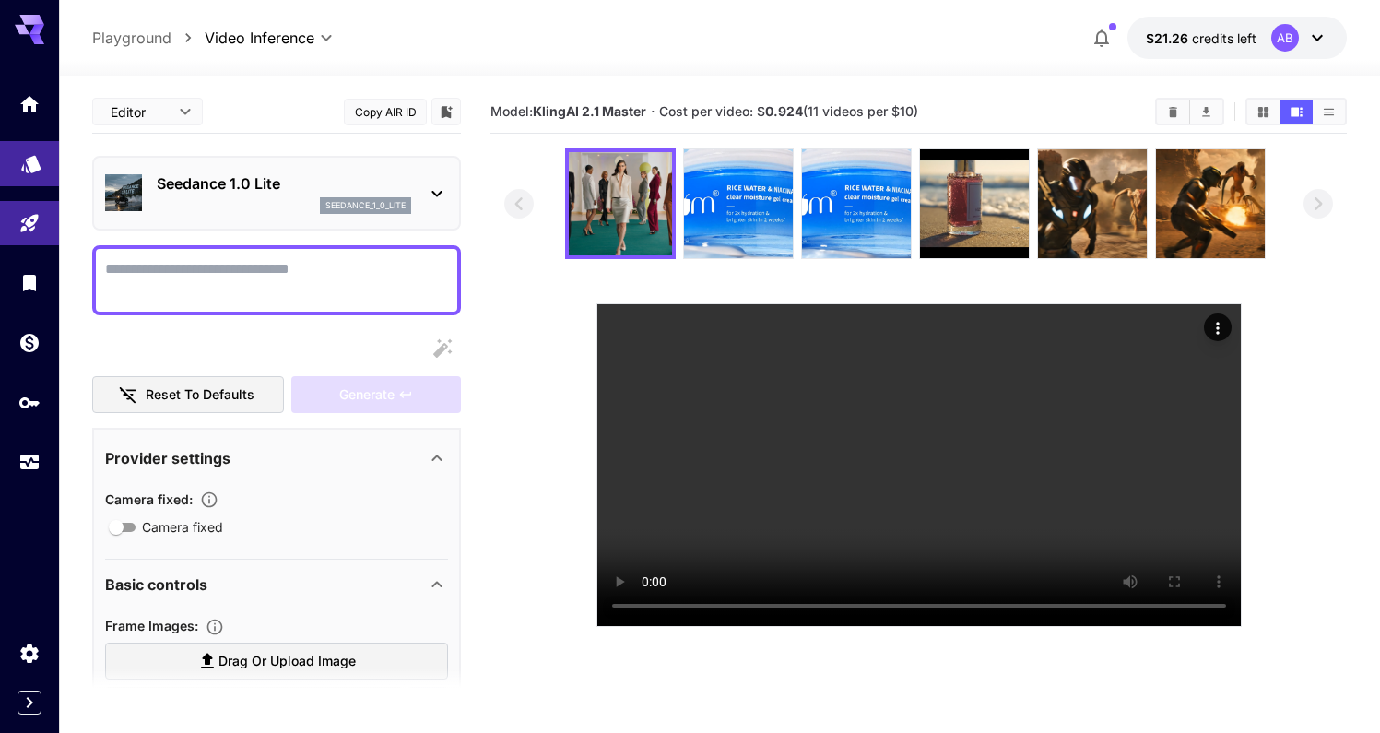
click at [38, 177] on link at bounding box center [29, 163] width 59 height 45
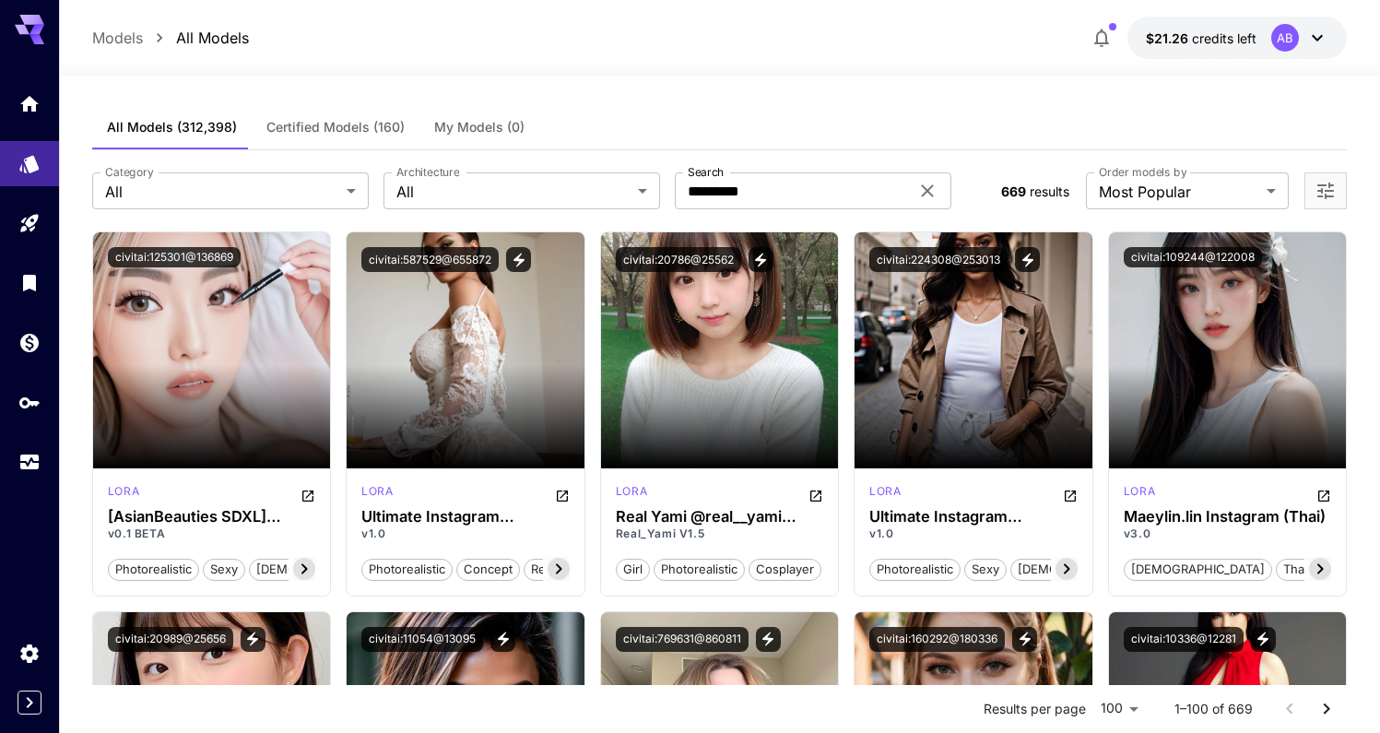
click at [852, 139] on div "All Models (312,398) Certified Models (160) My Models (0)" at bounding box center [719, 127] width 1254 height 45
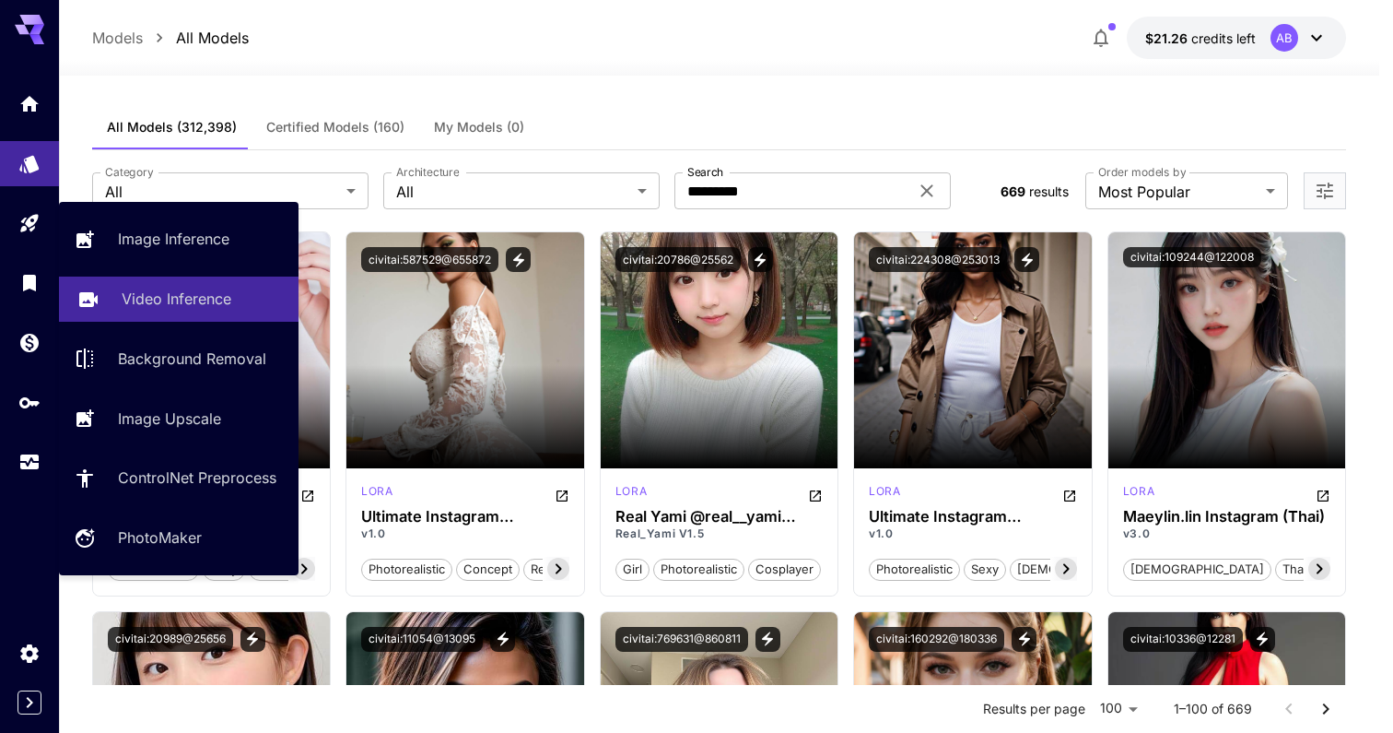
click at [192, 296] on p "Video Inference" at bounding box center [177, 299] width 110 height 22
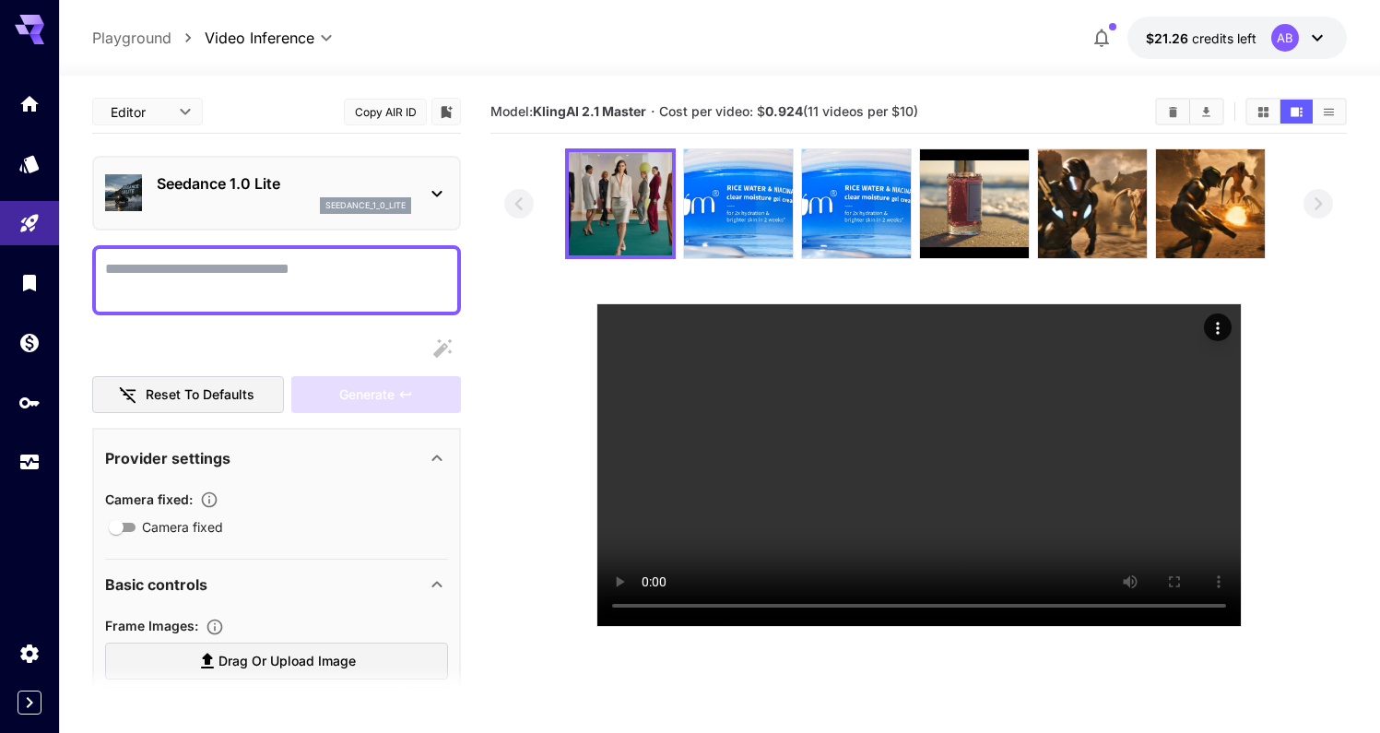
click at [309, 208] on div "seedance_1_0_lite" at bounding box center [284, 205] width 254 height 17
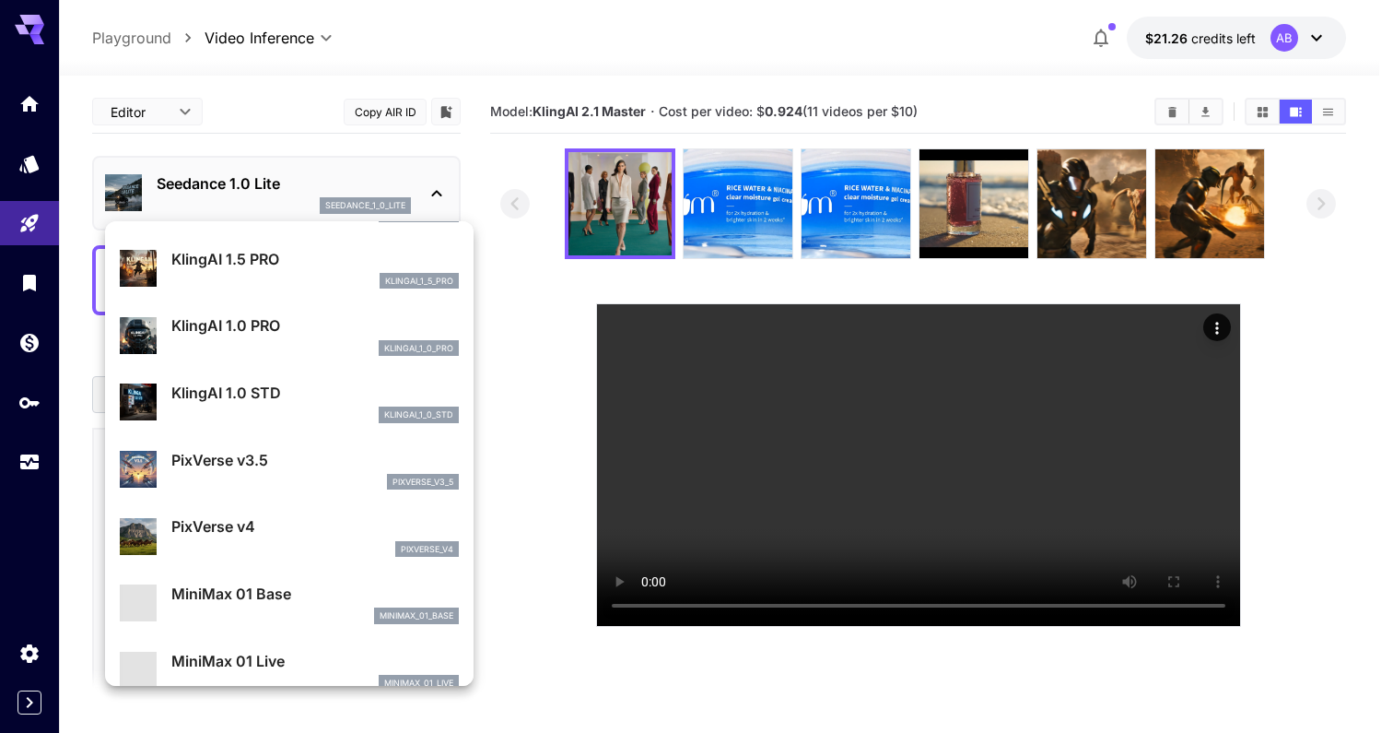
scroll to position [1097, 0]
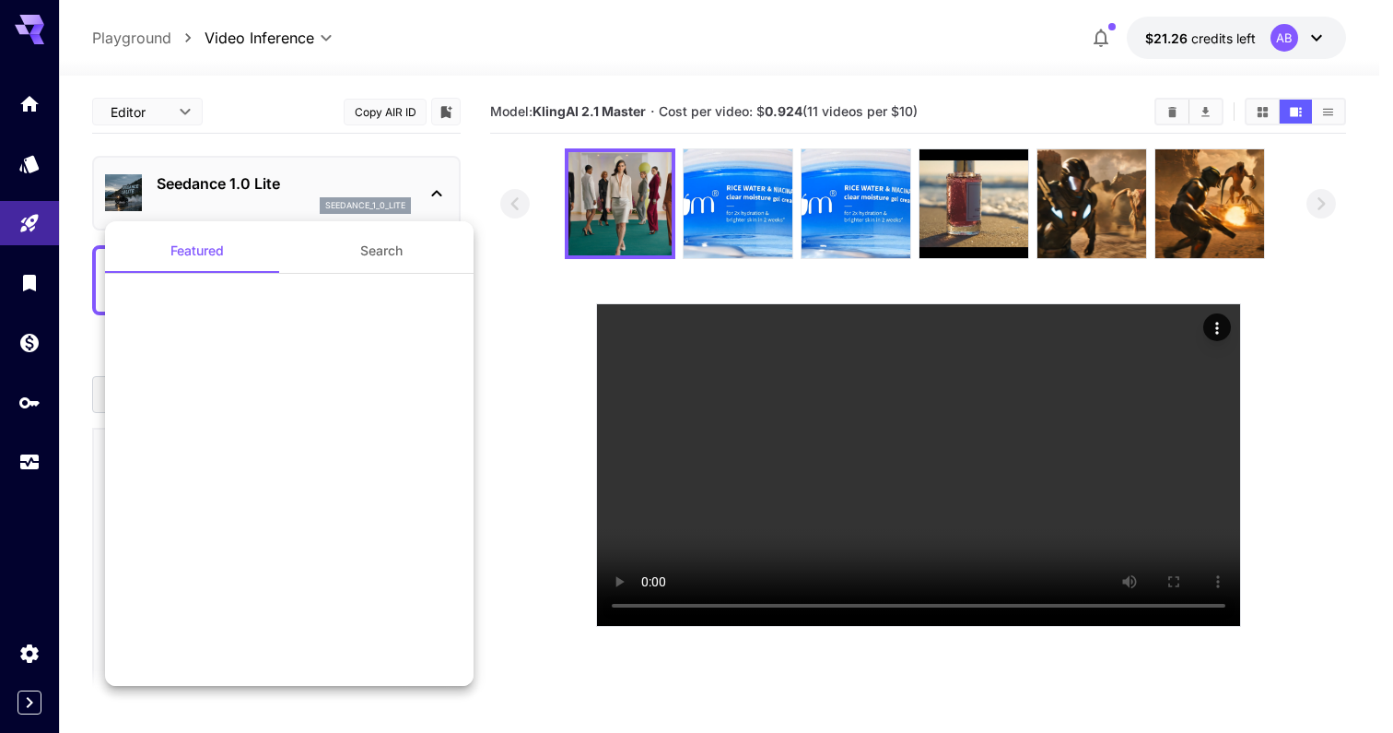
scroll to position [1097, 0]
